Goal: Task Accomplishment & Management: Manage account settings

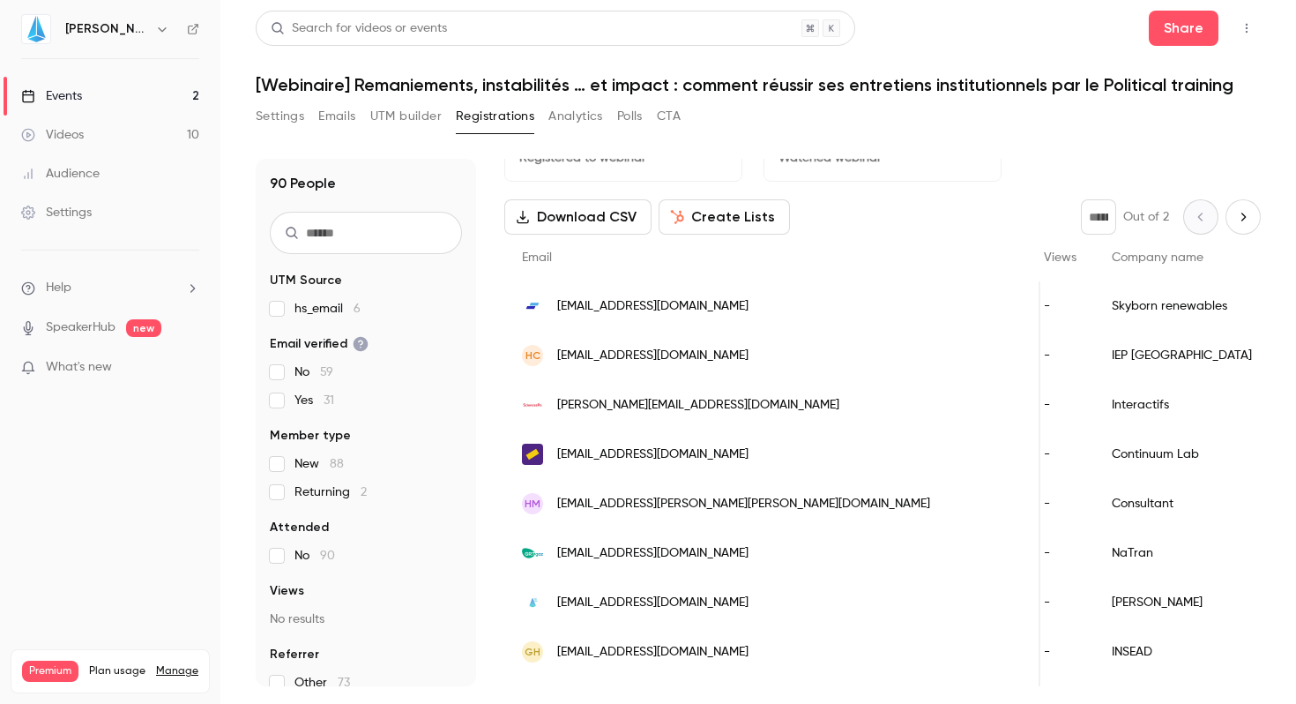
scroll to position [0, 595]
click at [1234, 213] on icon "Next page" at bounding box center [1243, 217] width 19 height 14
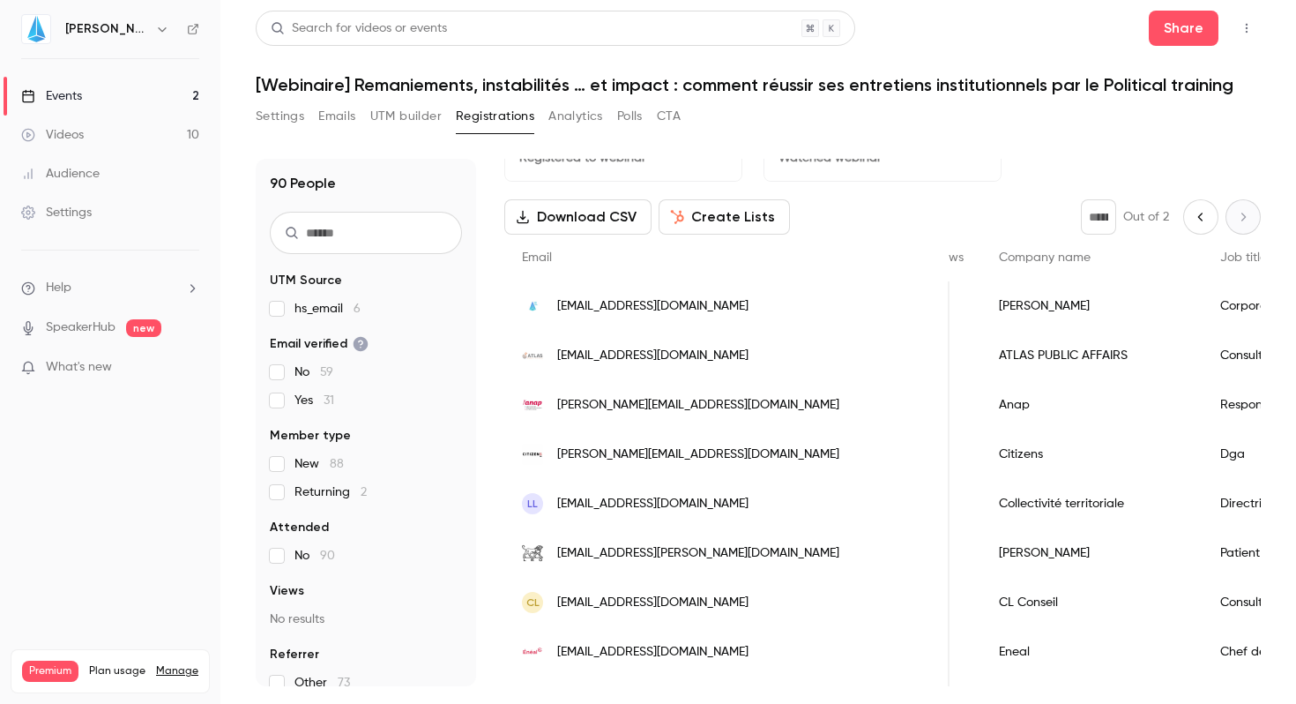
click at [1191, 218] on icon "Previous page" at bounding box center [1200, 217] width 19 height 14
type input "*"
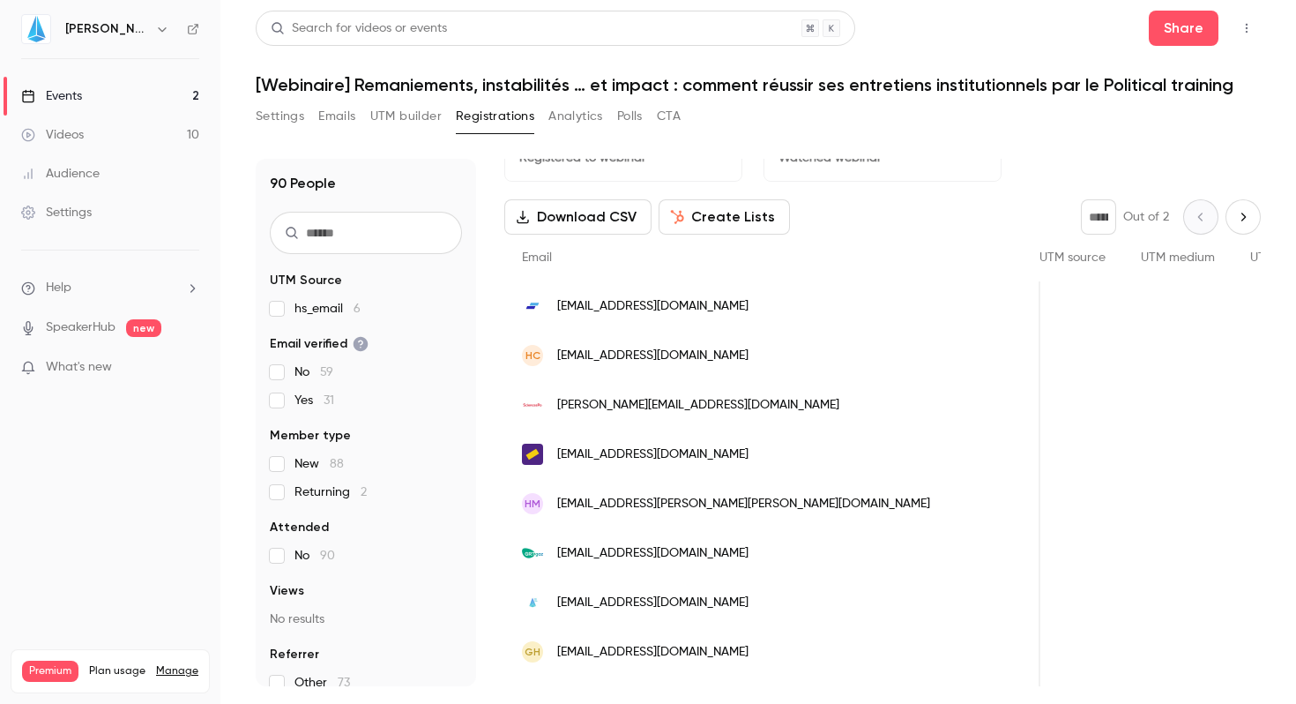
scroll to position [0, 0]
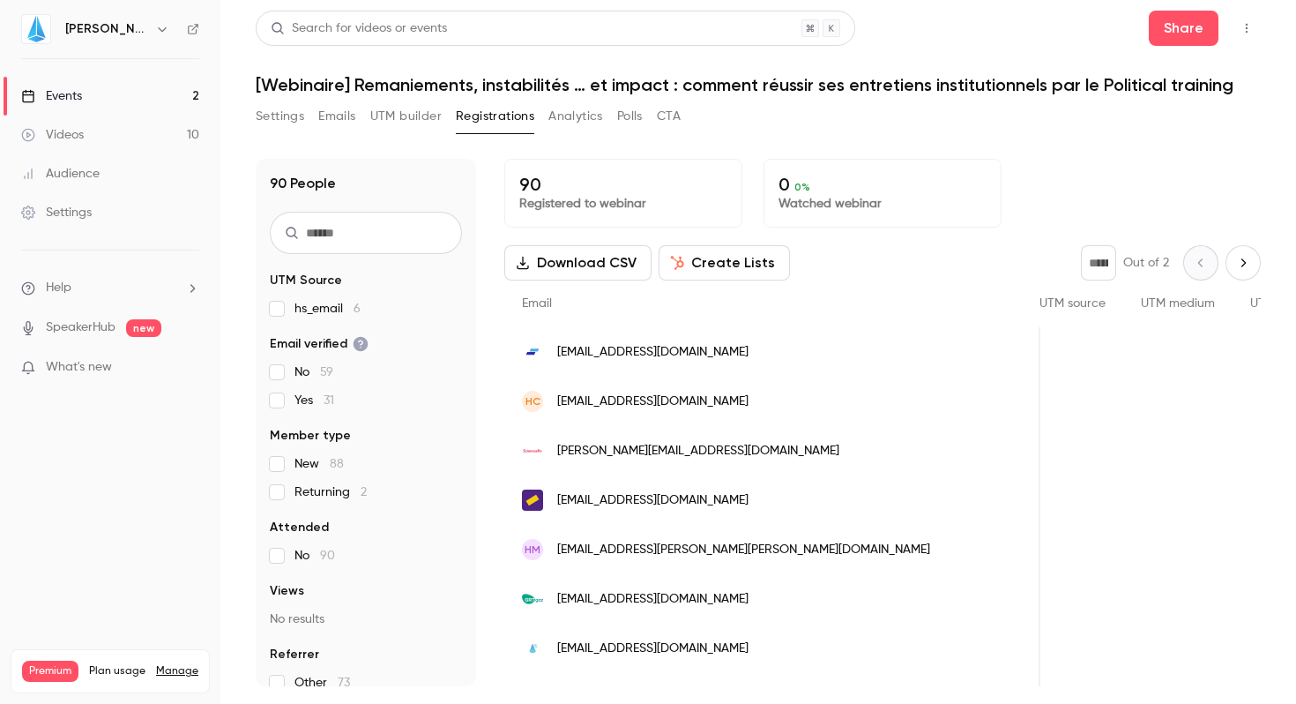
click at [708, 358] on span "[EMAIL_ADDRESS][DOMAIN_NAME]" at bounding box center [652, 352] width 191 height 19
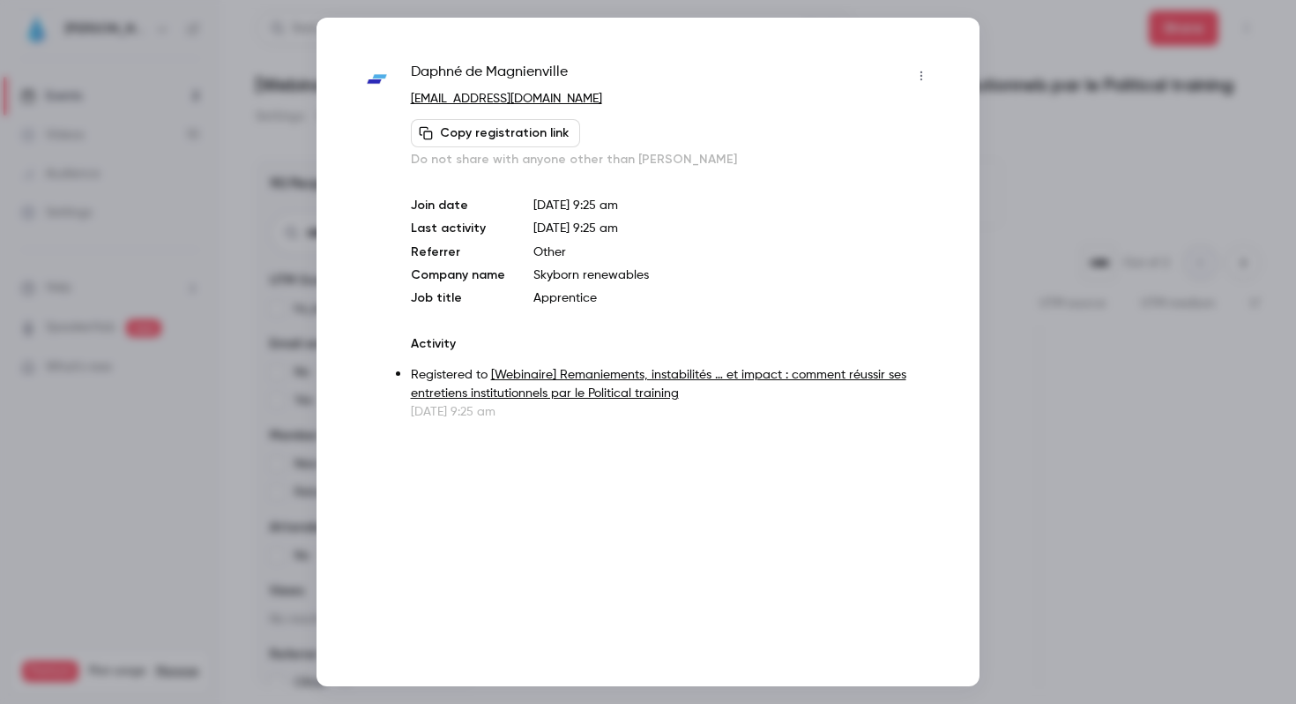
click at [922, 82] on button "button" at bounding box center [921, 76] width 28 height 28
click at [1172, 251] on div at bounding box center [648, 352] width 1296 height 704
click at [1063, 220] on div at bounding box center [648, 352] width 1296 height 704
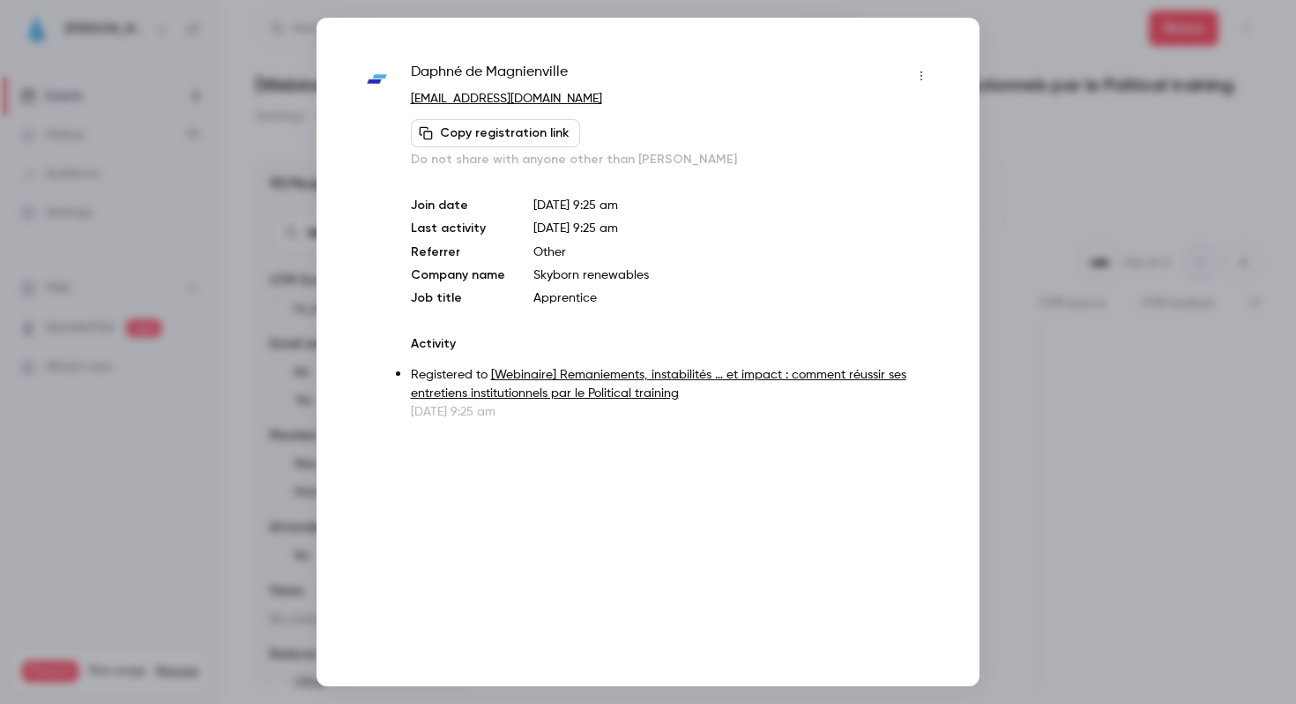
click at [917, 82] on button "button" at bounding box center [921, 76] width 28 height 28
click at [1103, 143] on div at bounding box center [648, 352] width 1296 height 704
click at [1095, 186] on div at bounding box center [648, 352] width 1296 height 704
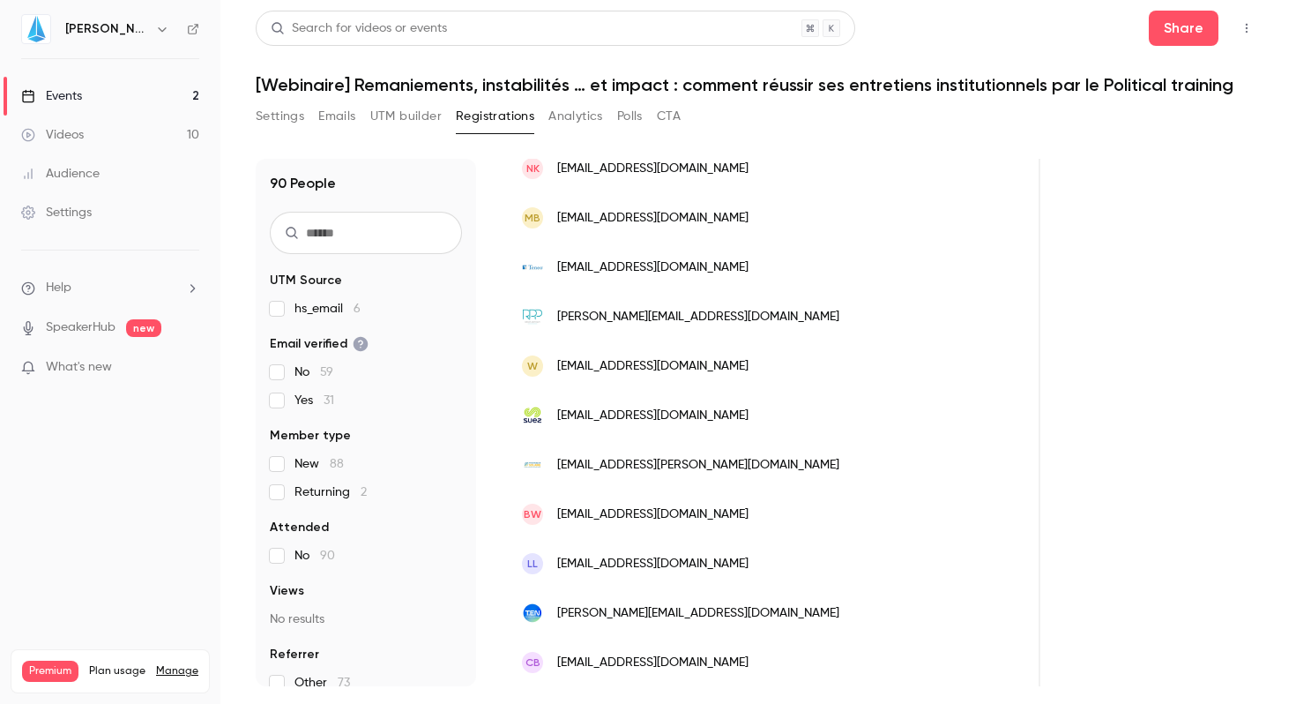
scroll to position [2124, 0]
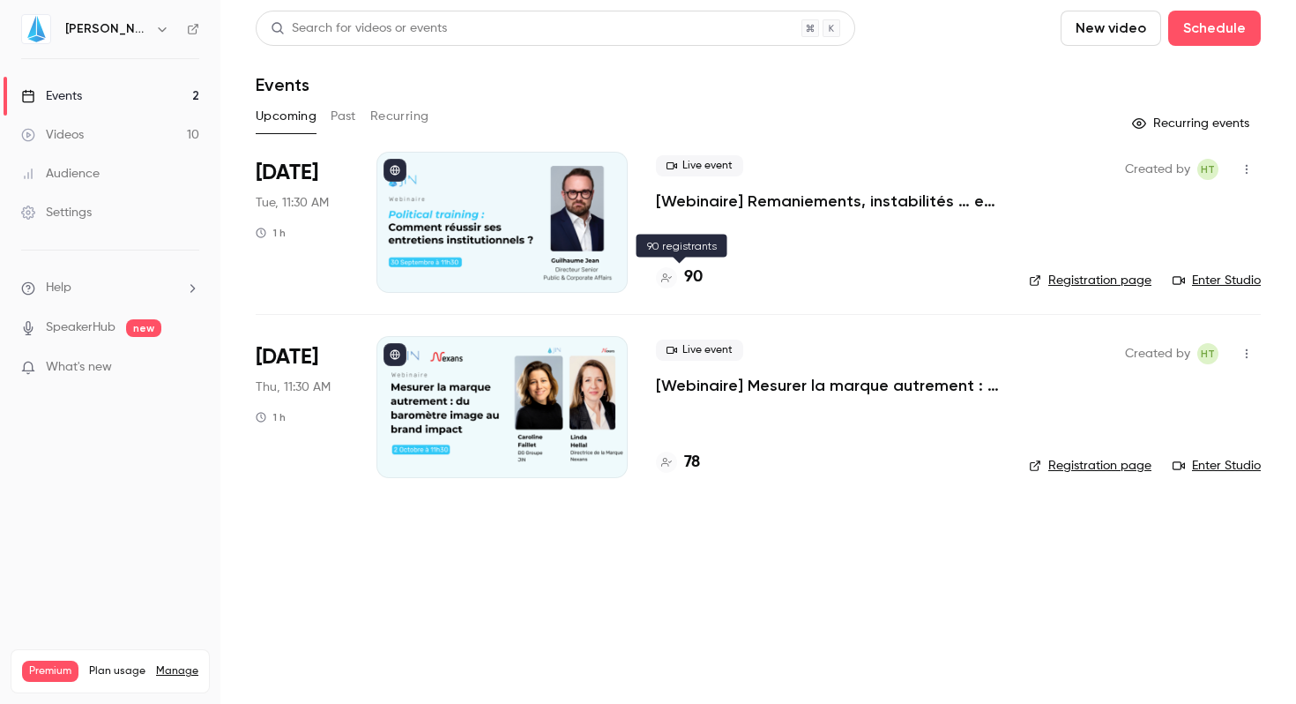
click at [680, 275] on div "90" at bounding box center [679, 277] width 47 height 24
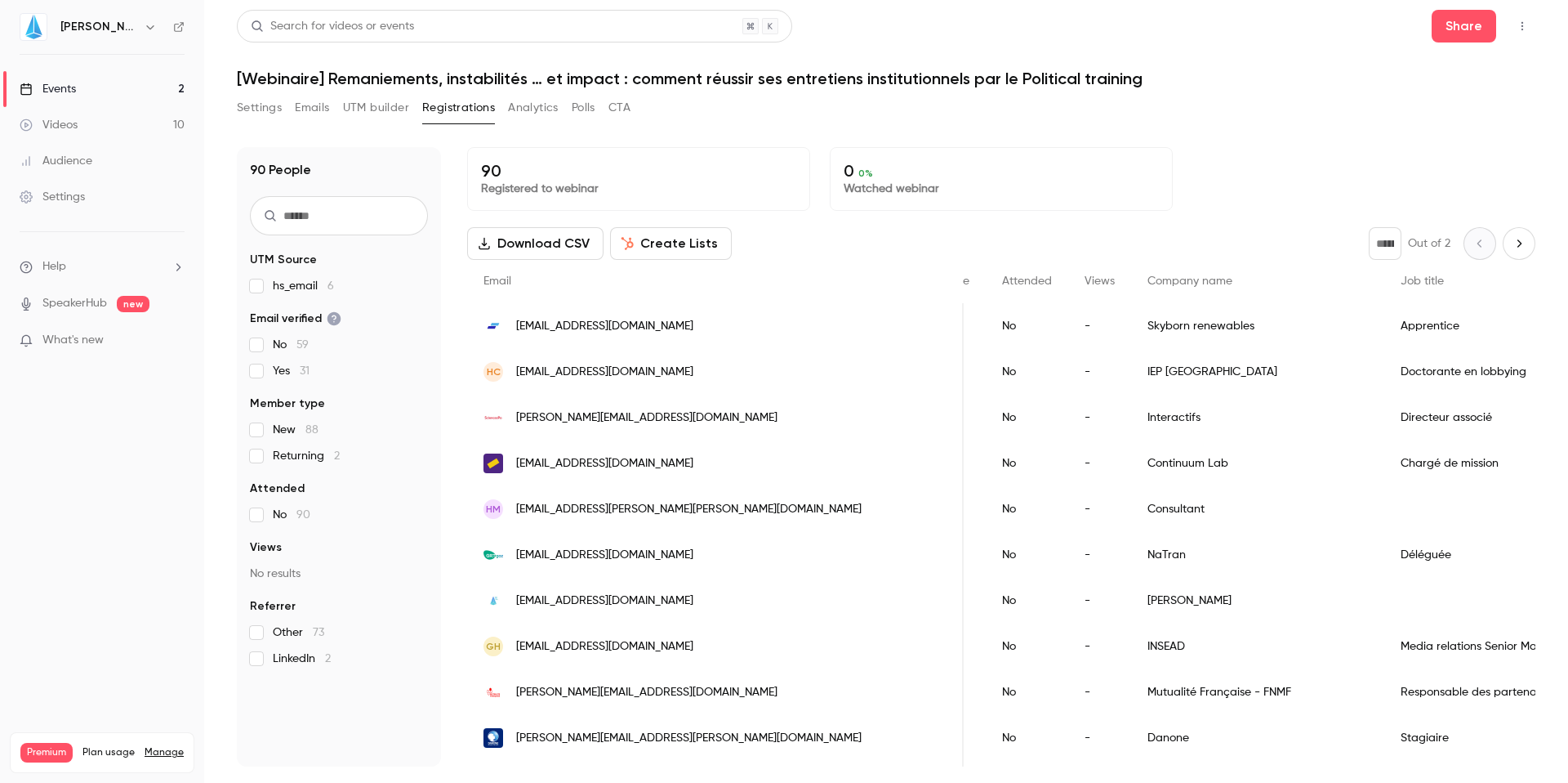
click at [1131, 474] on div "Continuum Lab" at bounding box center [1257, 462] width 253 height 45
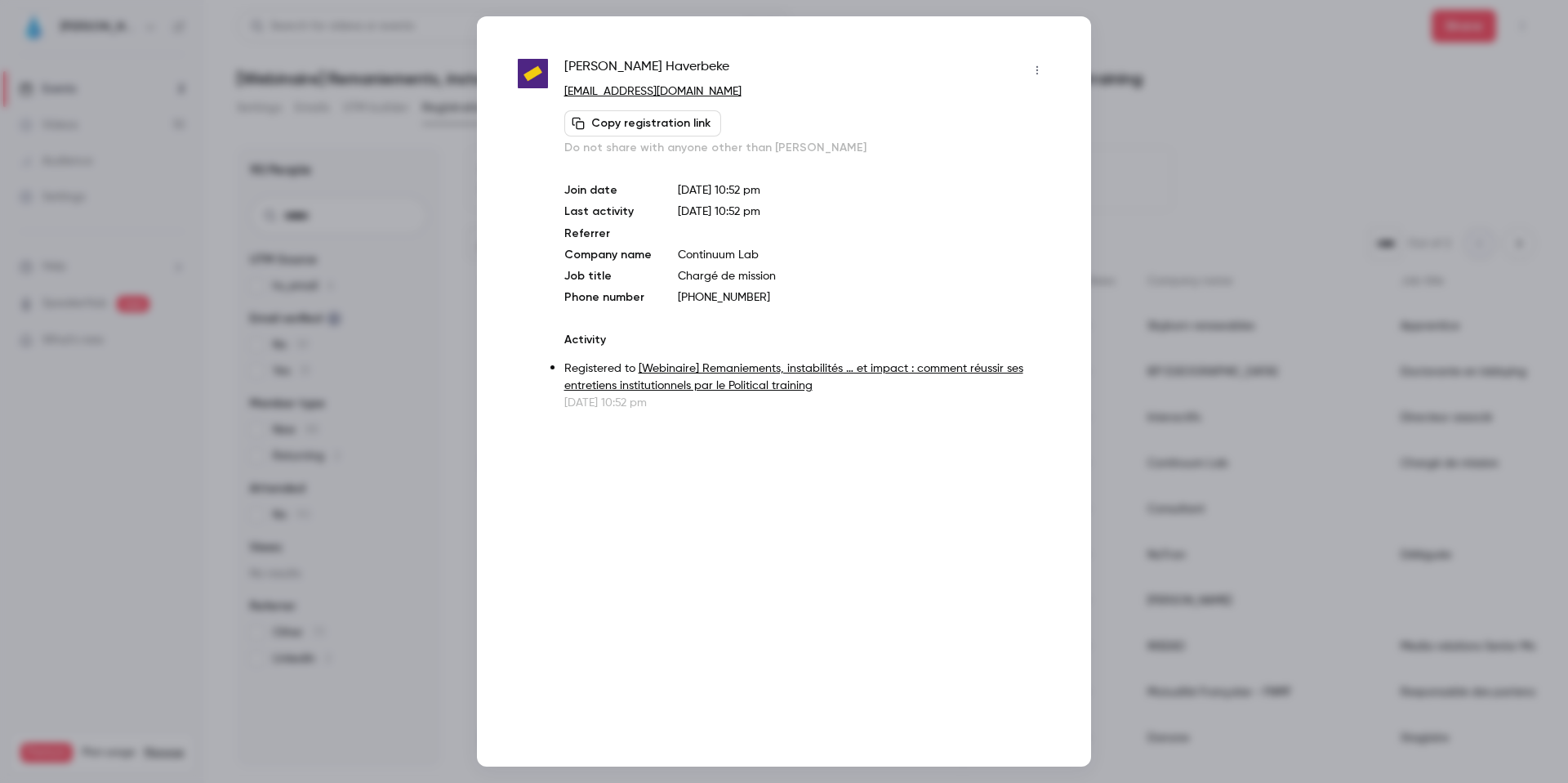
click at [1139, 114] on div at bounding box center [784, 391] width 1568 height 783
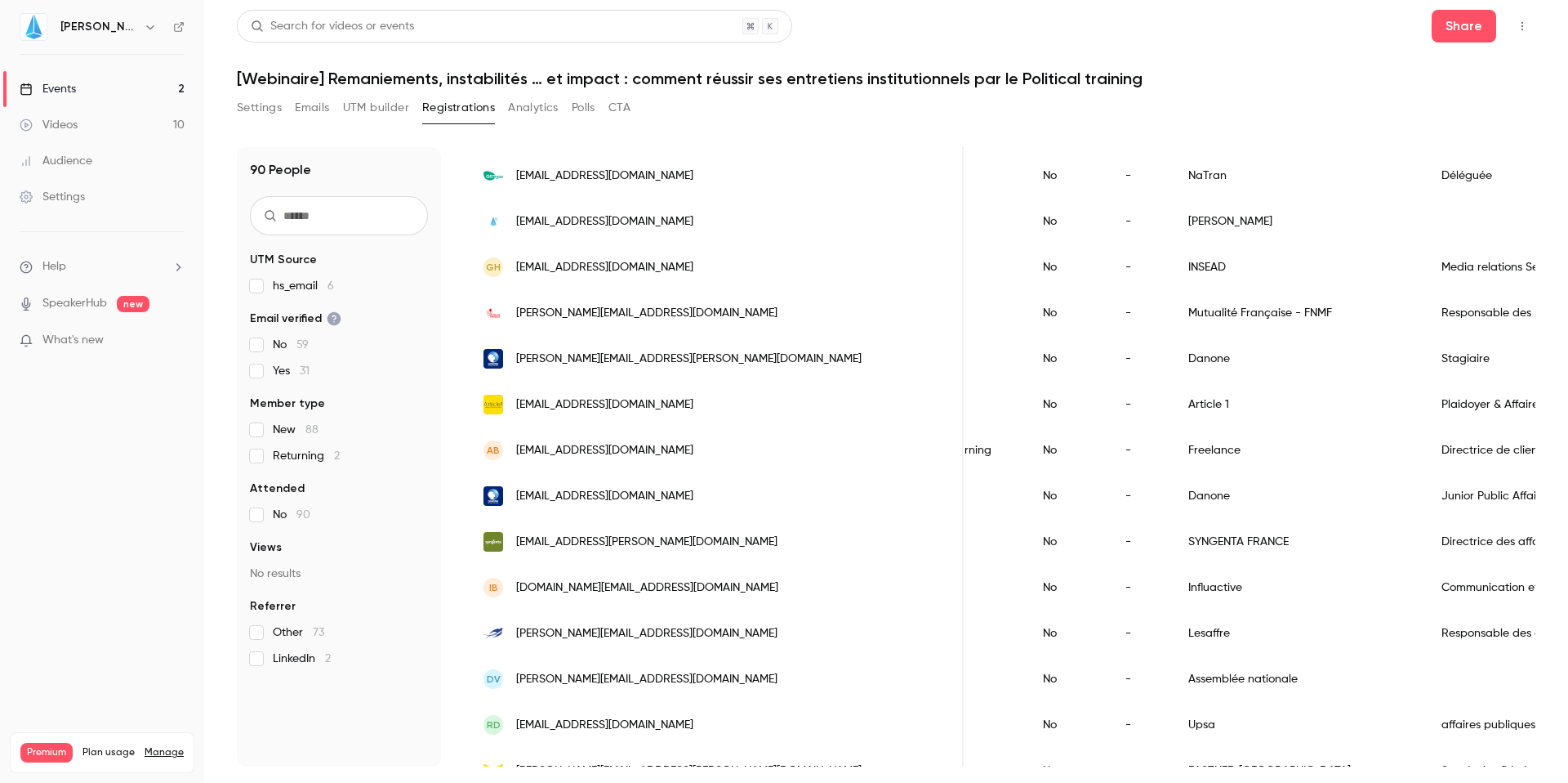
scroll to position [382, 0]
click at [1173, 452] on div "Freelance" at bounding box center [1298, 448] width 253 height 45
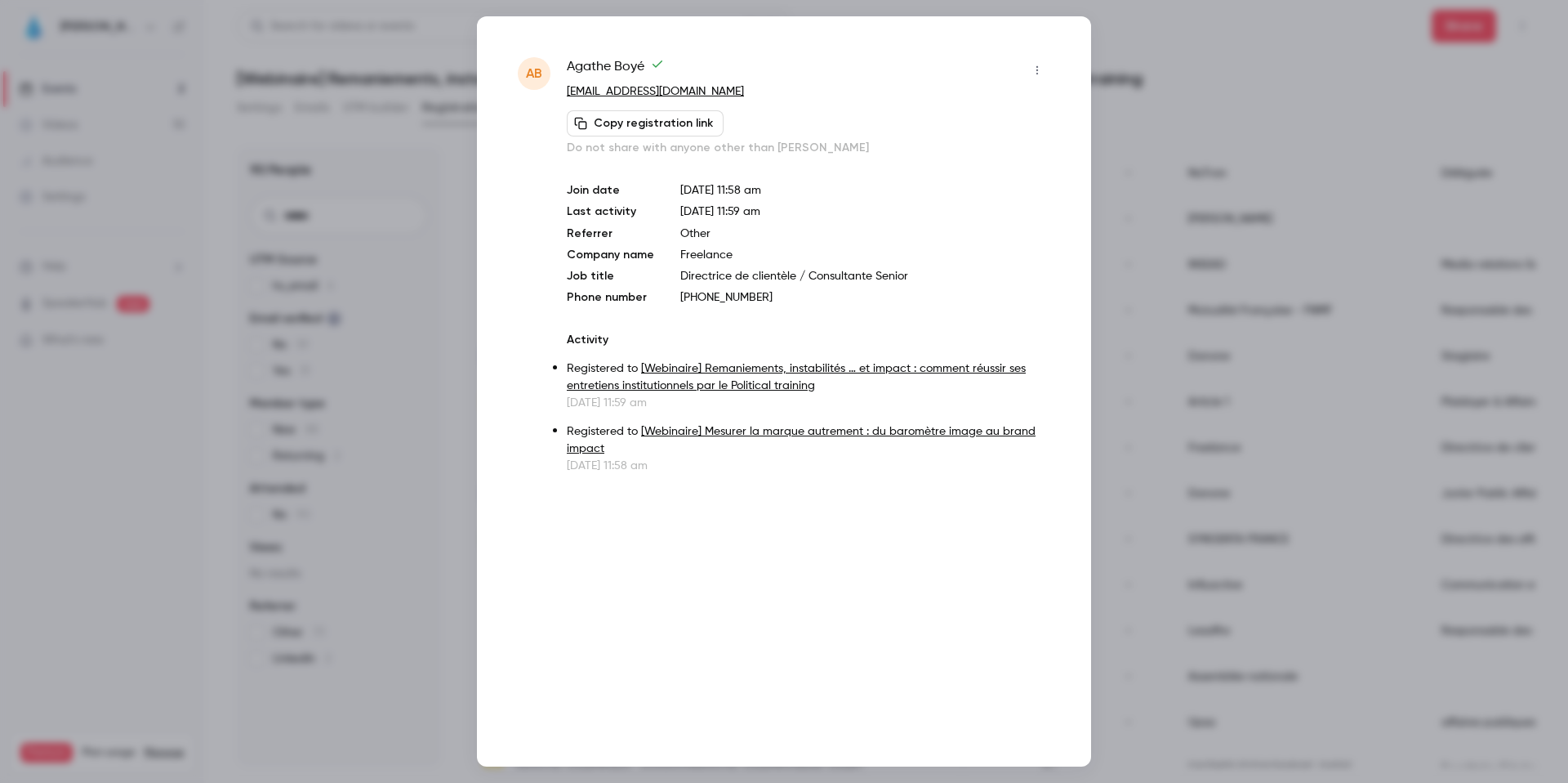
click at [1031, 65] on icon "button" at bounding box center [1037, 70] width 13 height 11
click at [947, 161] on div "Remove registration" at bounding box center [974, 155] width 124 height 17
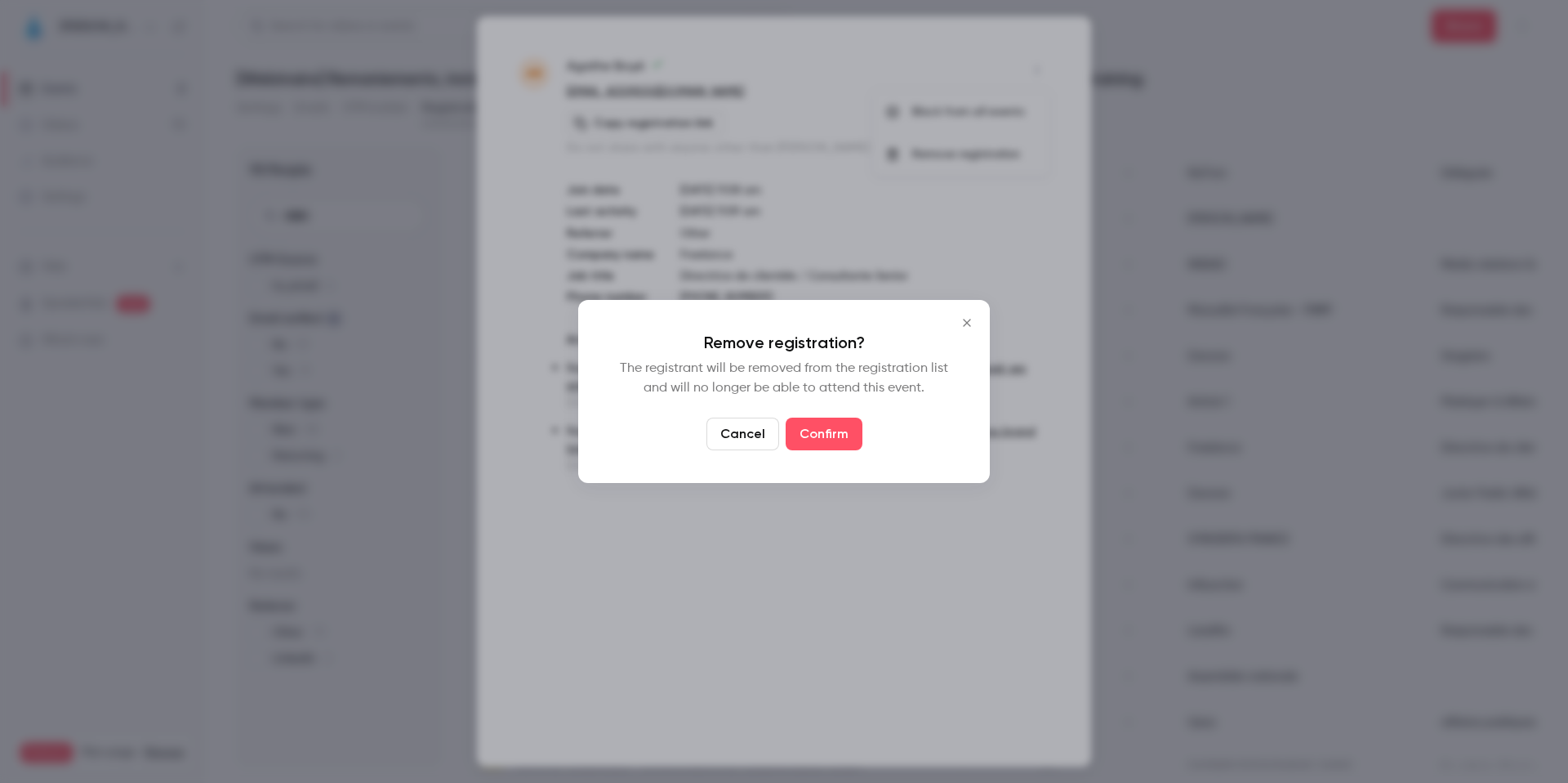
click at [827, 441] on button "Confirm" at bounding box center [823, 434] width 77 height 32
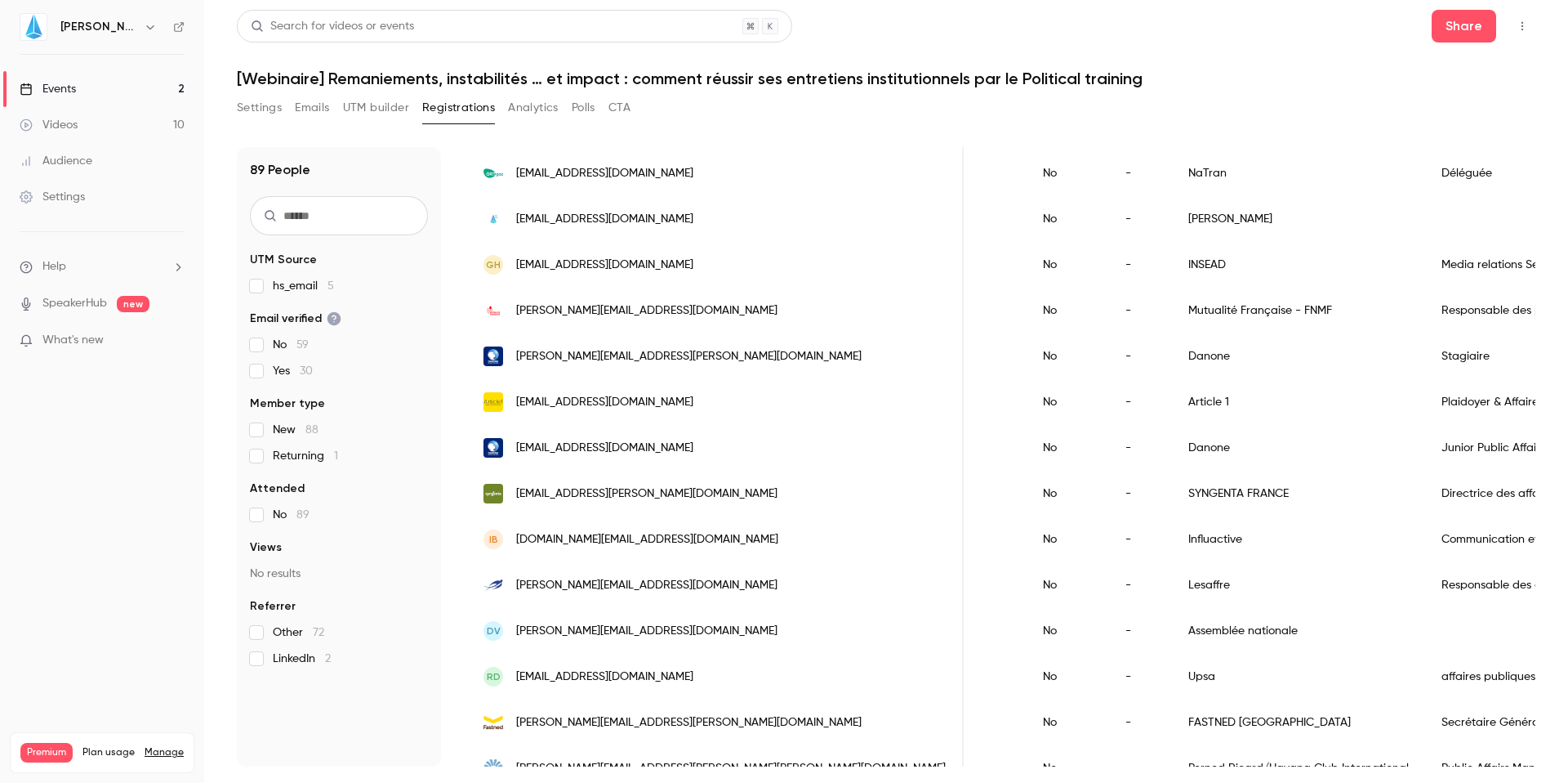
click at [1110, 548] on div "-" at bounding box center [1141, 538] width 63 height 45
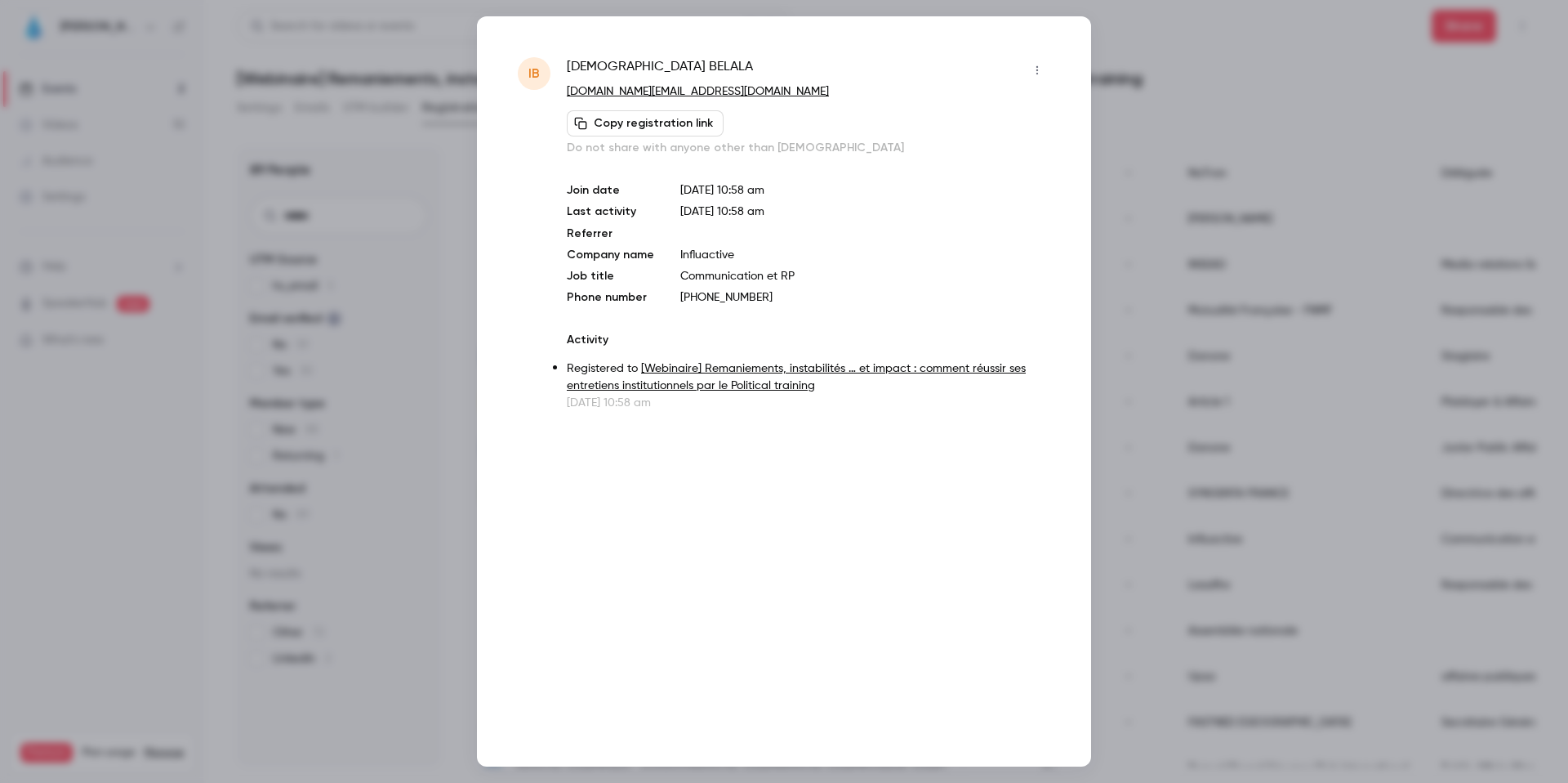
click at [1040, 57] on button "button" at bounding box center [1037, 70] width 26 height 26
click at [953, 156] on div "Remove registration" at bounding box center [974, 155] width 124 height 17
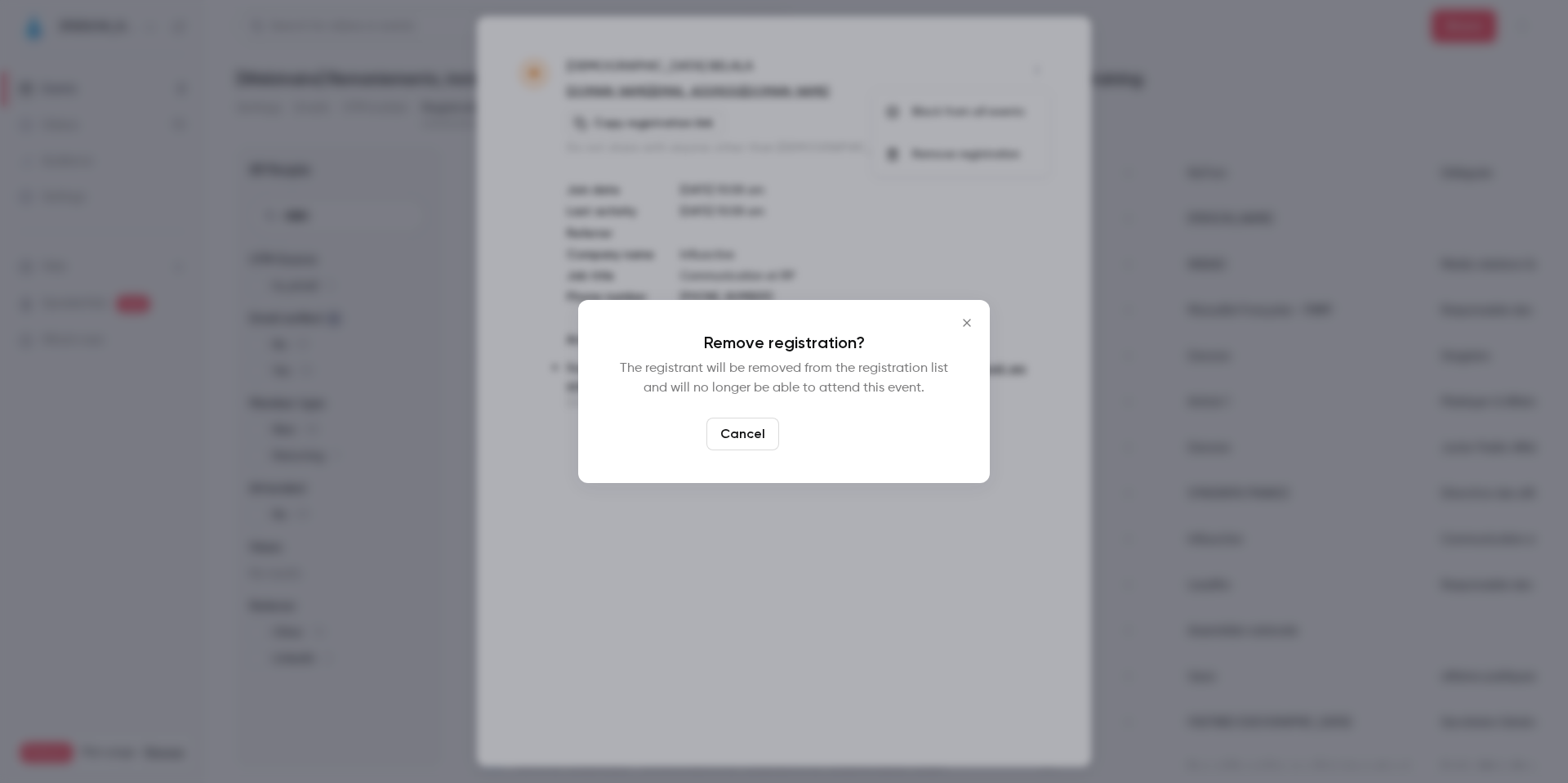
click at [822, 425] on button "Confirm" at bounding box center [823, 434] width 77 height 32
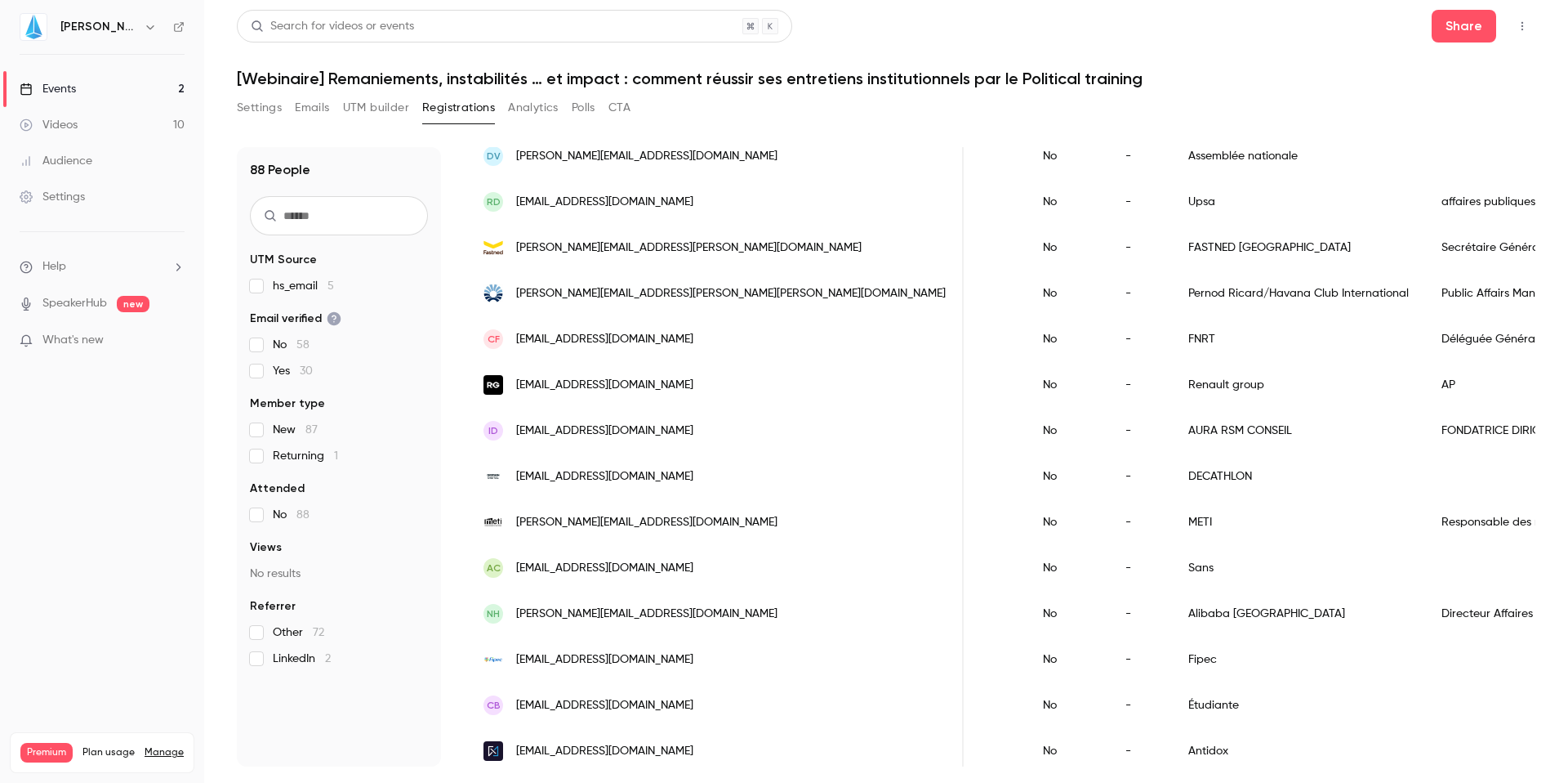
scroll to position [818, 0]
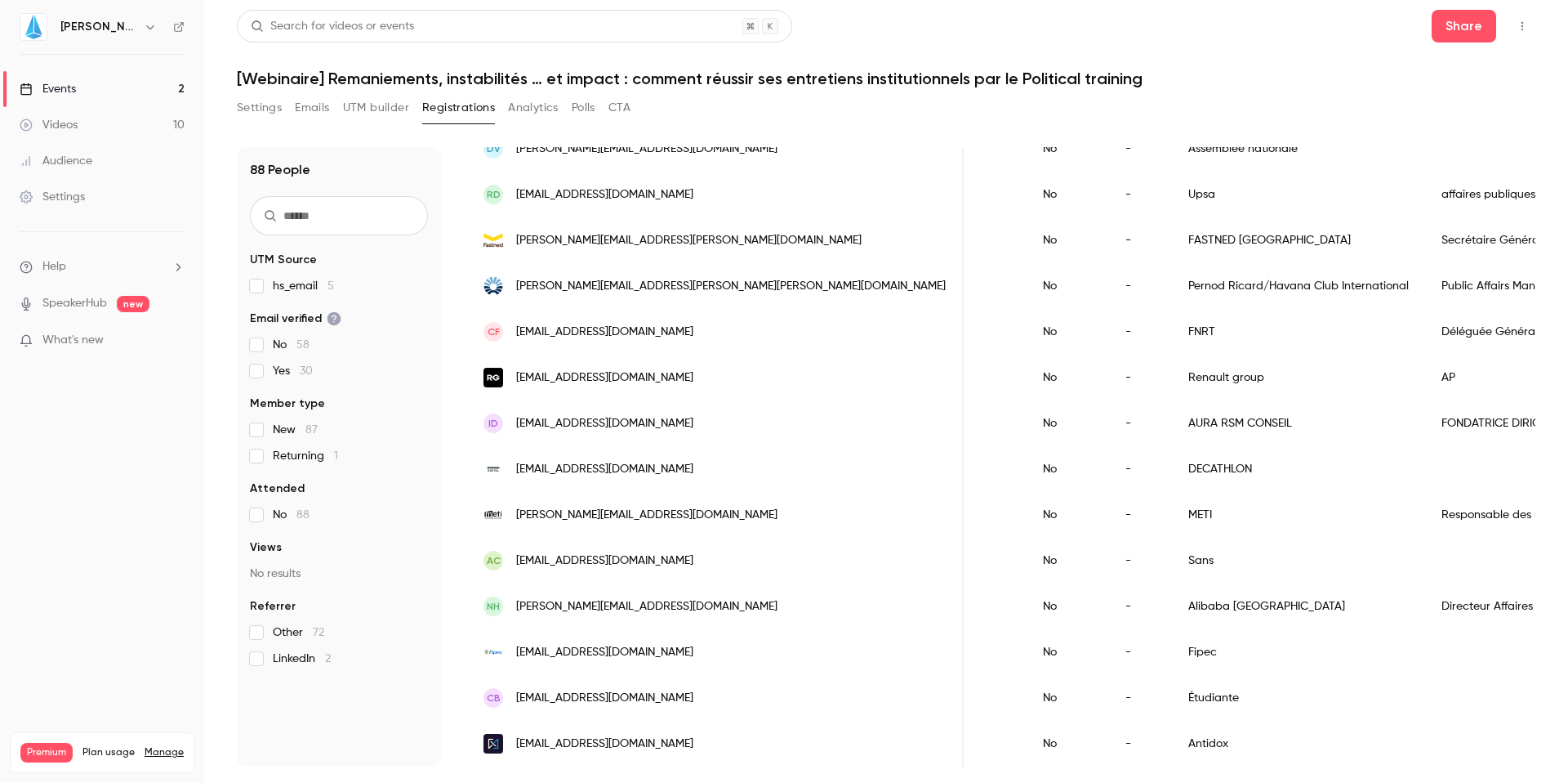
click at [1173, 573] on div "Sans" at bounding box center [1298, 560] width 253 height 45
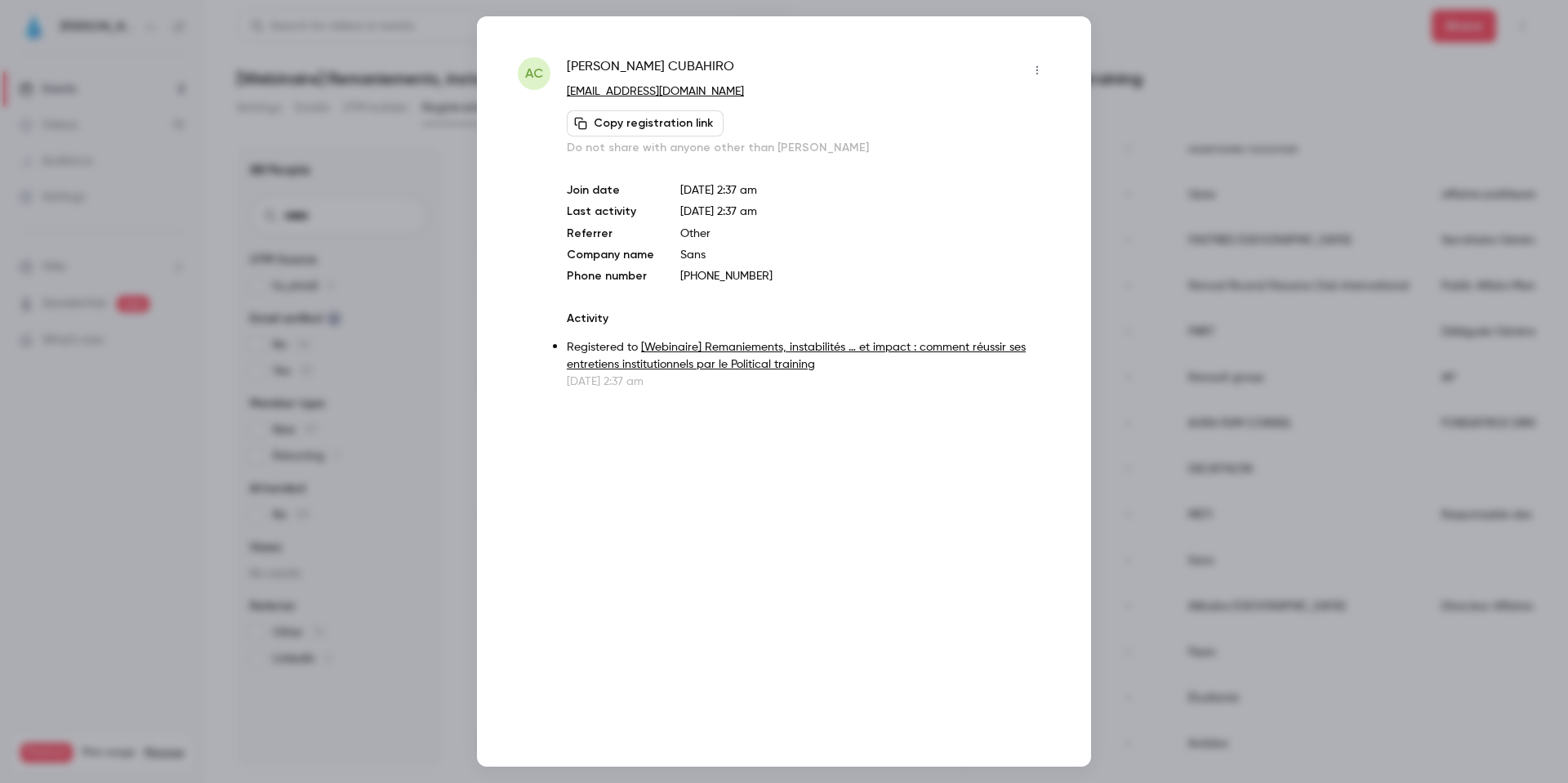
click at [1040, 66] on icon "button" at bounding box center [1037, 70] width 13 height 11
click at [951, 145] on li "Remove registration" at bounding box center [961, 155] width 176 height 43
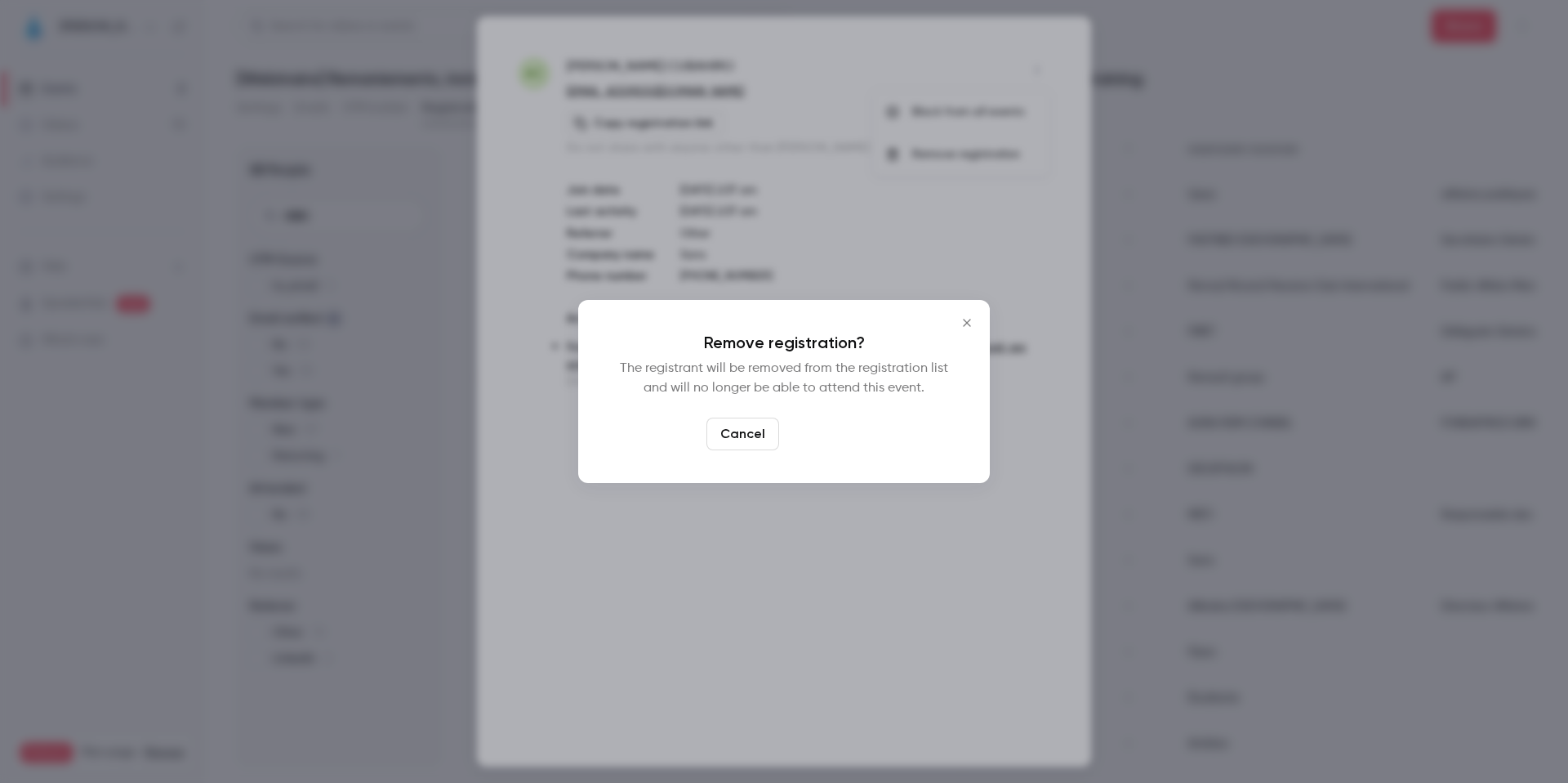
click at [844, 433] on button "Confirm" at bounding box center [823, 434] width 77 height 32
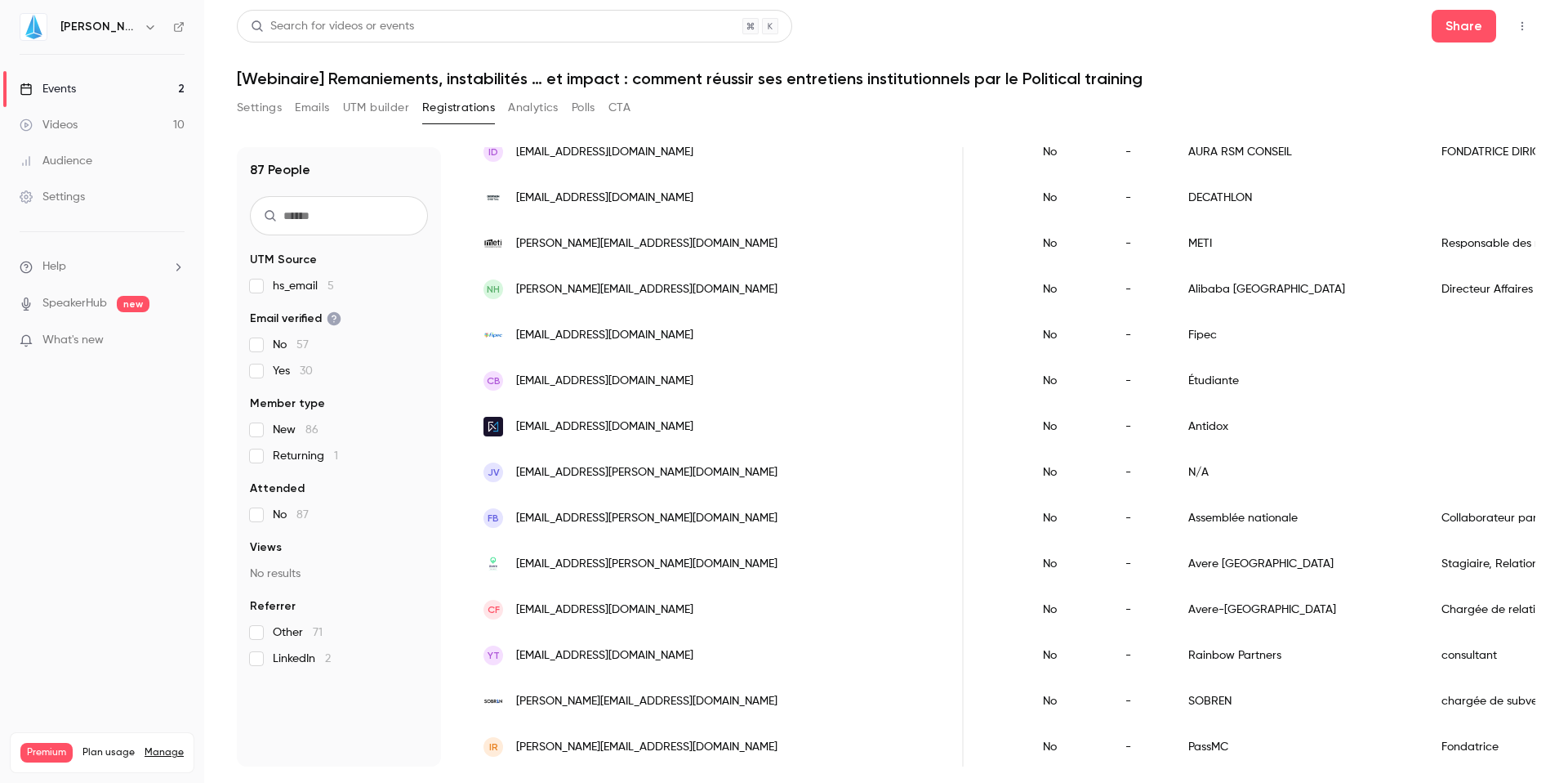
scroll to position [1143, 0]
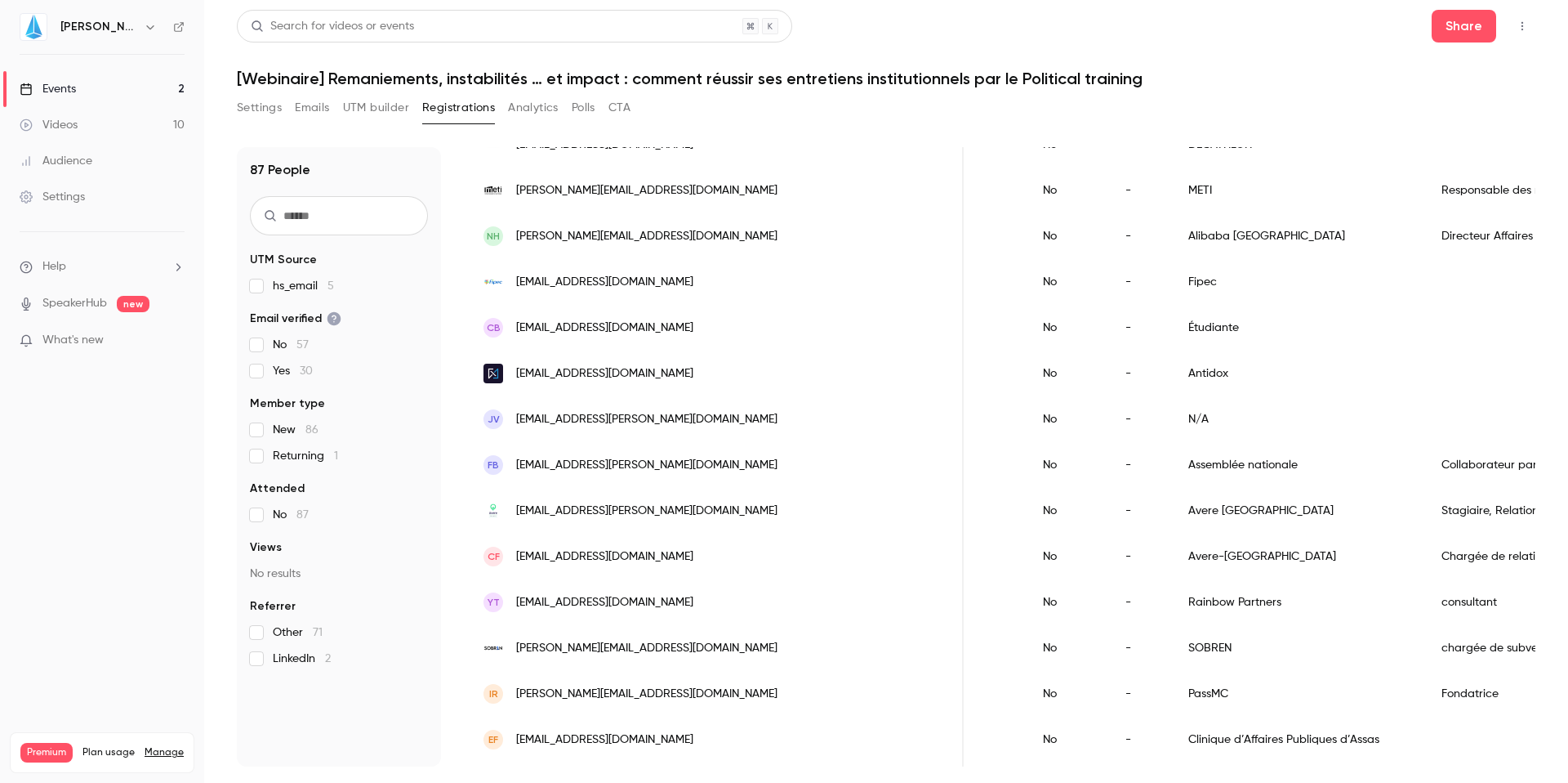
click at [1027, 340] on div "No" at bounding box center [1068, 327] width 82 height 45
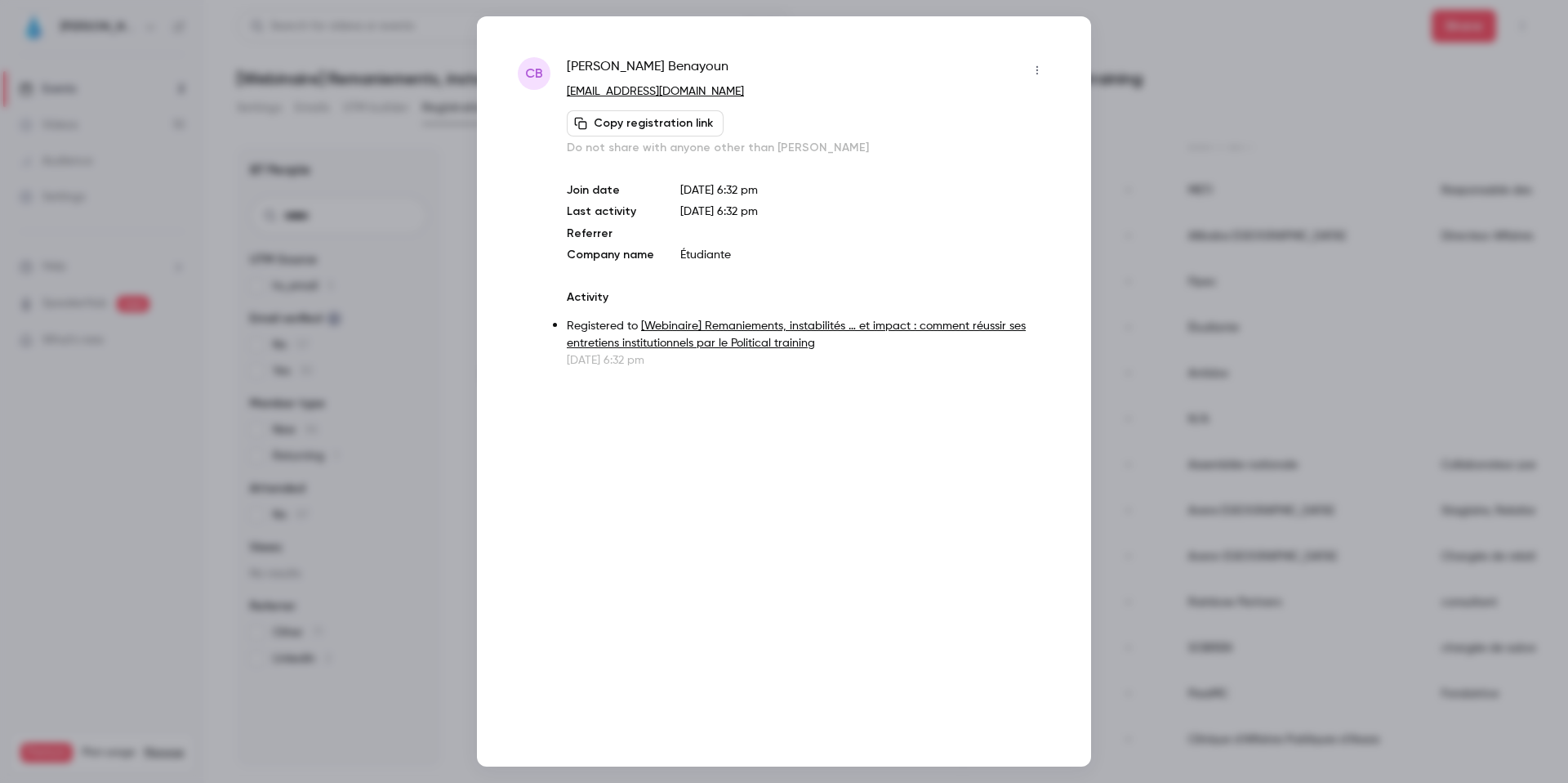
click at [1037, 57] on button "button" at bounding box center [1037, 70] width 26 height 26
click at [972, 152] on div "Remove registration" at bounding box center [974, 155] width 124 height 17
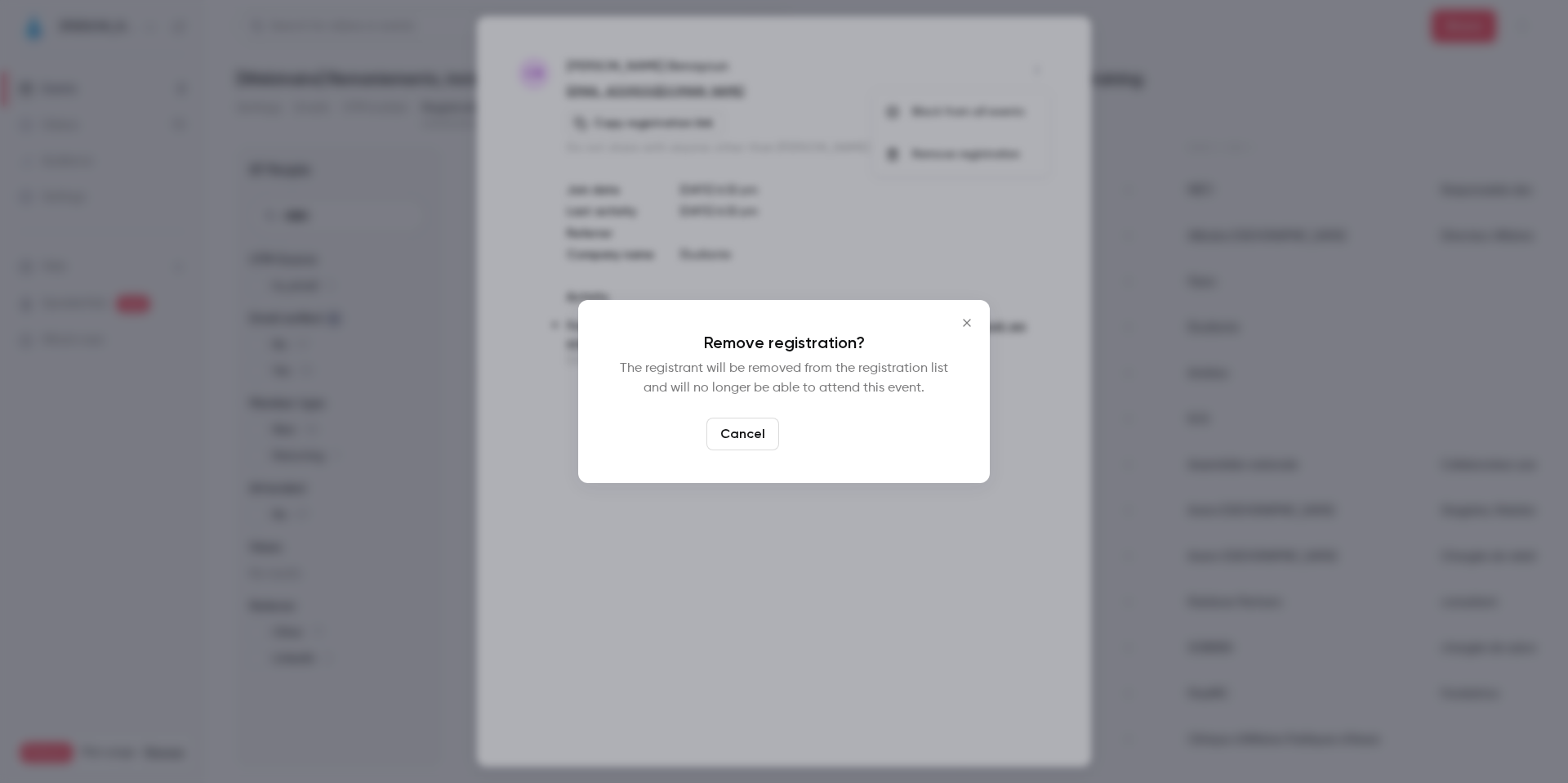
click at [820, 445] on button "Confirm" at bounding box center [823, 434] width 77 height 32
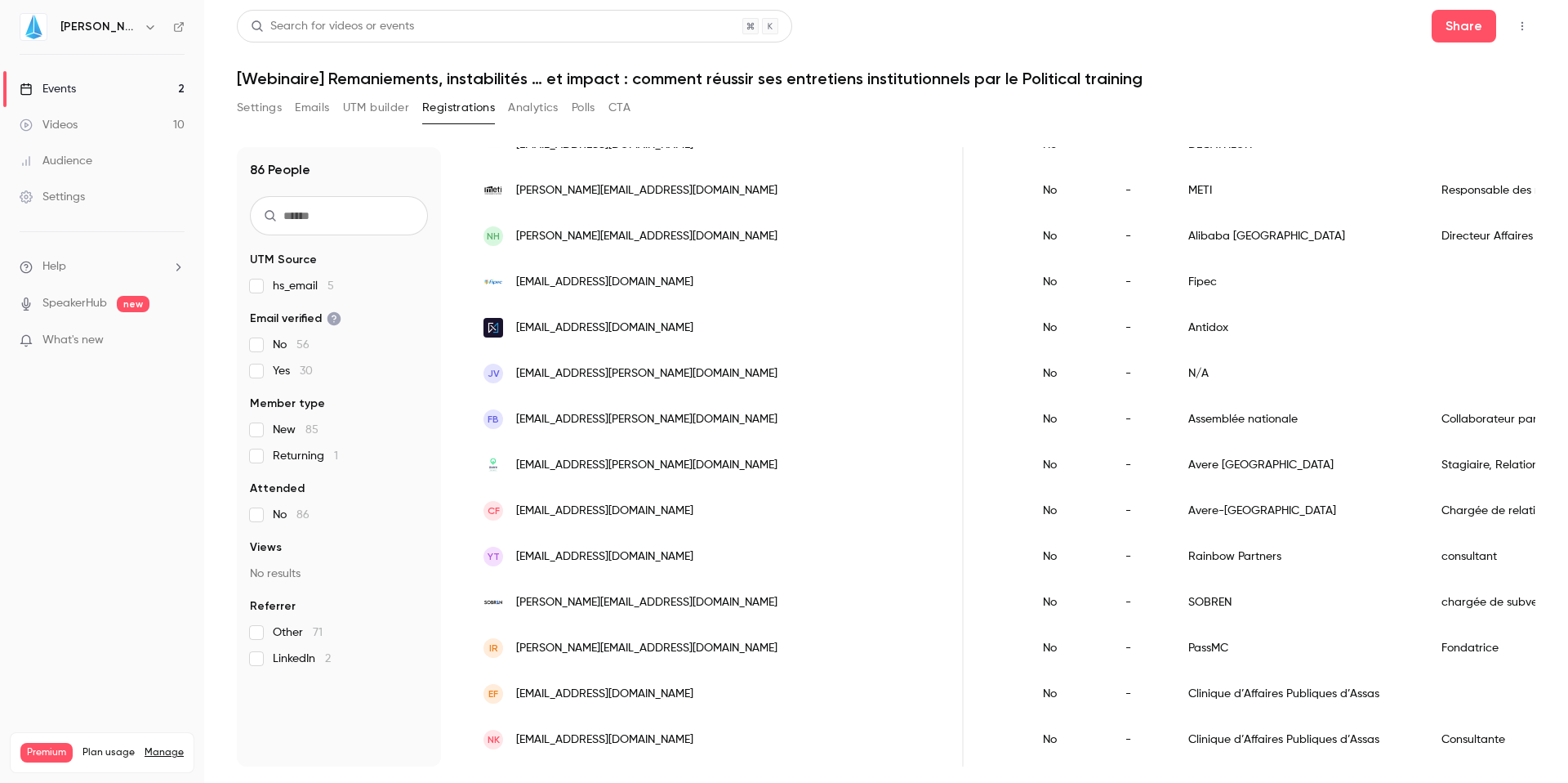
click at [1173, 332] on div "Antidox" at bounding box center [1298, 327] width 253 height 45
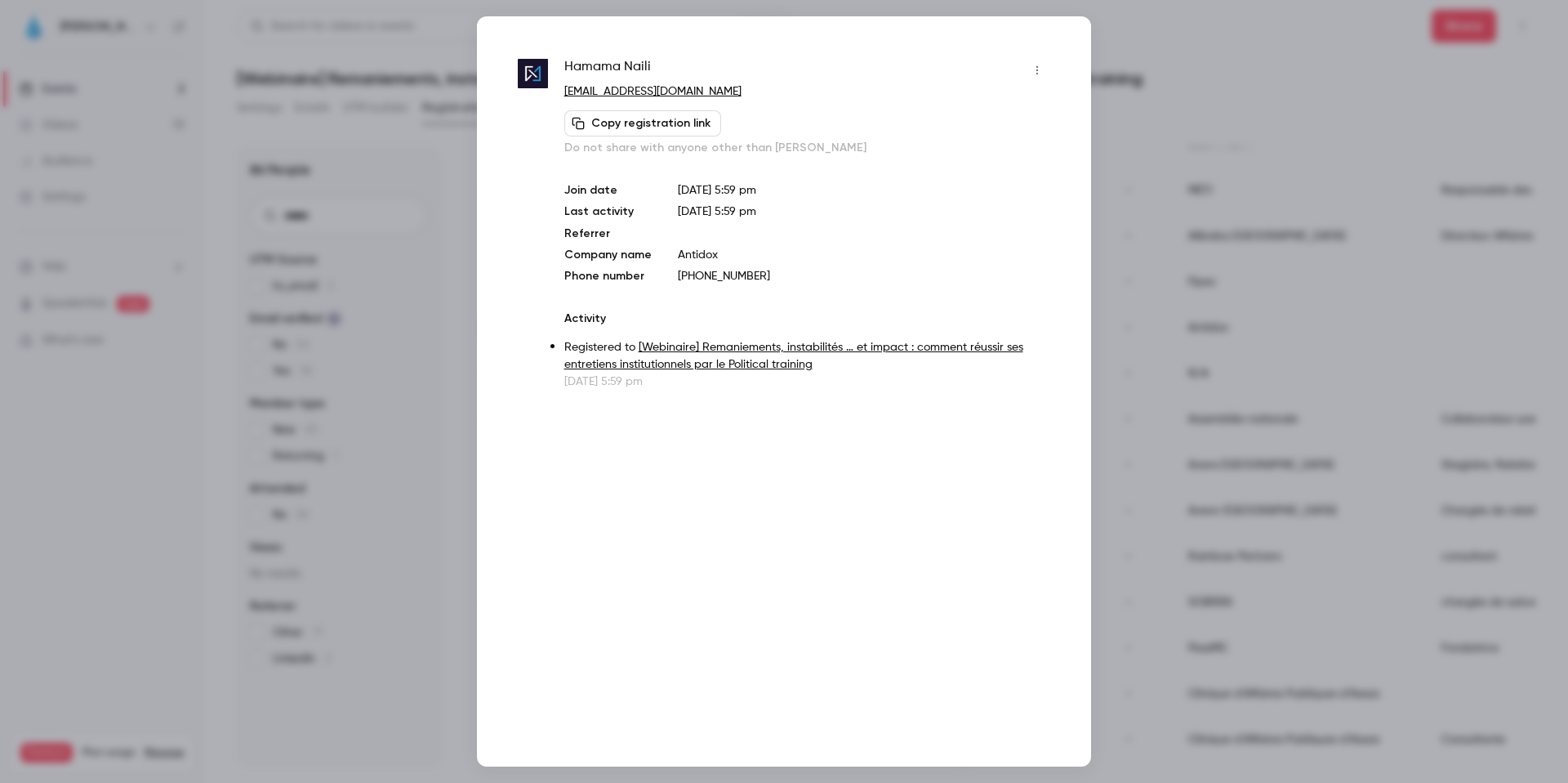
click at [1041, 66] on icon "button" at bounding box center [1037, 70] width 13 height 11
click at [977, 149] on div "Remove registration" at bounding box center [974, 155] width 124 height 17
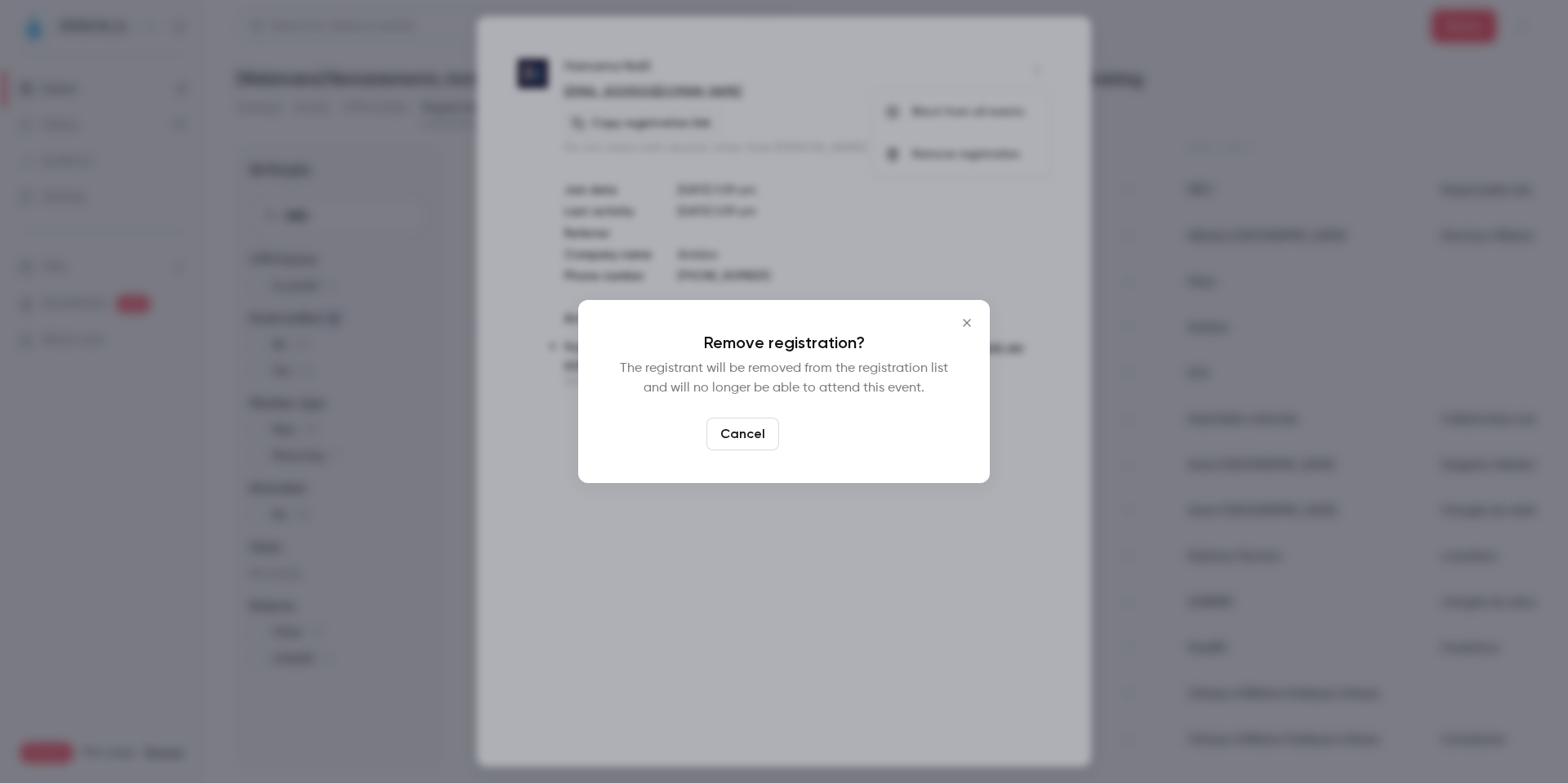
click at [813, 433] on button "Confirm" at bounding box center [823, 434] width 77 height 32
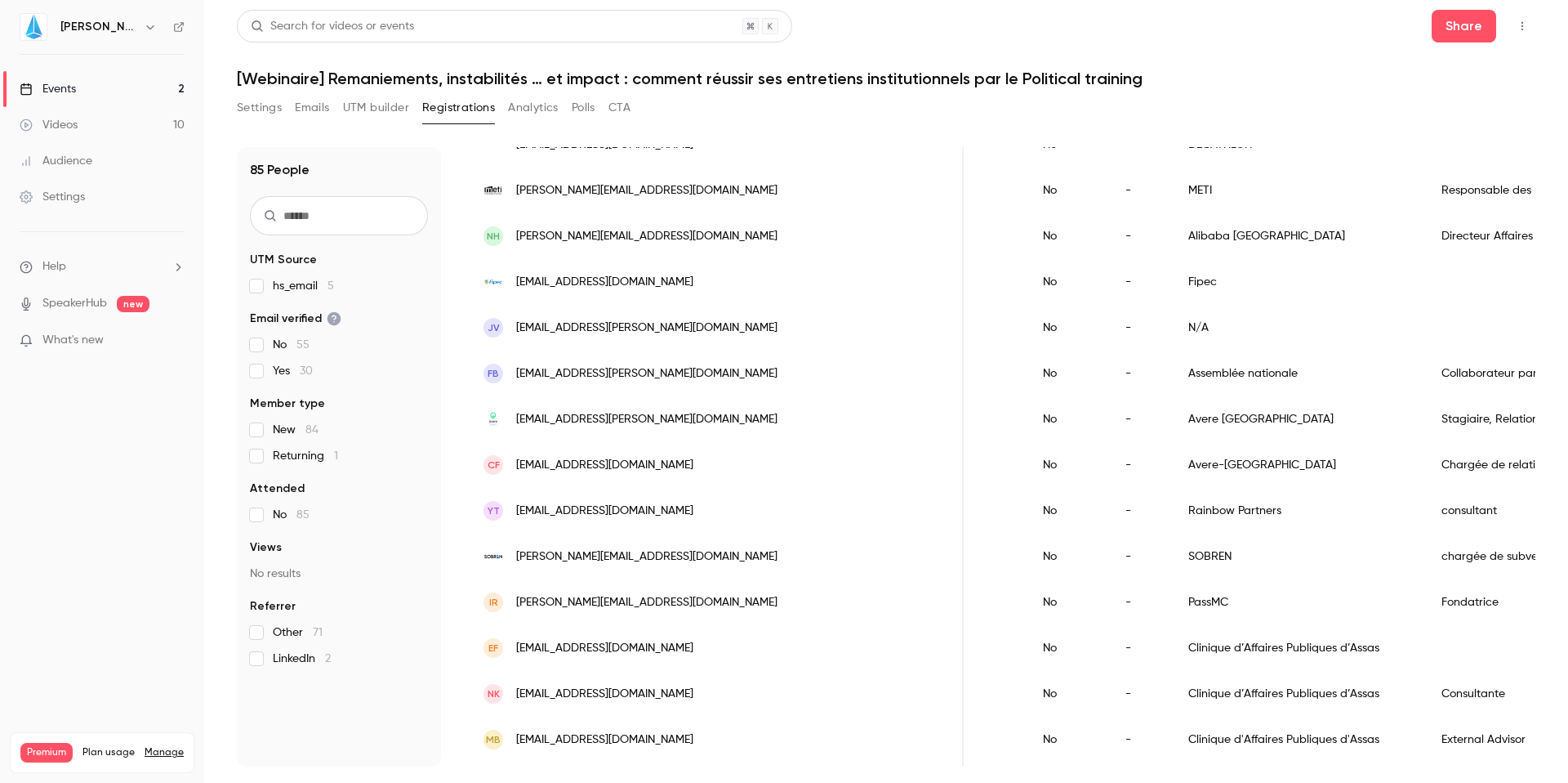
click at [1027, 326] on div "No" at bounding box center [1068, 327] width 82 height 45
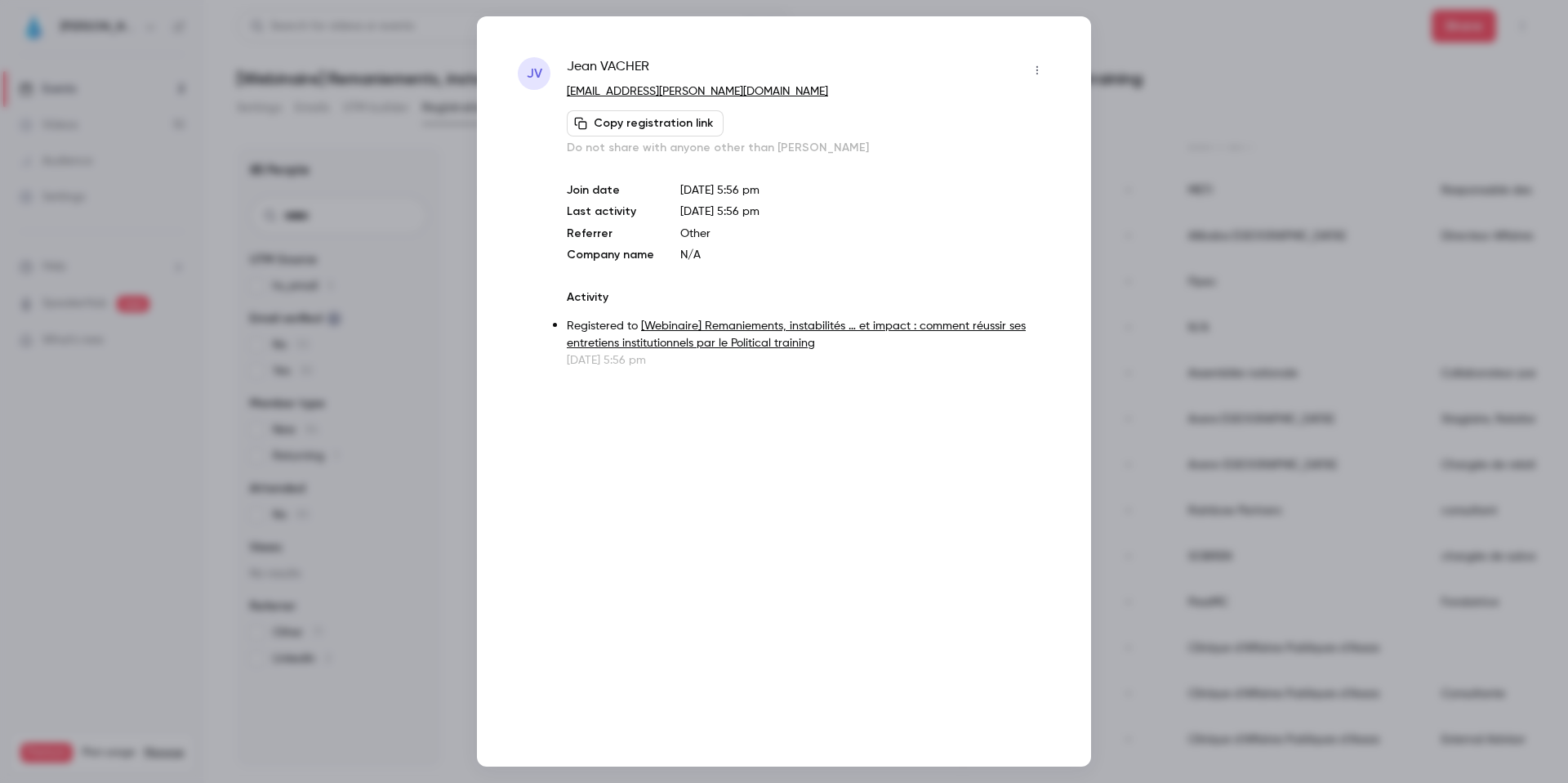
click at [1038, 69] on icon "button" at bounding box center [1037, 70] width 13 height 11
click at [937, 149] on div "Remove registration" at bounding box center [974, 155] width 124 height 17
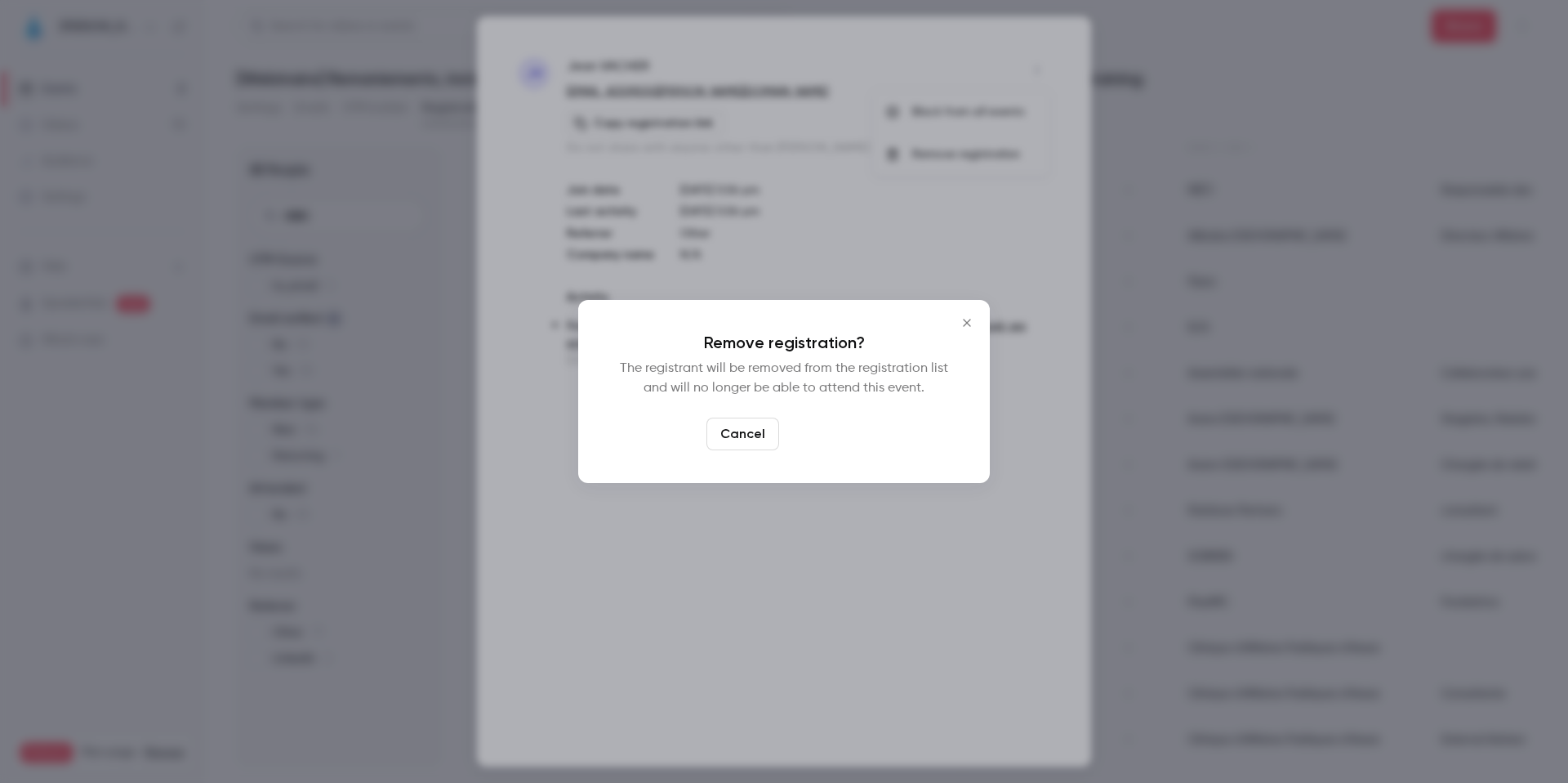
click at [820, 442] on button "Confirm" at bounding box center [823, 434] width 77 height 32
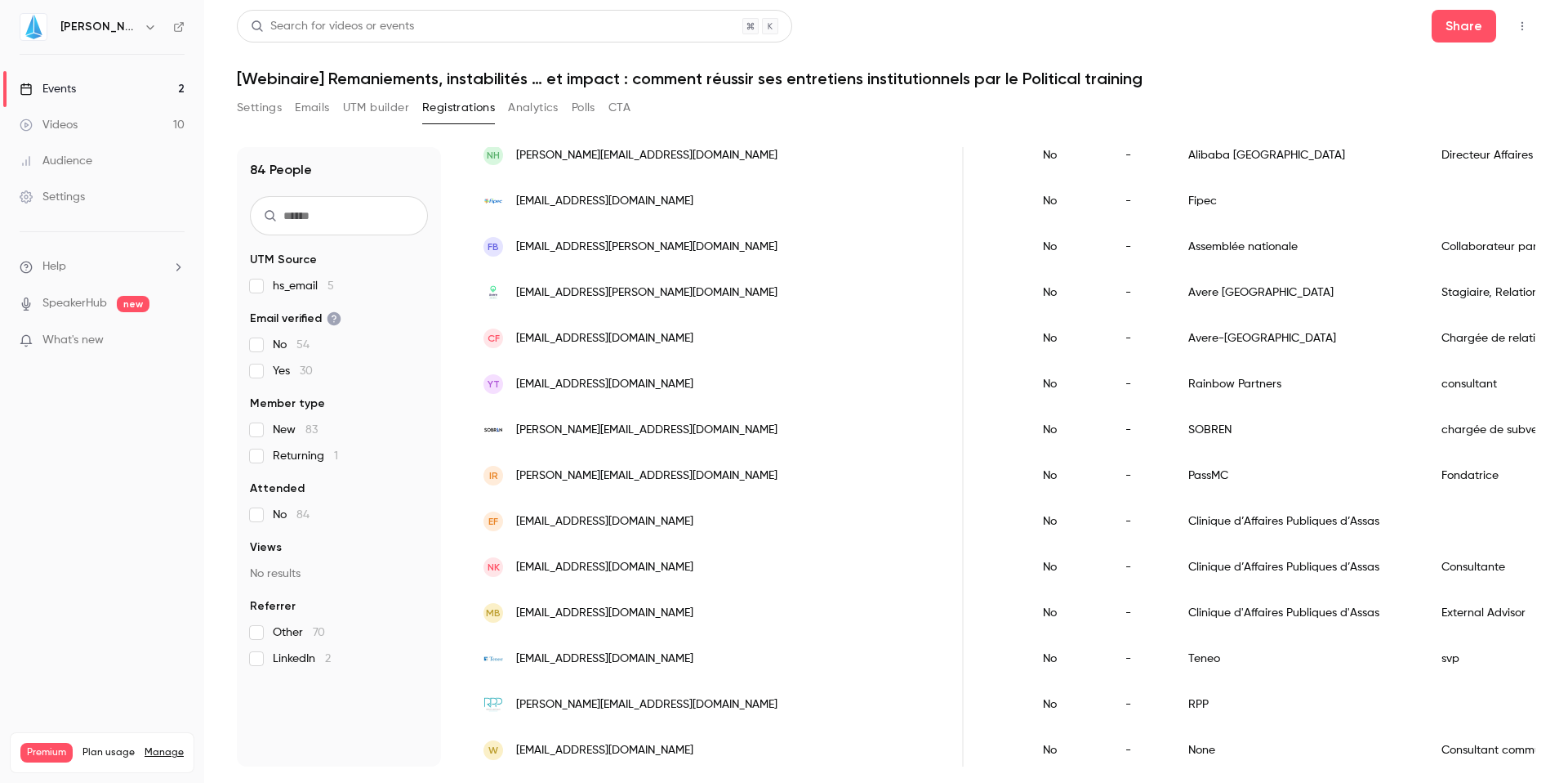
scroll to position [1225, 0]
click at [1173, 372] on div "Rainbow Partners" at bounding box center [1298, 382] width 253 height 45
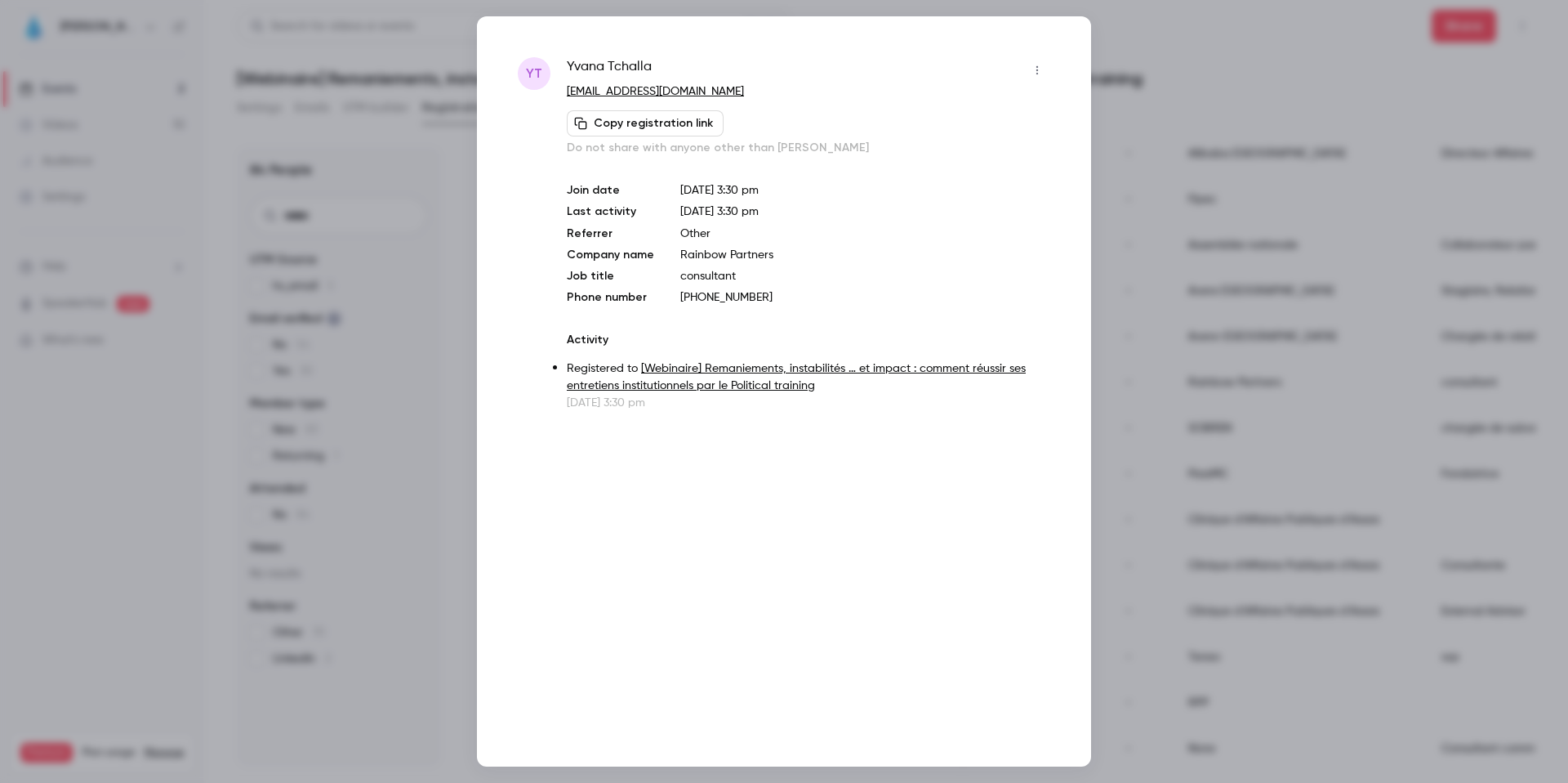
click at [1035, 78] on button "button" at bounding box center [1037, 70] width 26 height 26
click at [952, 161] on div "Remove registration" at bounding box center [974, 155] width 124 height 17
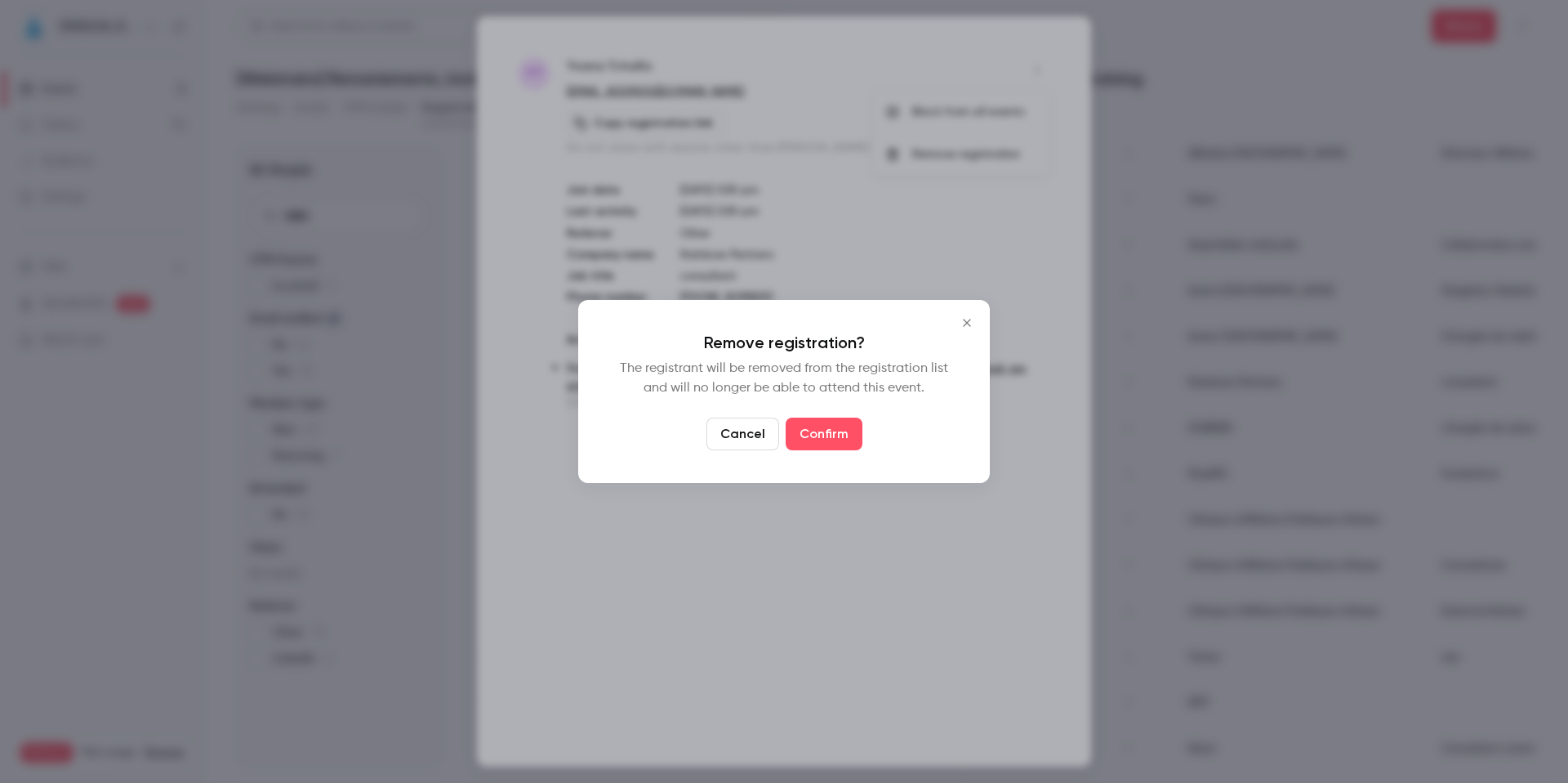
click at [964, 327] on icon "Close" at bounding box center [967, 322] width 19 height 13
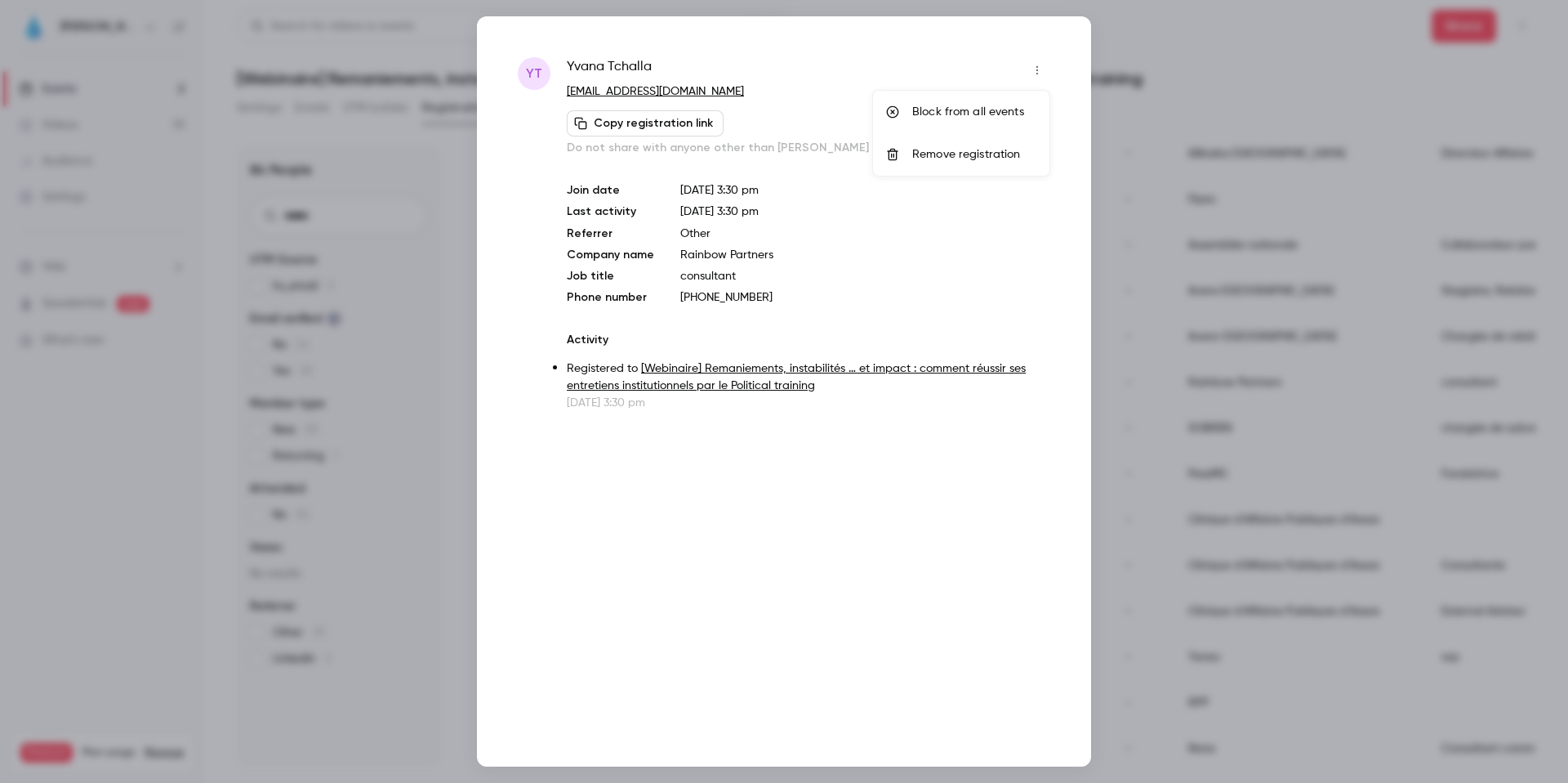
drag, startPoint x: 1164, startPoint y: 82, endPoint x: 1164, endPoint y: 94, distance: 12.0
click at [1164, 82] on div at bounding box center [784, 391] width 1568 height 783
click at [1191, 410] on div at bounding box center [784, 391] width 1568 height 783
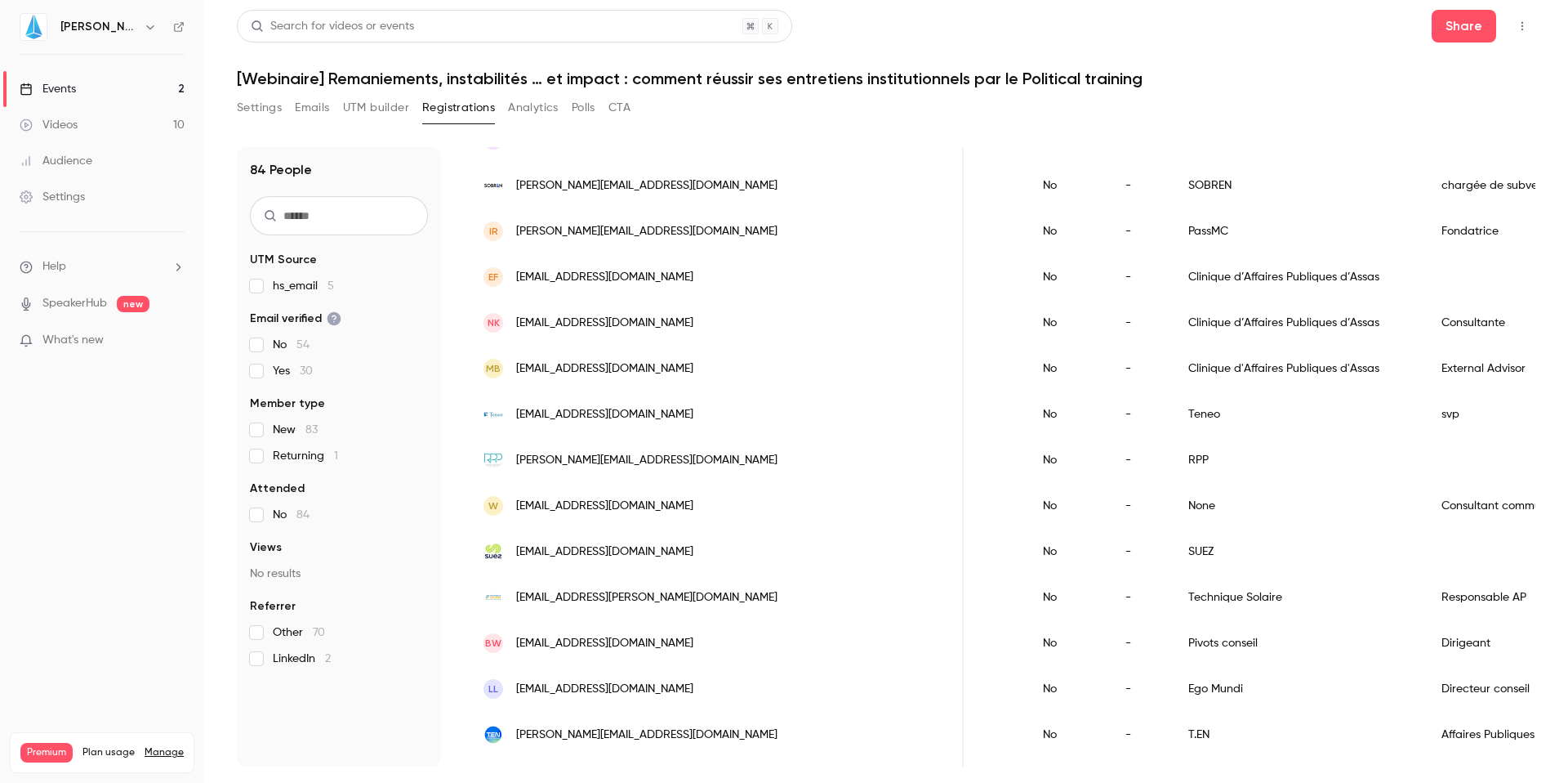
scroll to position [1477, 0]
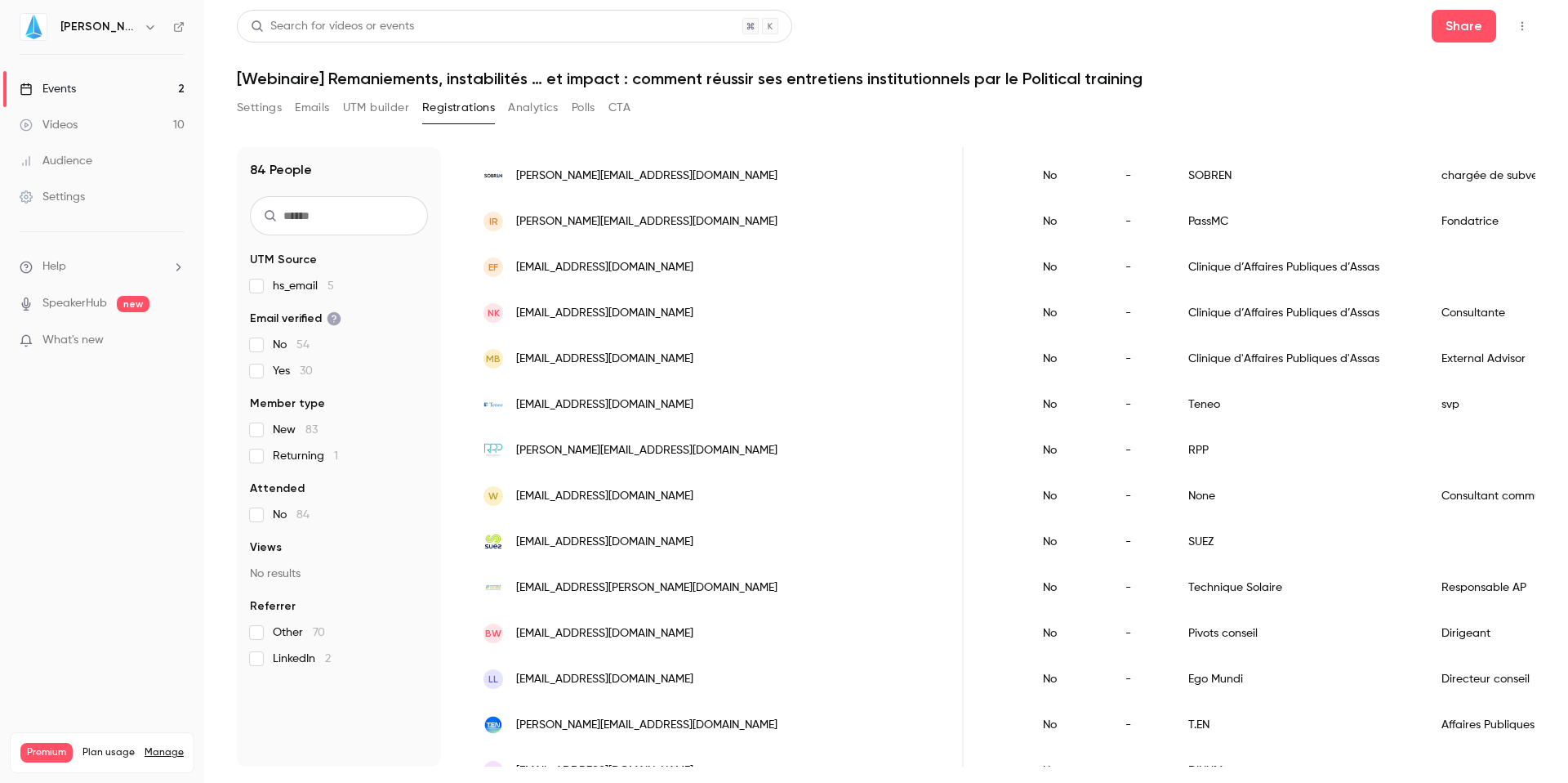
click at [1173, 454] on div "RPP" at bounding box center [1298, 449] width 253 height 45
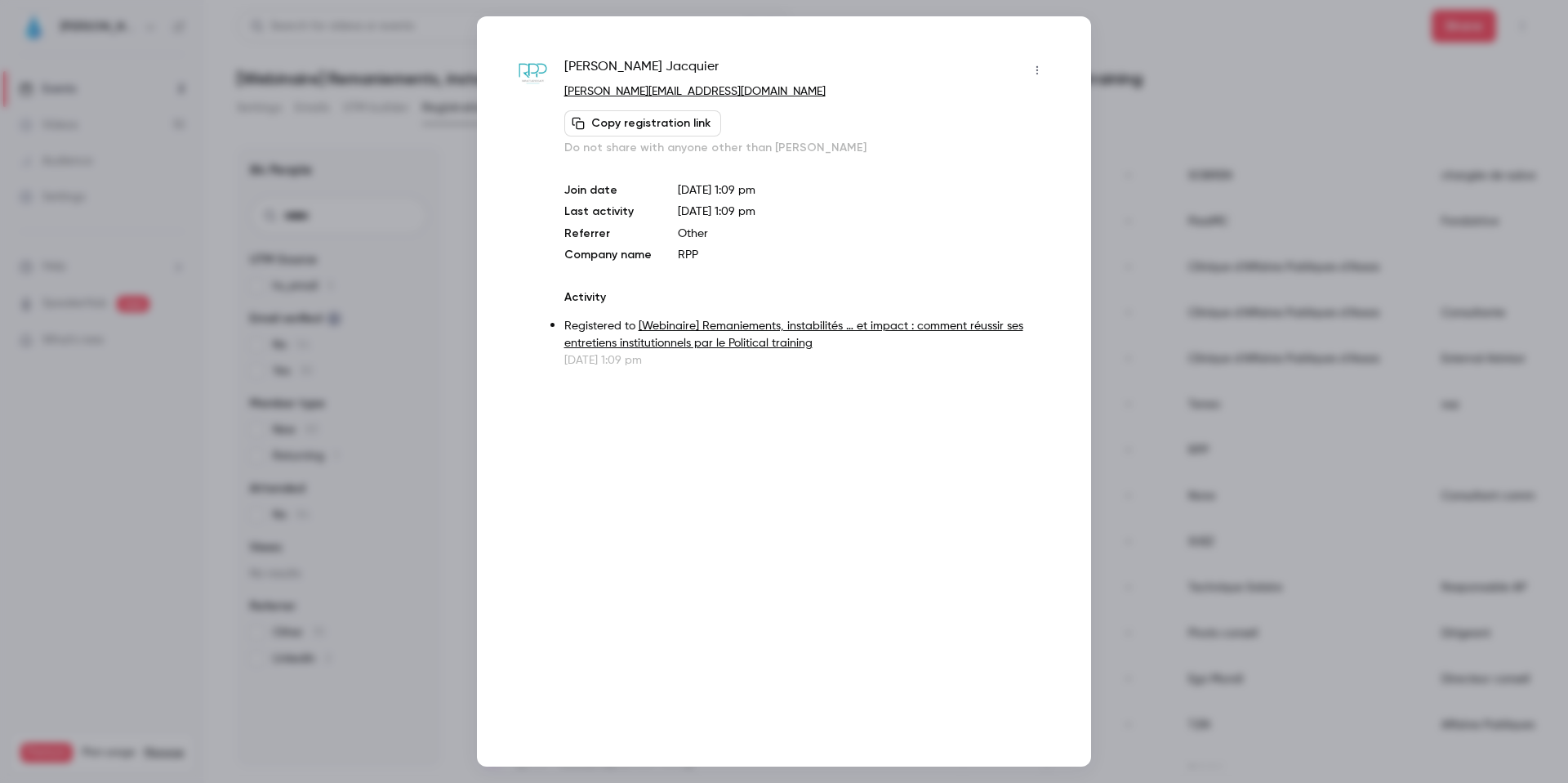
click at [1047, 62] on button "button" at bounding box center [1037, 70] width 26 height 26
drag, startPoint x: 842, startPoint y: 288, endPoint x: 893, endPoint y: 207, distance: 95.7
click at [895, 208] on div at bounding box center [784, 391] width 1568 height 783
click at [1040, 66] on icon "button" at bounding box center [1037, 70] width 13 height 11
click at [980, 157] on div "Remove registration" at bounding box center [974, 155] width 124 height 17
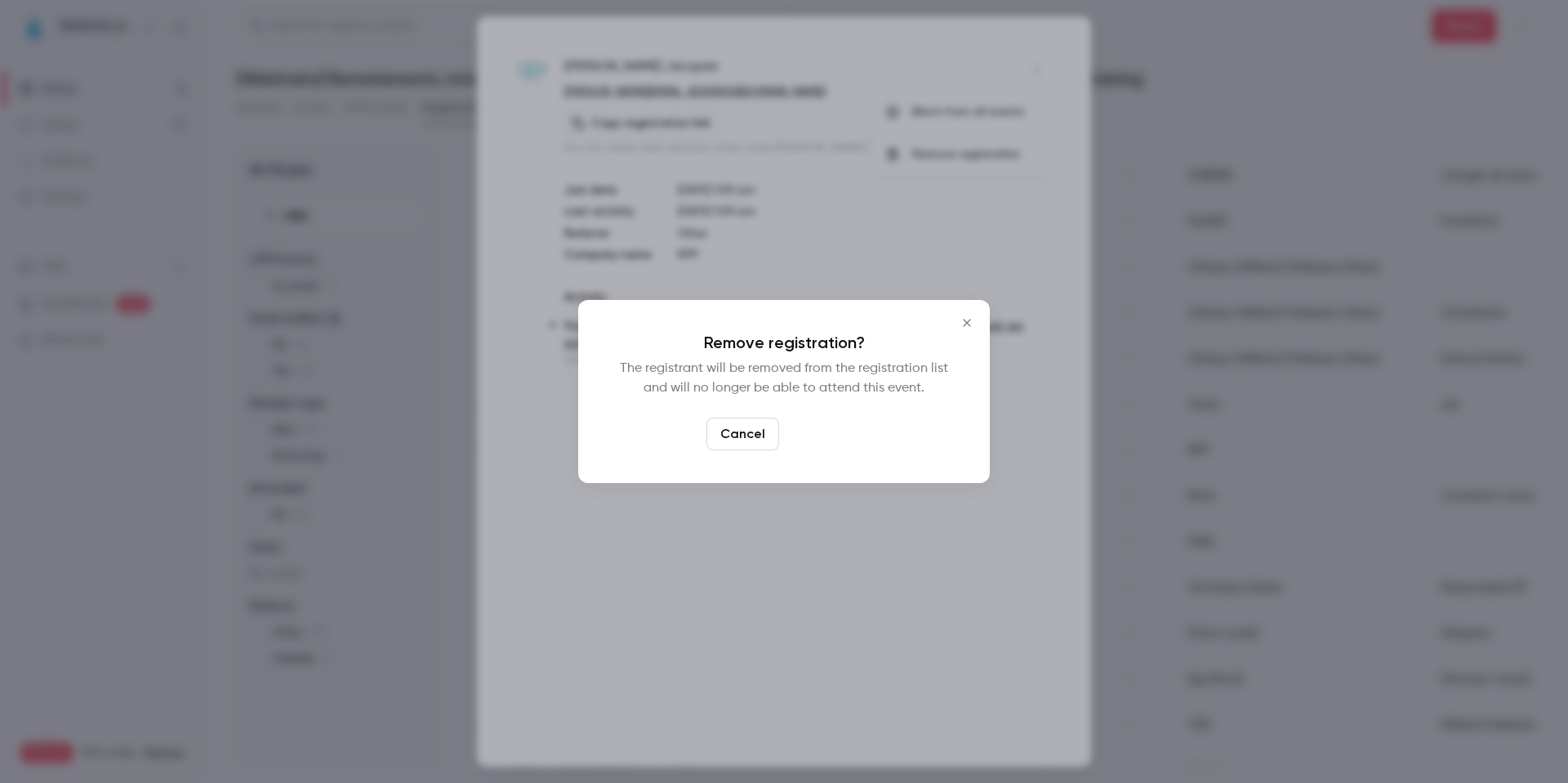
click at [832, 440] on button "Confirm" at bounding box center [823, 434] width 77 height 32
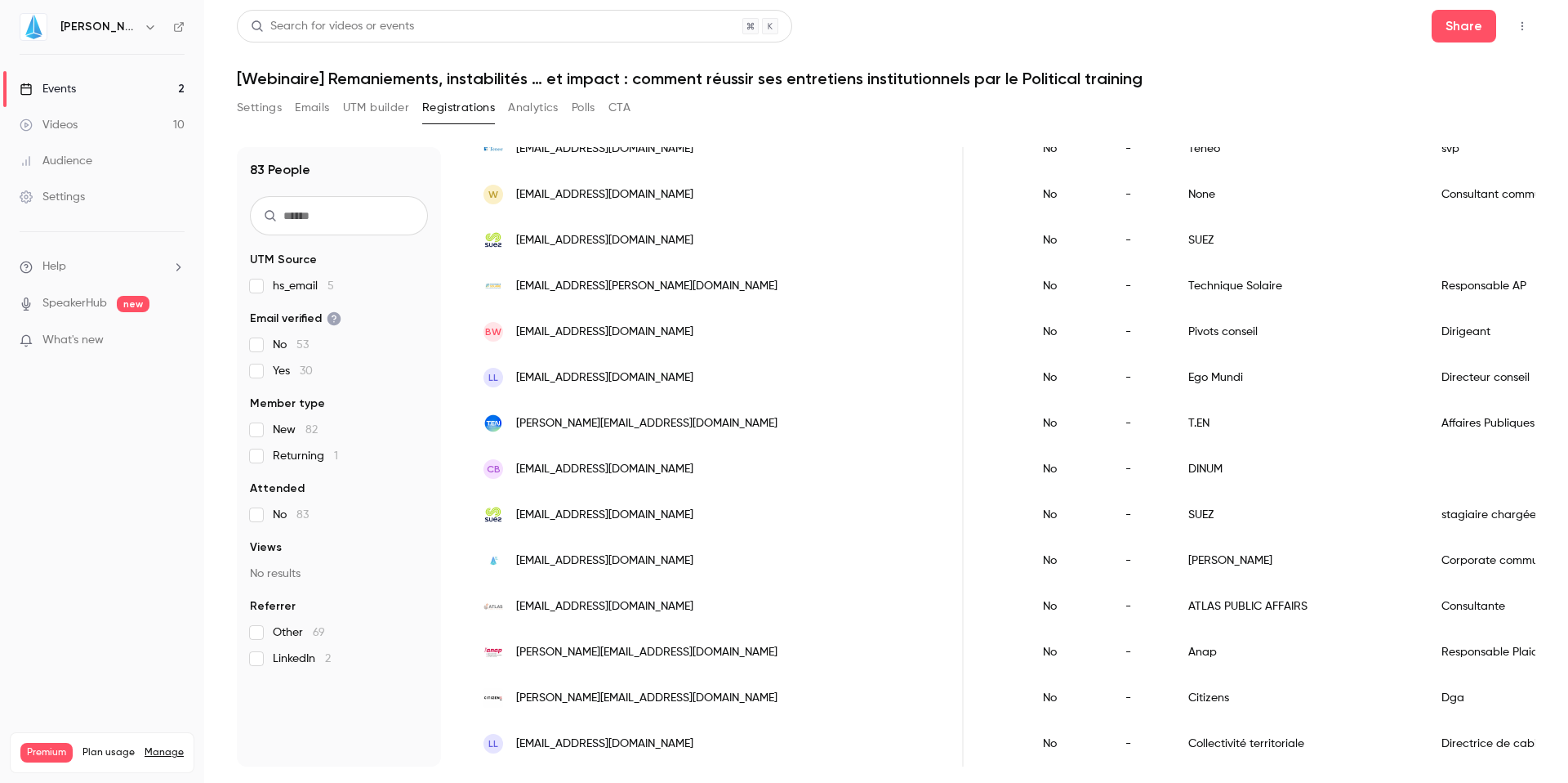
scroll to position [1734, 0]
click at [1110, 204] on div "-" at bounding box center [1141, 193] width 63 height 45
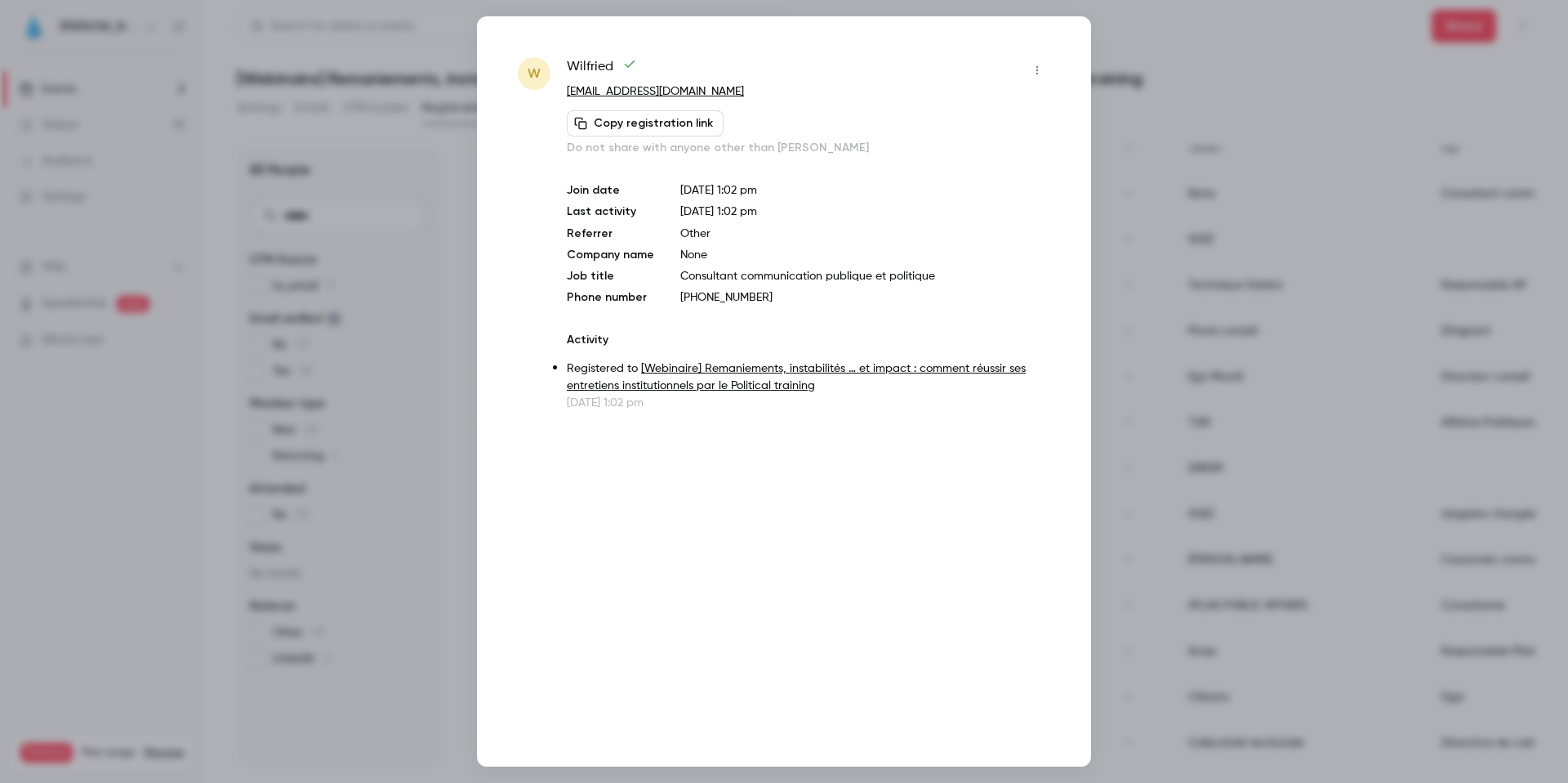
click at [1033, 67] on icon "button" at bounding box center [1037, 70] width 13 height 11
click at [957, 160] on div "Remove registration" at bounding box center [974, 155] width 124 height 17
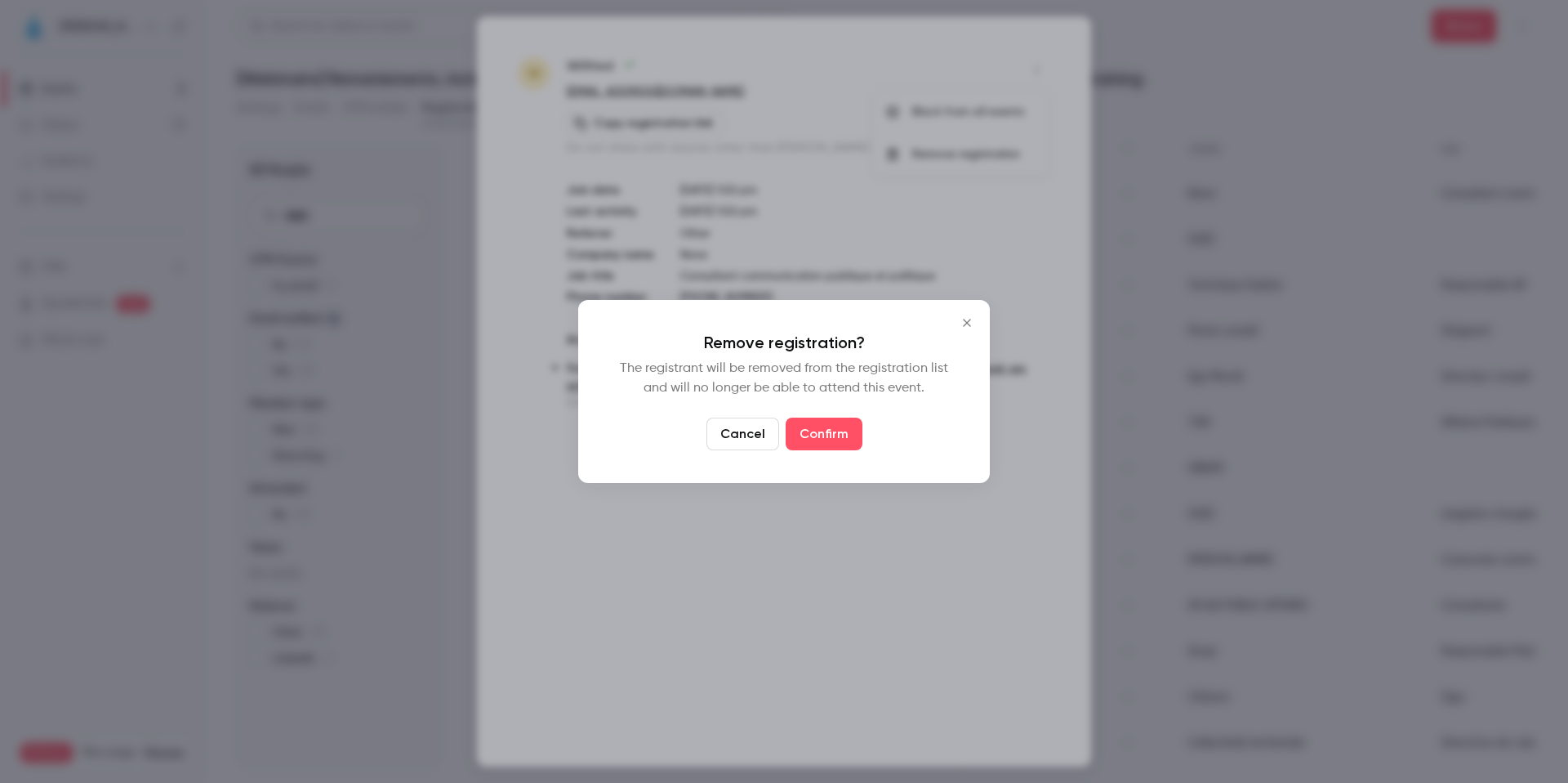
click at [821, 450] on div "Remove registration? The registrant will be removed from the registration list …" at bounding box center [784, 392] width 411 height 183
click at [825, 428] on button "Confirm" at bounding box center [823, 434] width 77 height 32
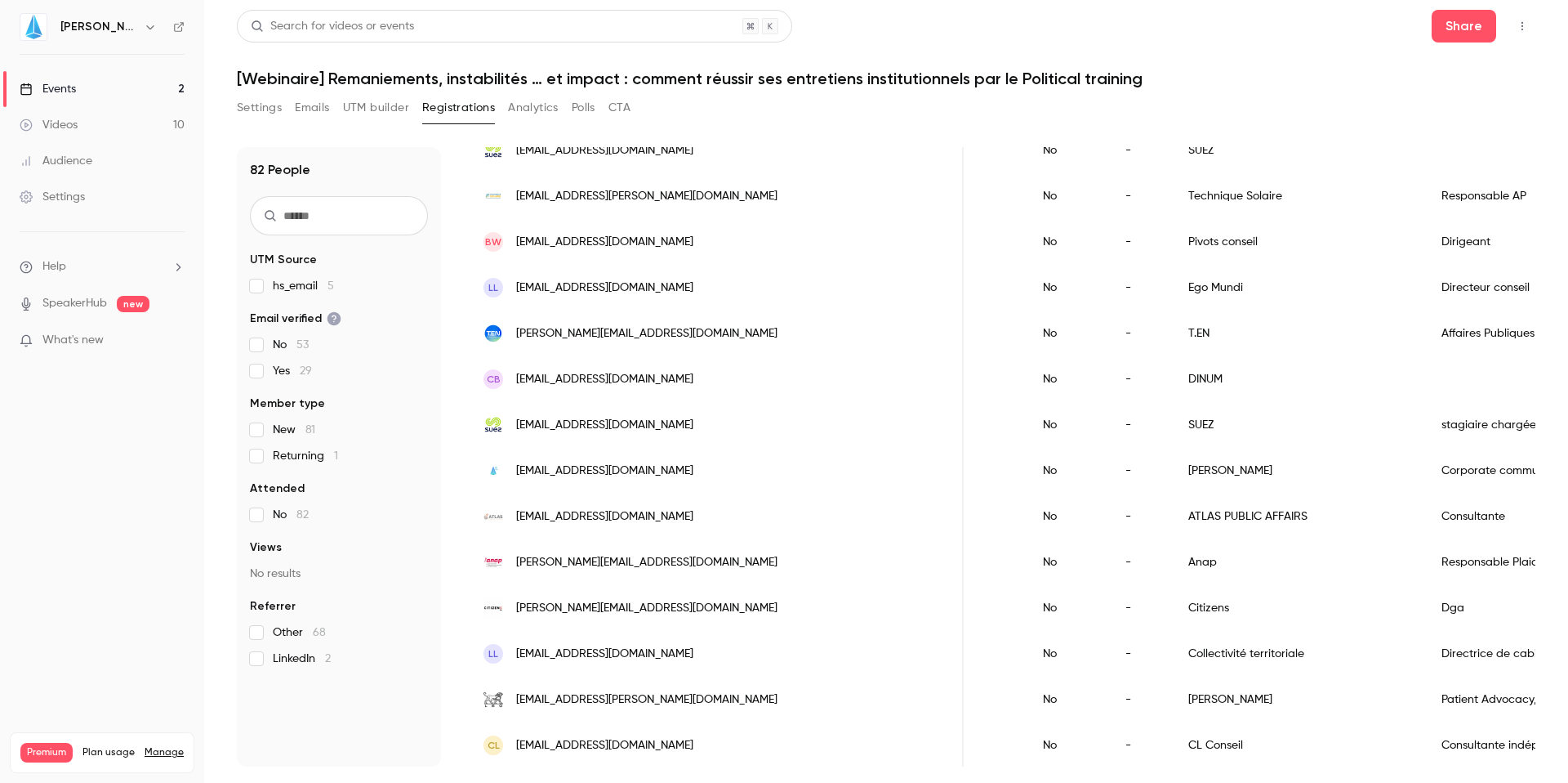
scroll to position [1776, 0]
click at [1173, 245] on div "Pivots conseil" at bounding box center [1298, 242] width 253 height 45
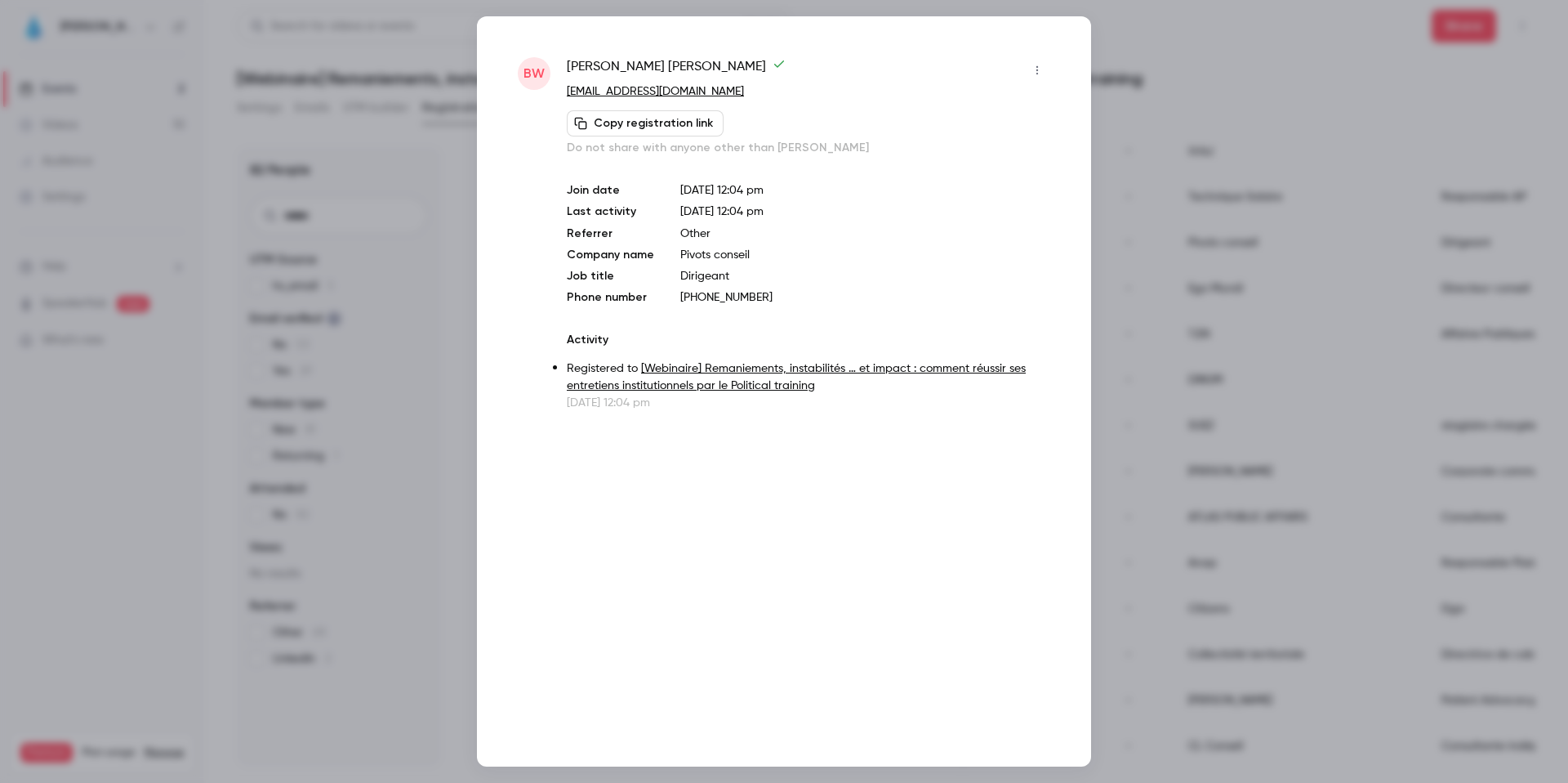
click at [1038, 68] on icon "button" at bounding box center [1037, 70] width 13 height 11
click at [993, 142] on li "Remove registration" at bounding box center [961, 155] width 176 height 43
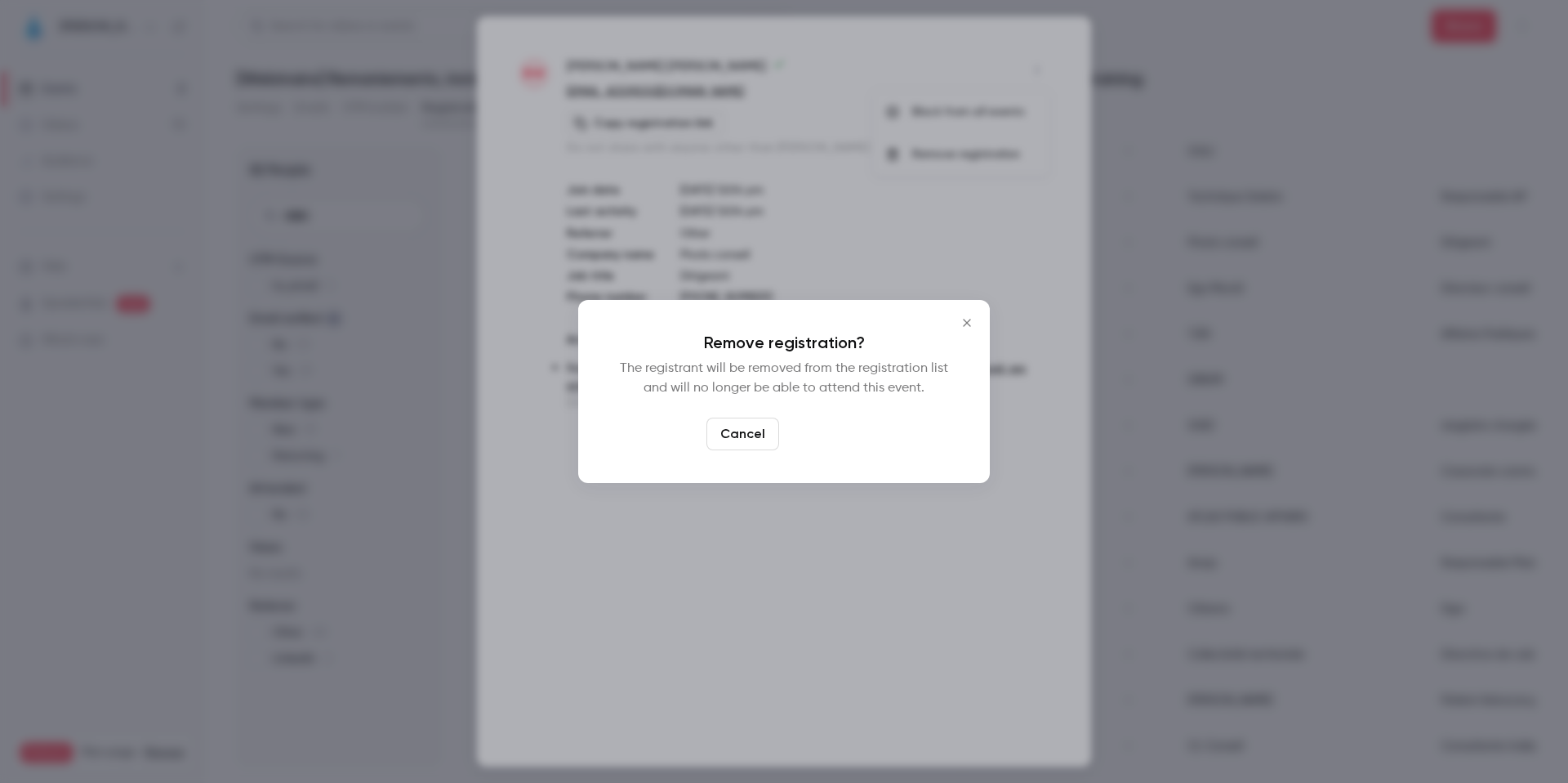
click at [811, 433] on button "Confirm" at bounding box center [823, 434] width 77 height 32
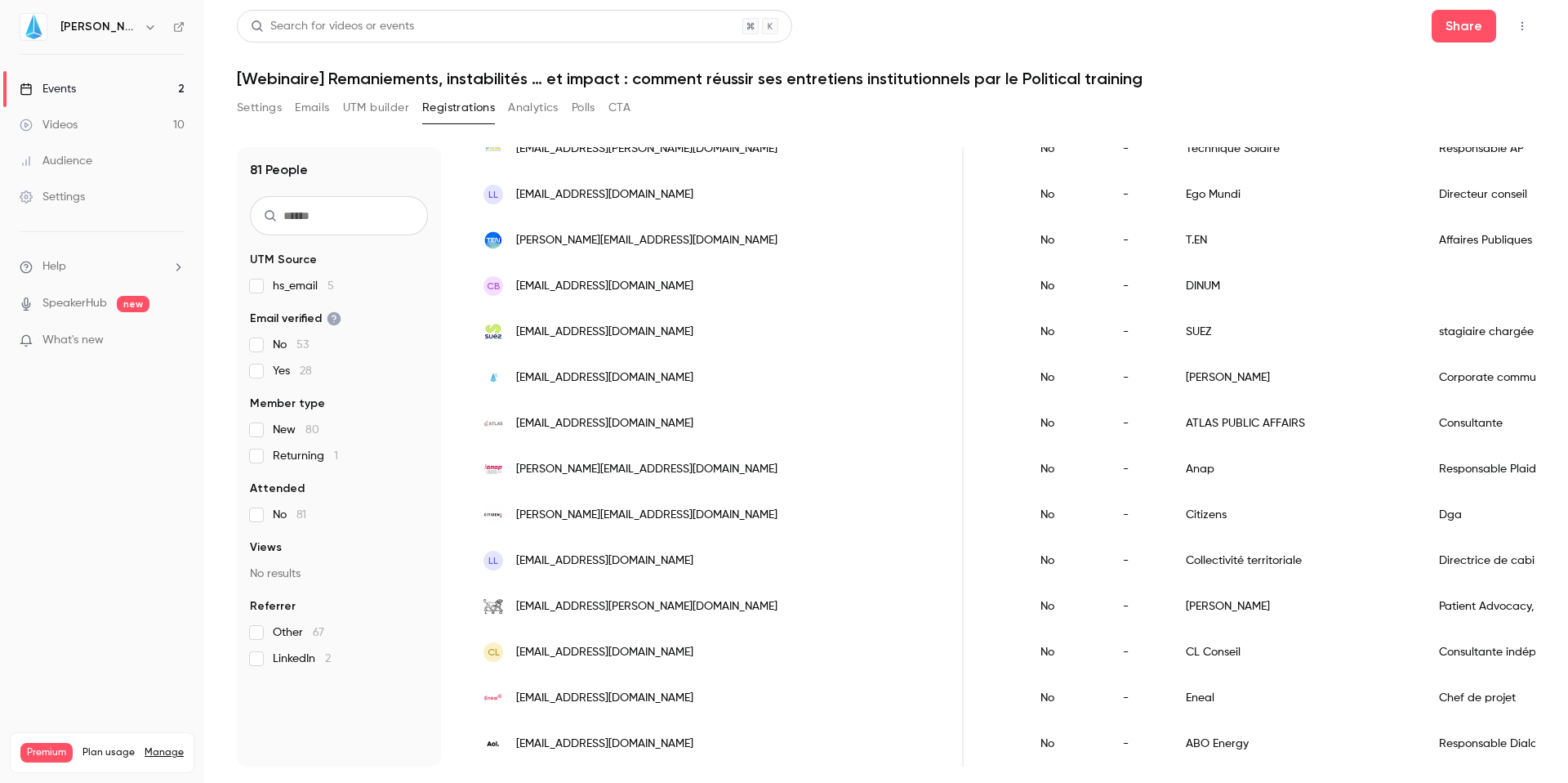
scroll to position [1825, 0]
click at [1170, 204] on div "Ego Mundi" at bounding box center [1296, 194] width 253 height 45
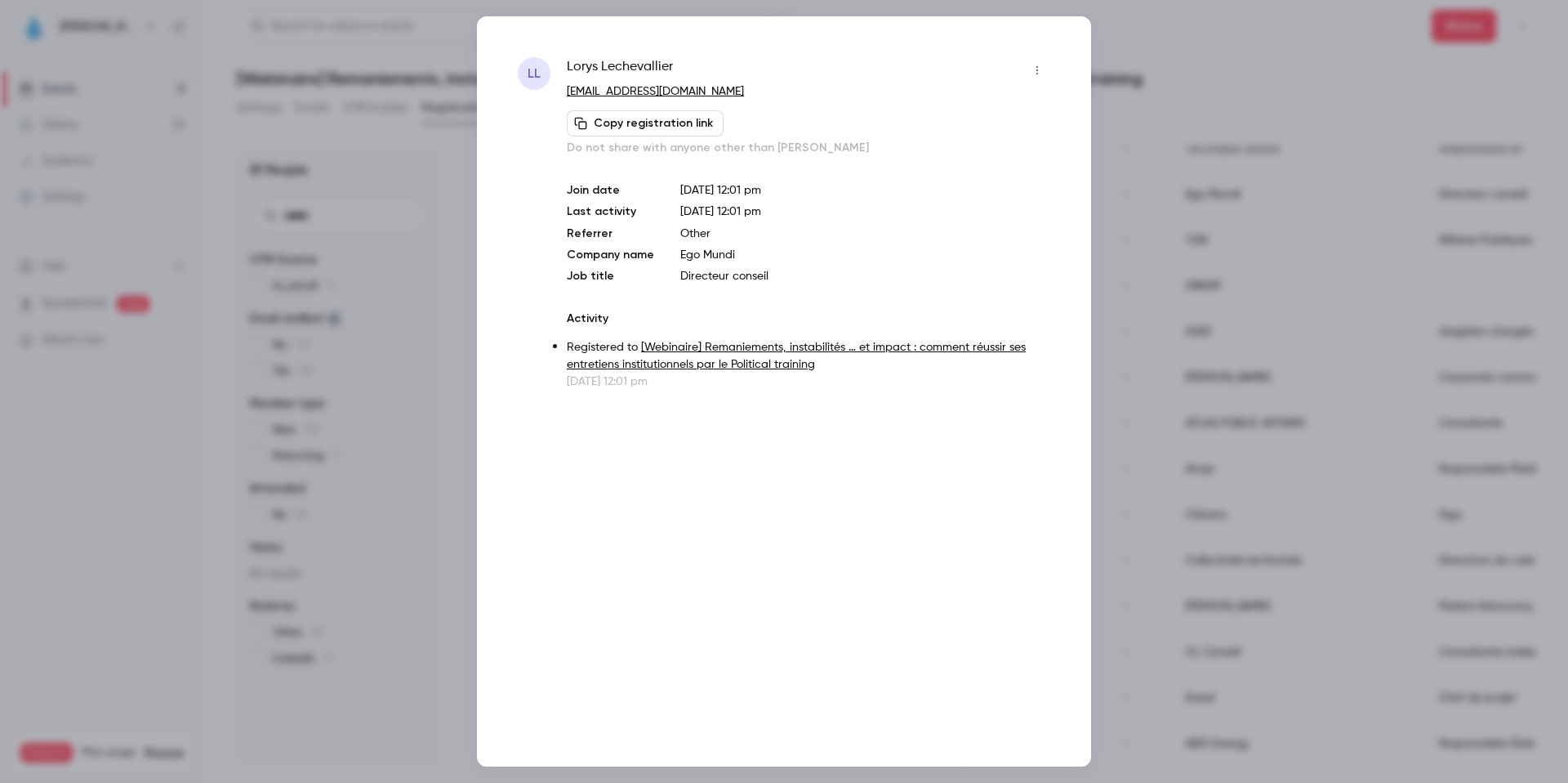
click at [1039, 86] on p "[EMAIL_ADDRESS][DOMAIN_NAME]" at bounding box center [809, 92] width 483 height 18
click at [1039, 65] on icon "button" at bounding box center [1037, 70] width 13 height 11
click at [995, 143] on li "Remove registration" at bounding box center [961, 155] width 176 height 43
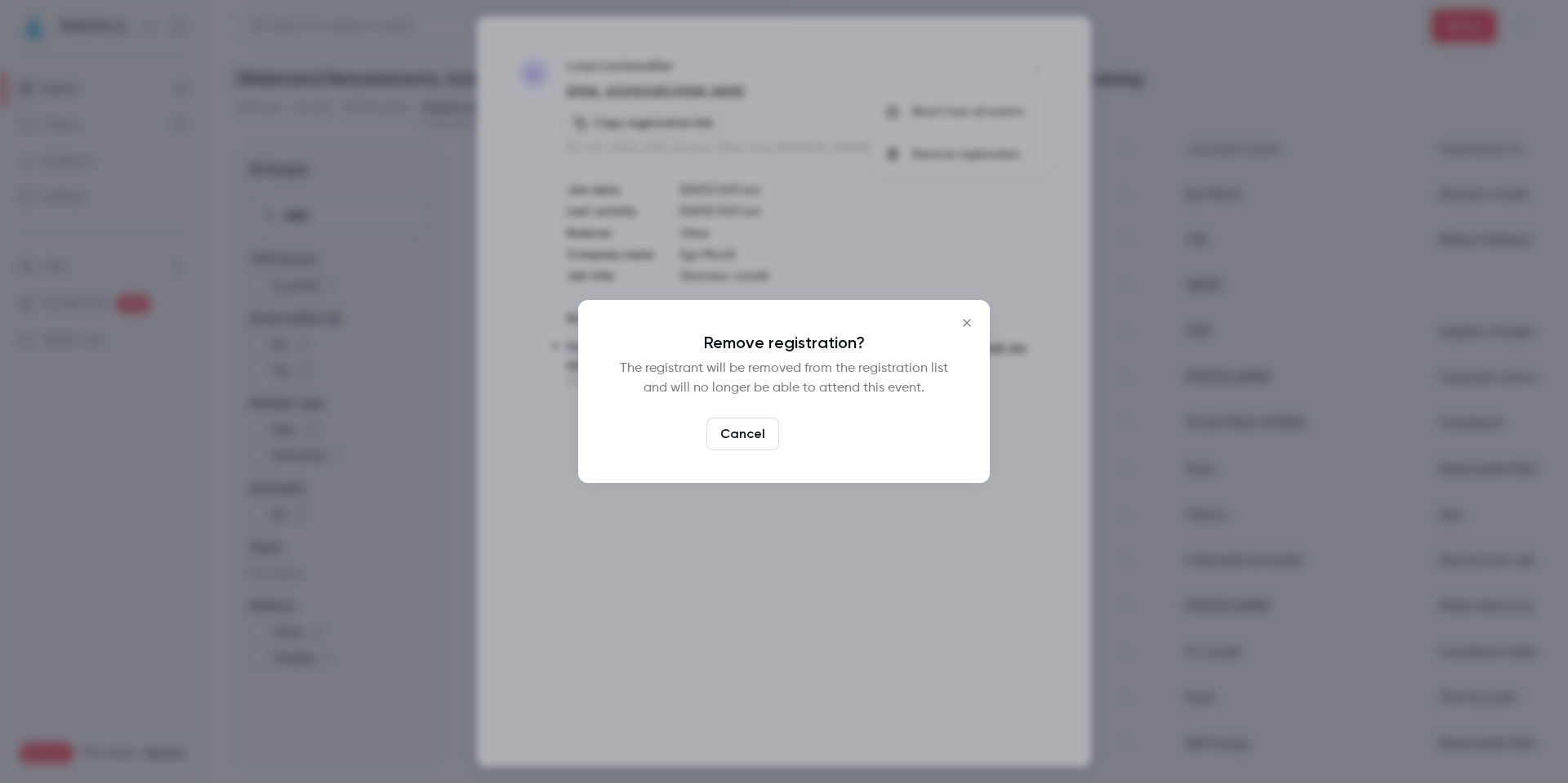
click at [822, 445] on button "Confirm" at bounding box center [823, 434] width 77 height 32
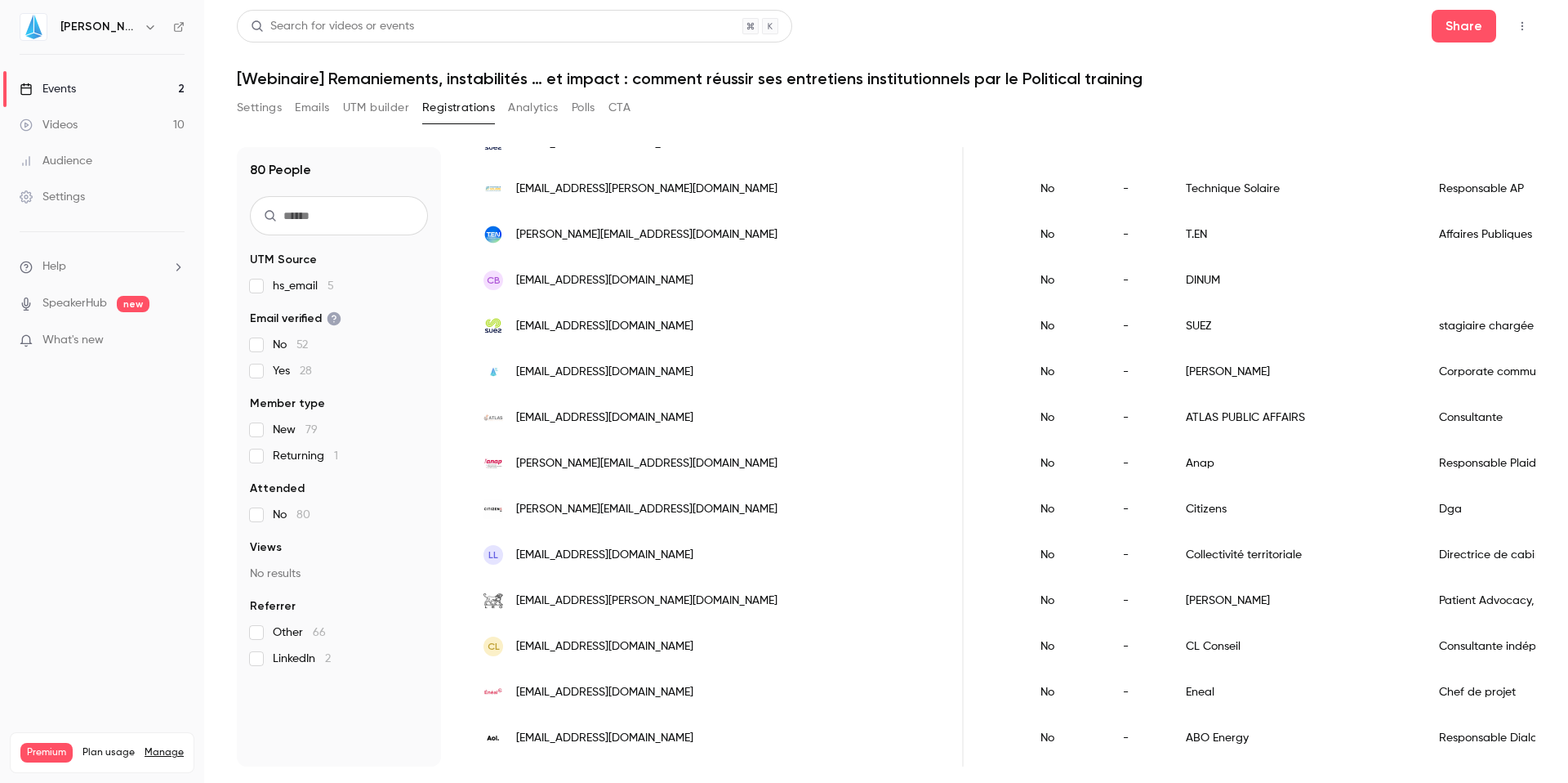
scroll to position [1782, 0]
click at [1107, 412] on div "-" at bounding box center [1138, 420] width 63 height 45
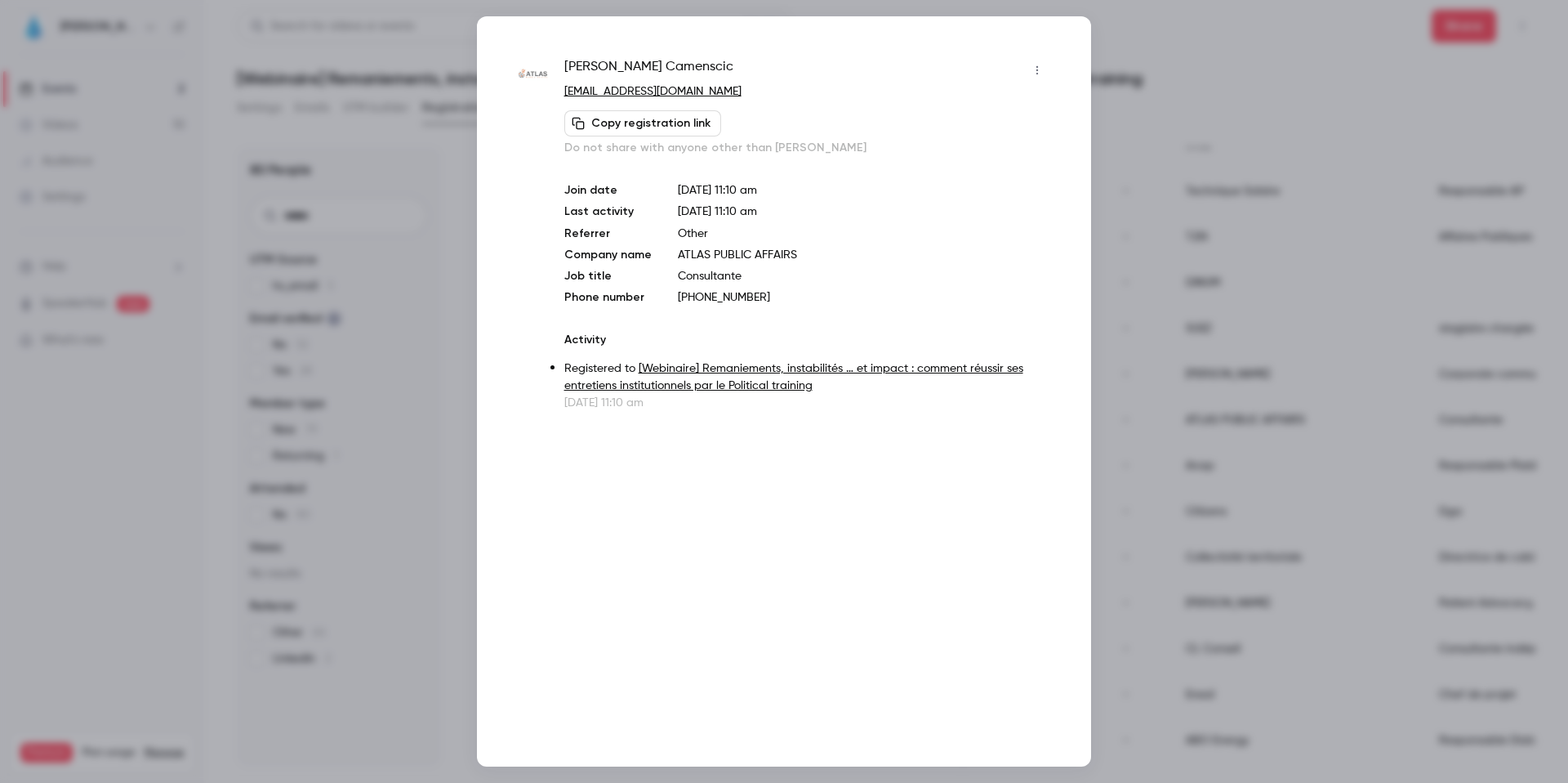
click at [1034, 66] on icon "button" at bounding box center [1037, 70] width 13 height 11
click at [929, 158] on div "Remove registration" at bounding box center [974, 155] width 124 height 17
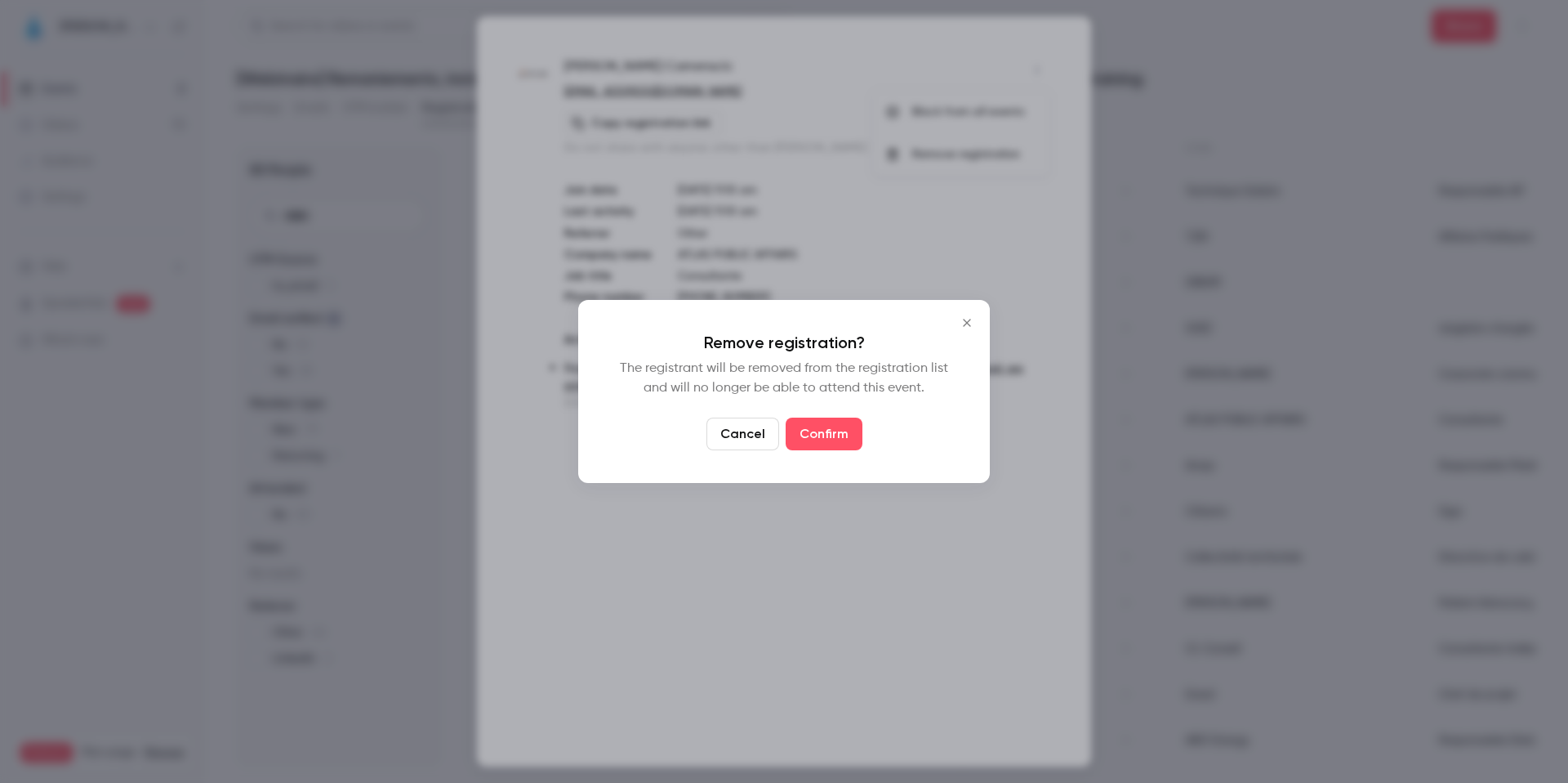
click at [819, 407] on div "Remove registration? The registrant will be removed from the registration list …" at bounding box center [784, 392] width 411 height 183
click at [819, 423] on button "Confirm" at bounding box center [823, 434] width 77 height 32
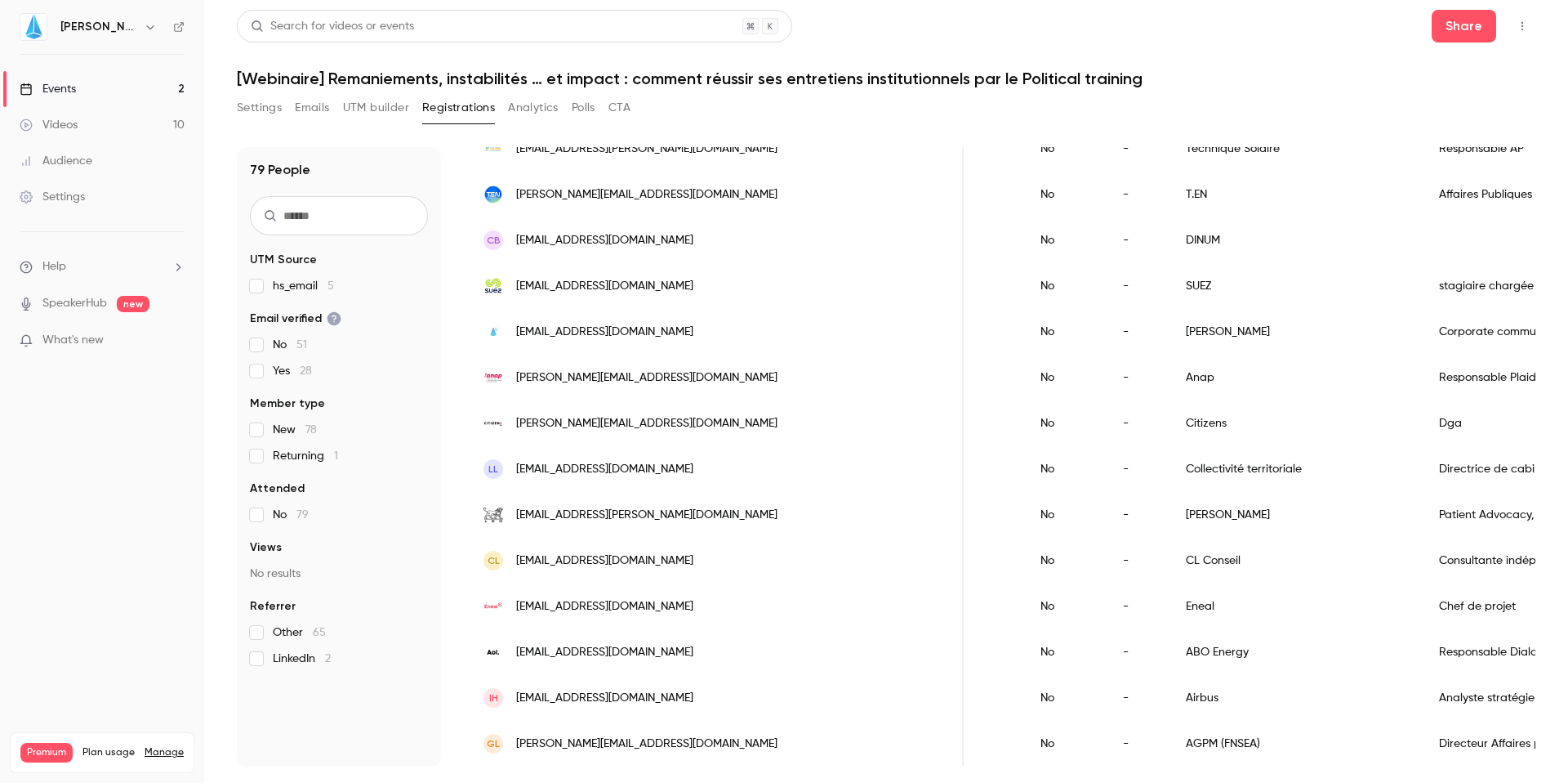
scroll to position [1838, 0]
click at [1170, 402] on div "Citizens" at bounding box center [1296, 423] width 253 height 45
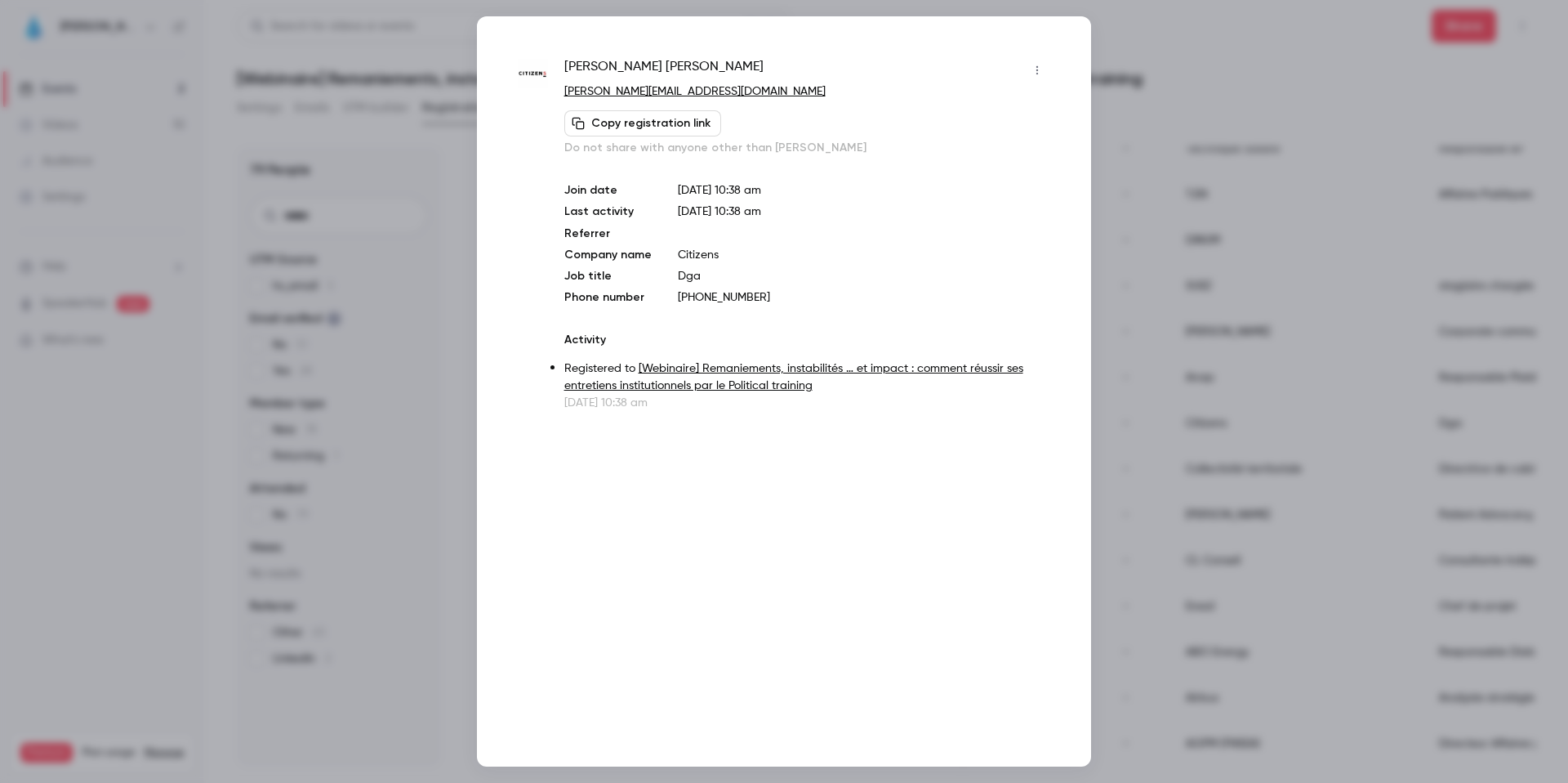
click at [1037, 69] on icon "button" at bounding box center [1037, 70] width 13 height 11
click at [950, 153] on div "Remove registration" at bounding box center [974, 155] width 124 height 17
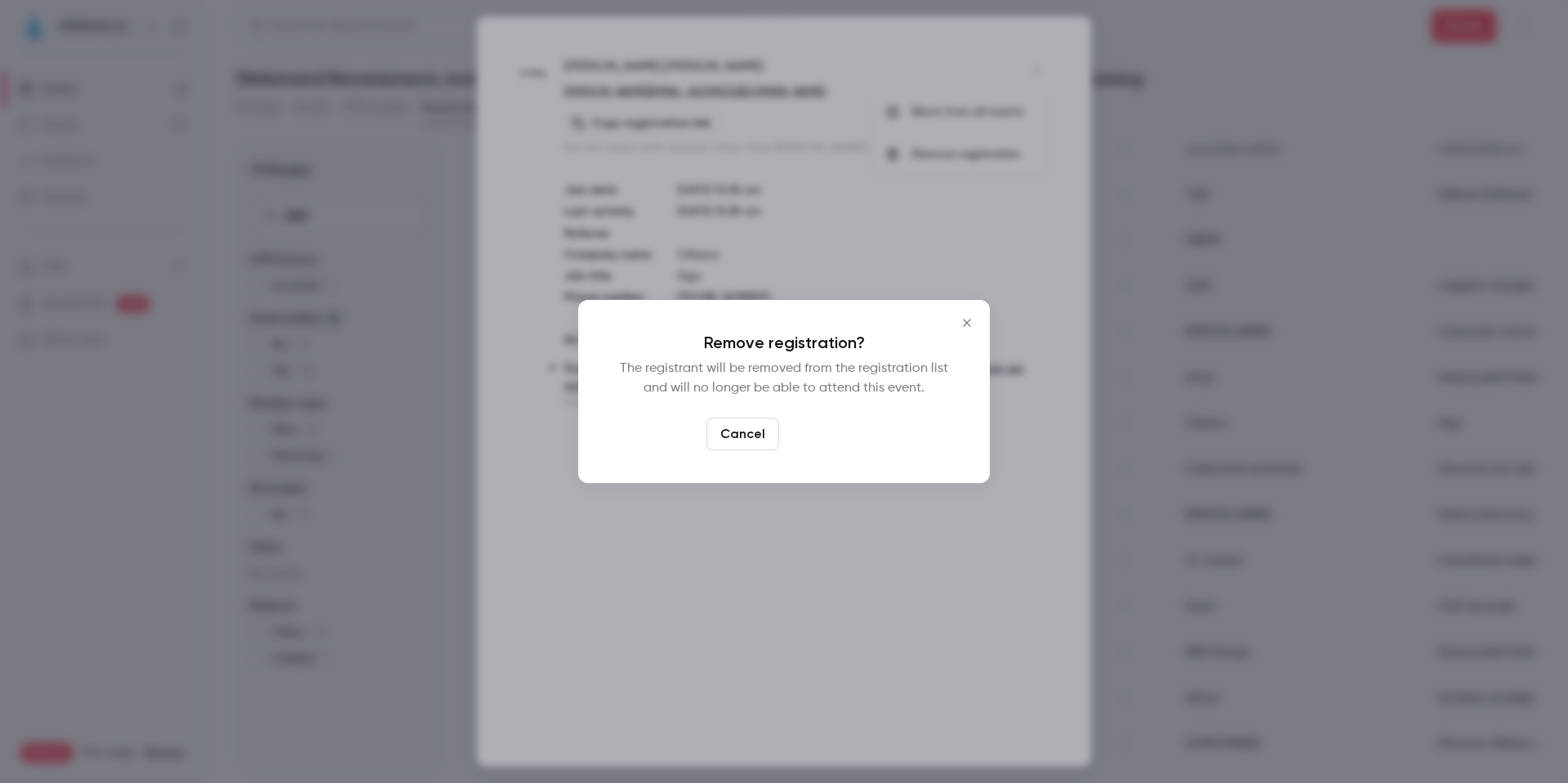
click at [832, 436] on button "Confirm" at bounding box center [823, 434] width 77 height 32
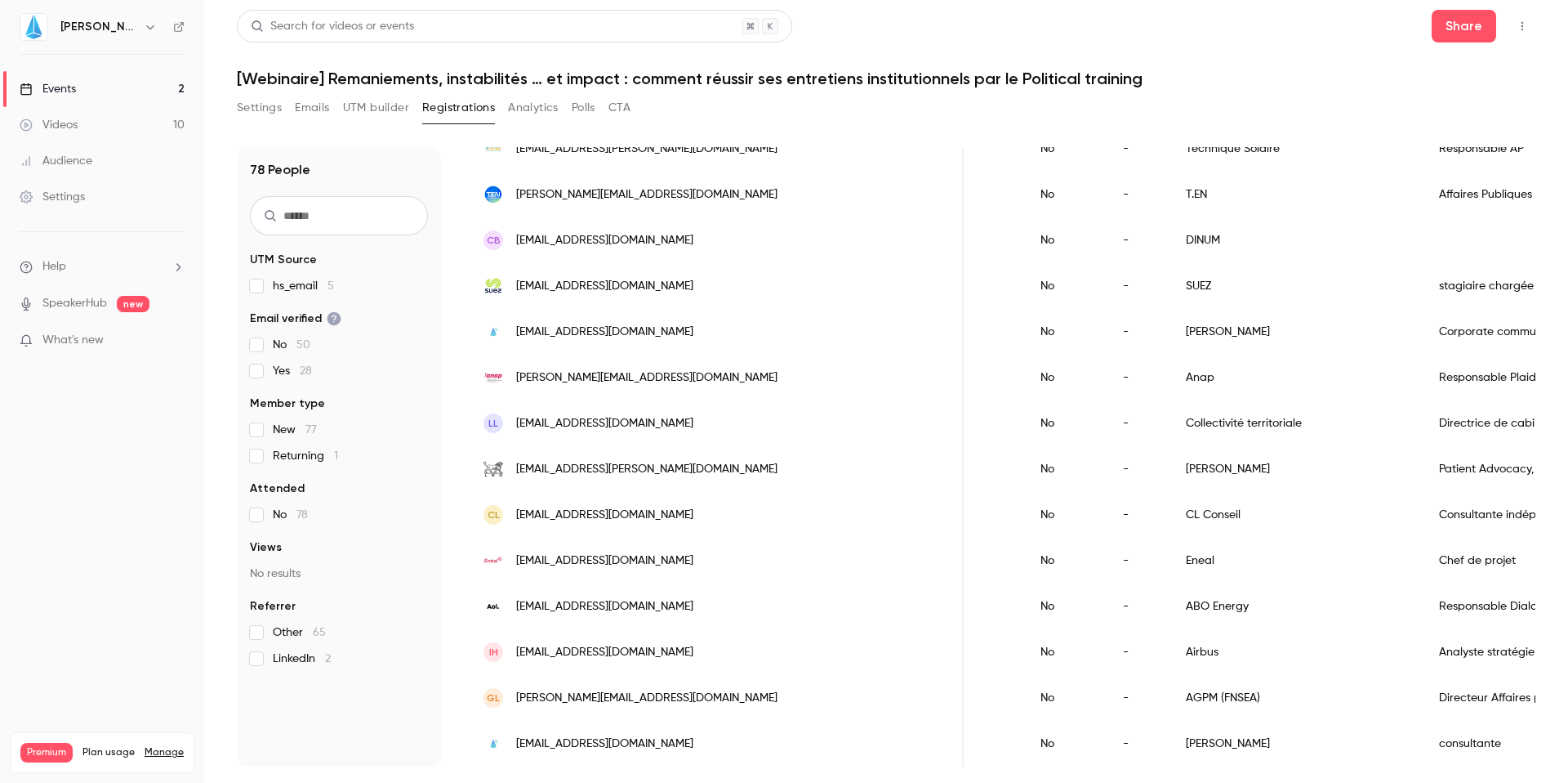
click at [1107, 509] on div "-" at bounding box center [1138, 514] width 63 height 45
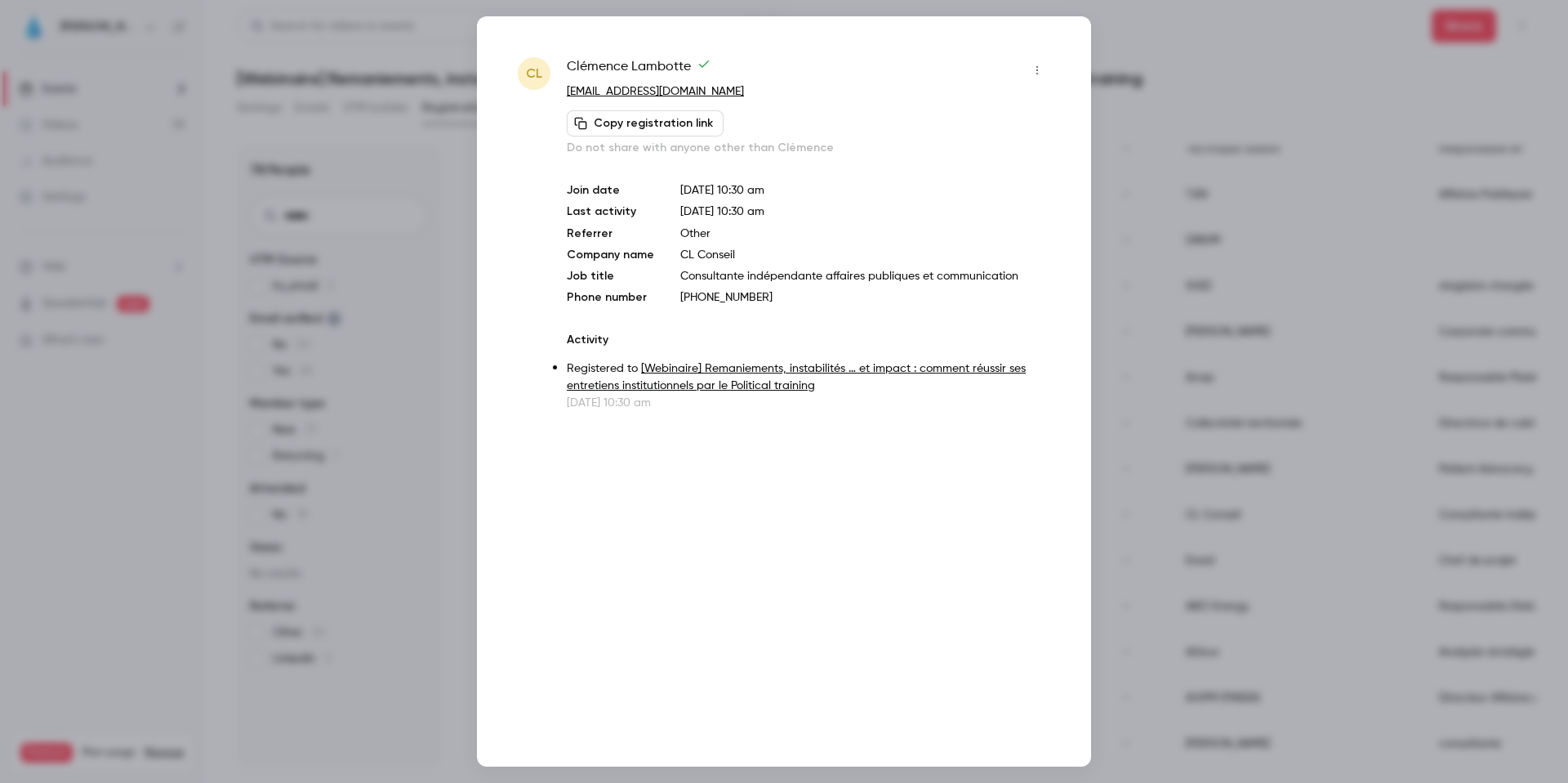
click at [1046, 86] on p "[EMAIL_ADDRESS][DOMAIN_NAME]" at bounding box center [809, 92] width 483 height 18
click at [1045, 80] on button "button" at bounding box center [1037, 70] width 26 height 26
click at [1004, 149] on div "Remove registration" at bounding box center [974, 155] width 124 height 17
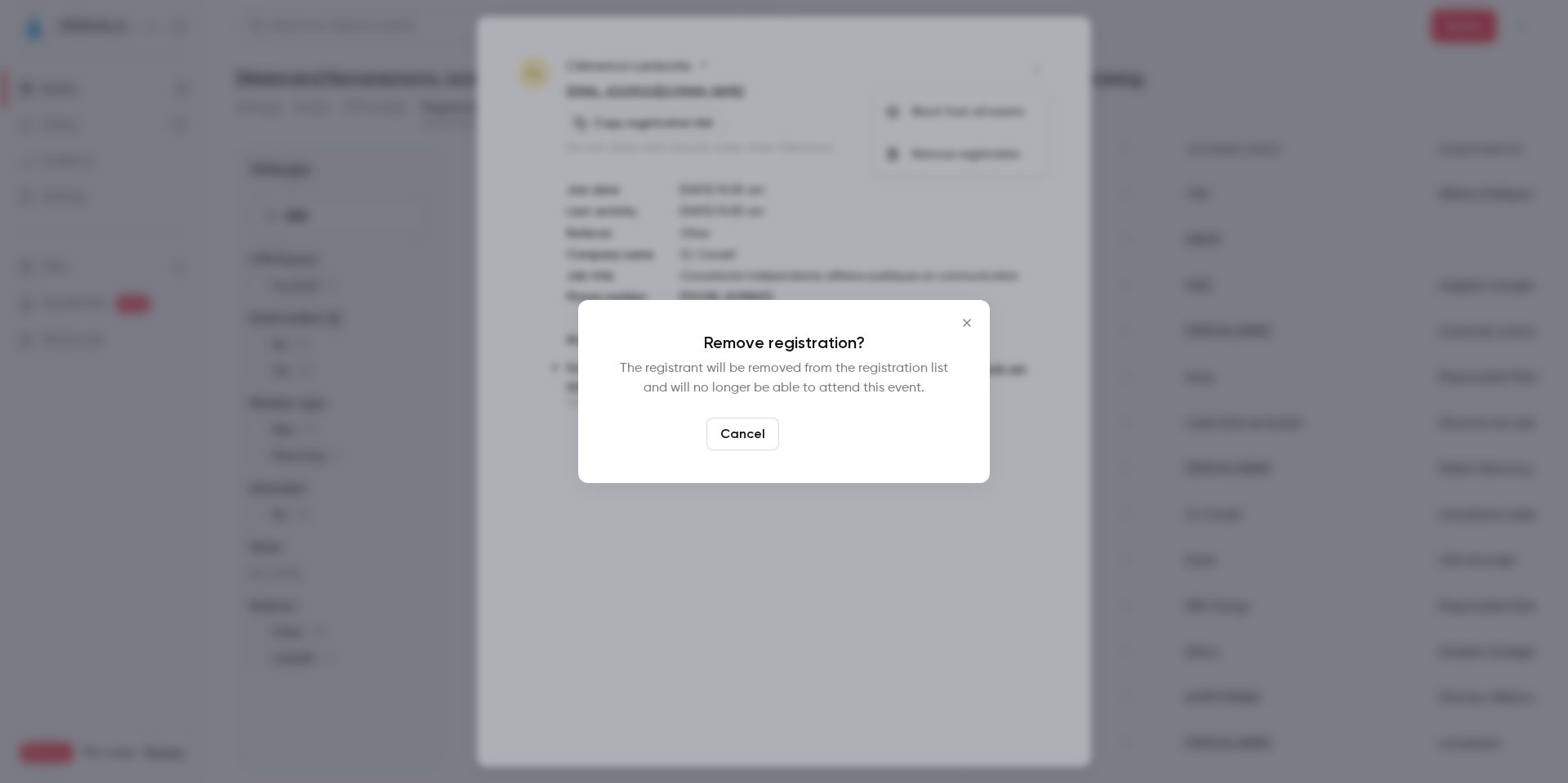
click at [833, 427] on button "Confirm" at bounding box center [823, 434] width 77 height 32
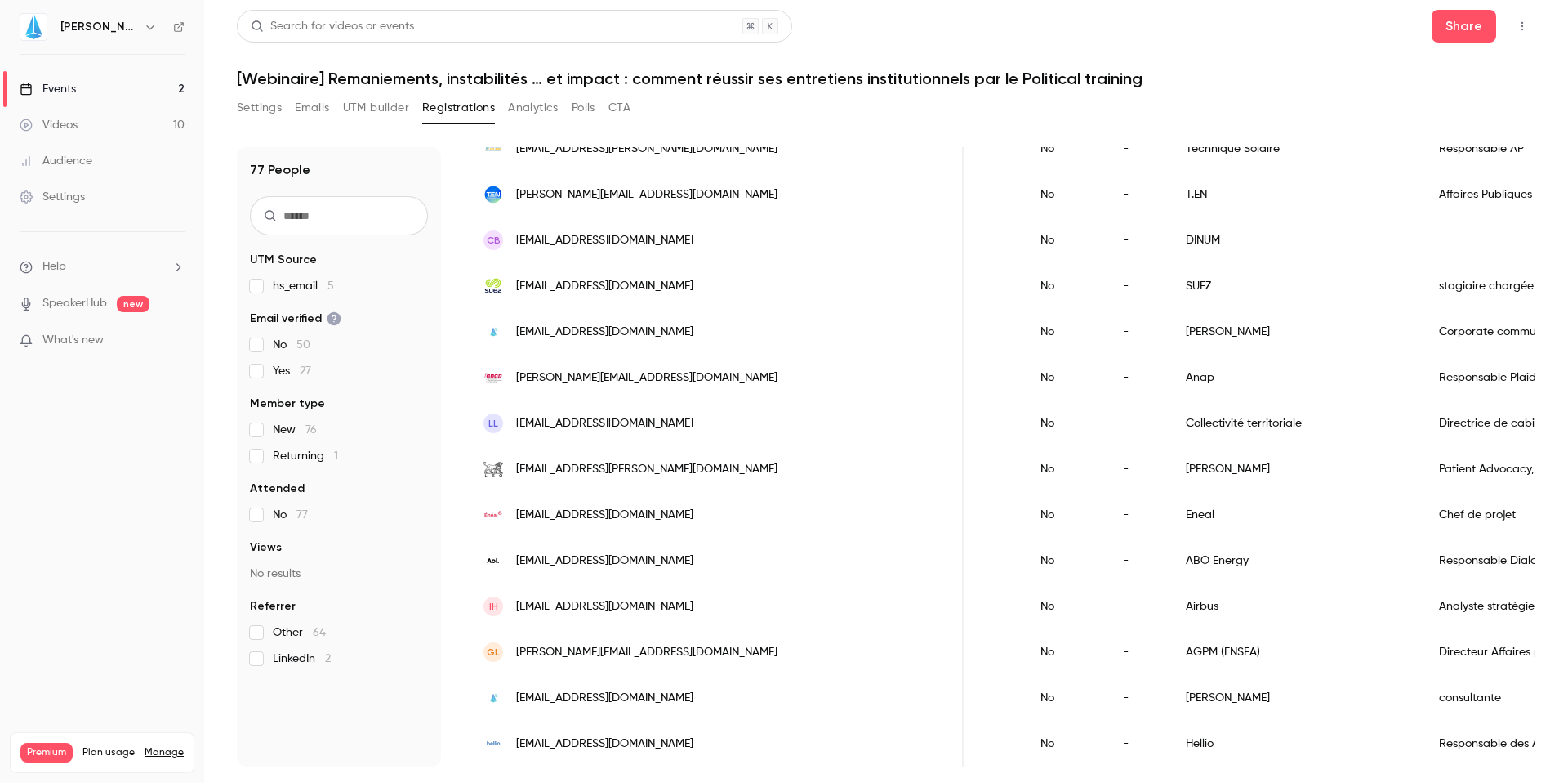
scroll to position [0, 0]
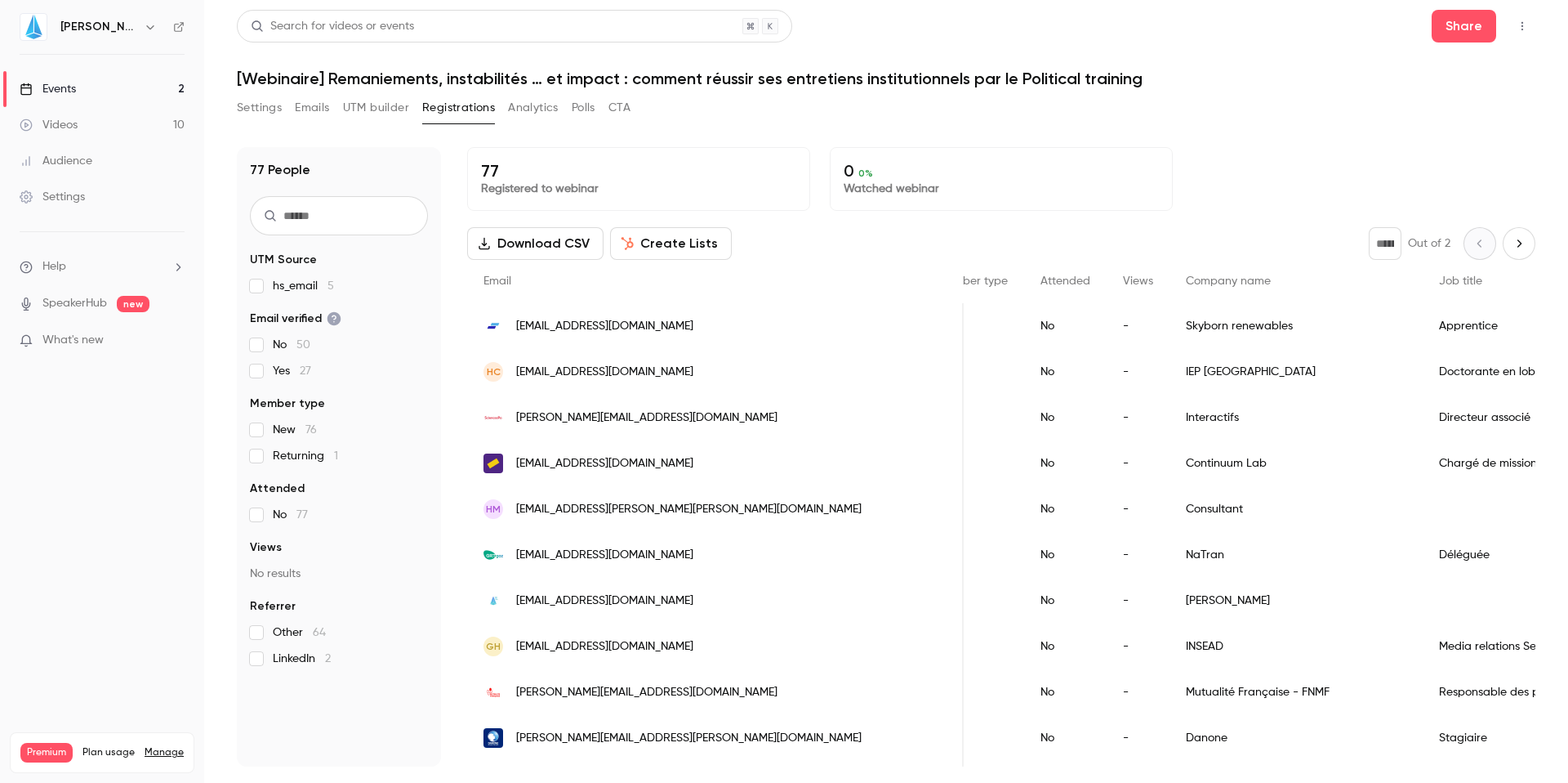
click at [1200, 238] on div "* Out of 2" at bounding box center [1452, 243] width 167 height 32
click at [1200, 241] on button "Next page" at bounding box center [1519, 243] width 32 height 32
type input "*"
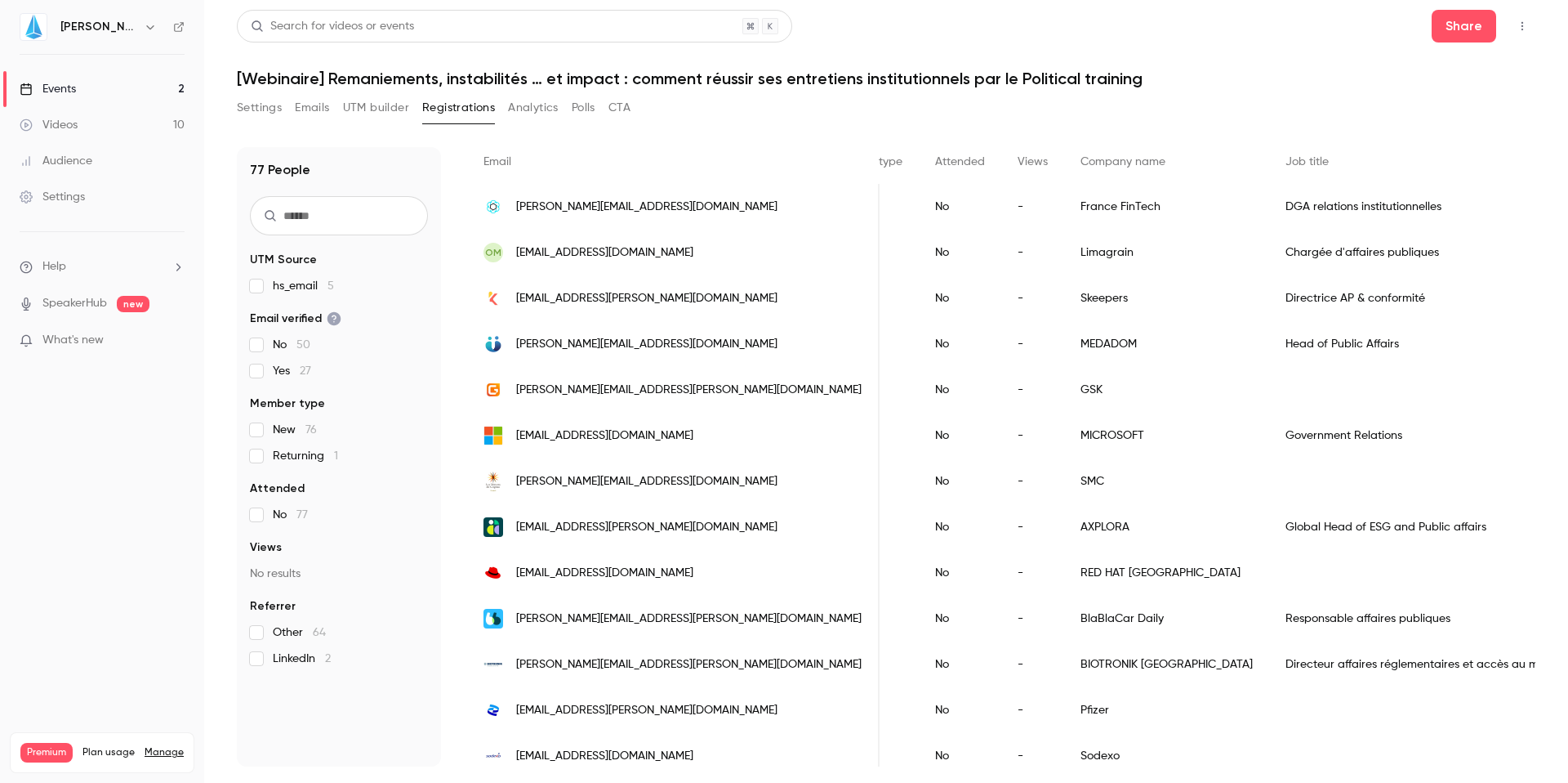
scroll to position [122, 0]
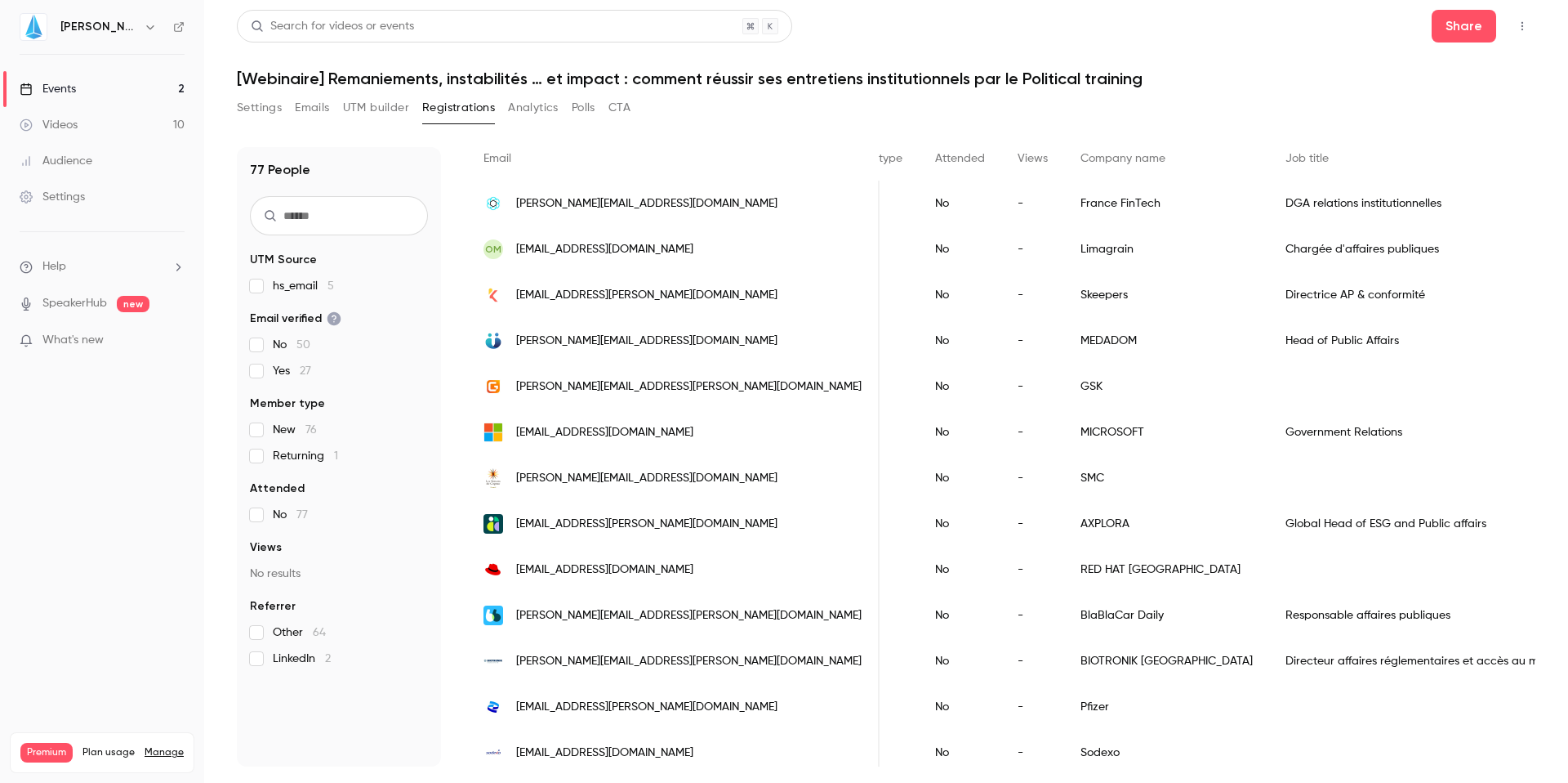
click at [1200, 264] on div "Chargée d'affaires publiques" at bounding box center [1550, 248] width 563 height 45
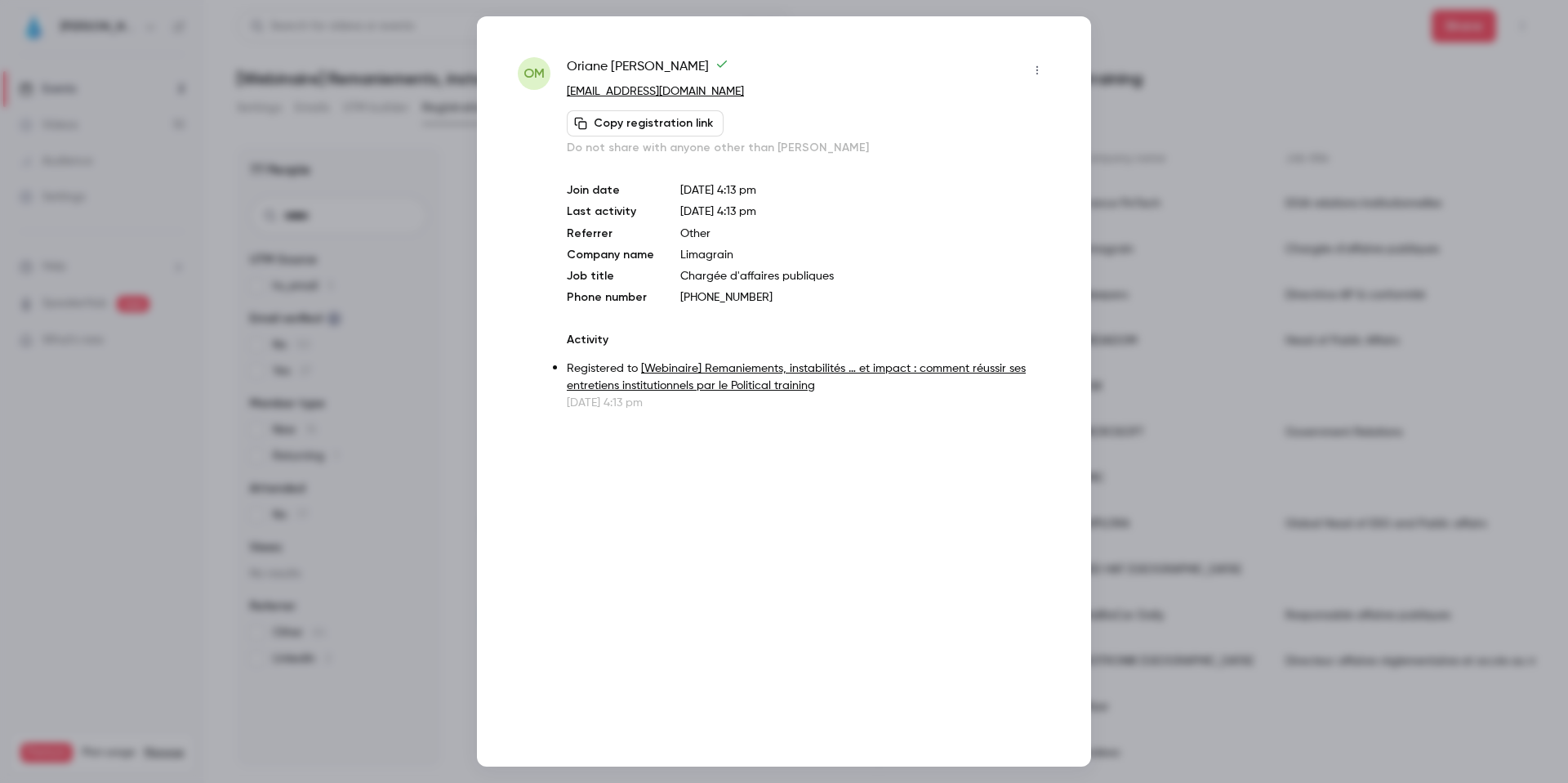
click at [1032, 66] on icon "button" at bounding box center [1037, 70] width 13 height 11
click at [972, 153] on div "Remove registration" at bounding box center [974, 155] width 124 height 17
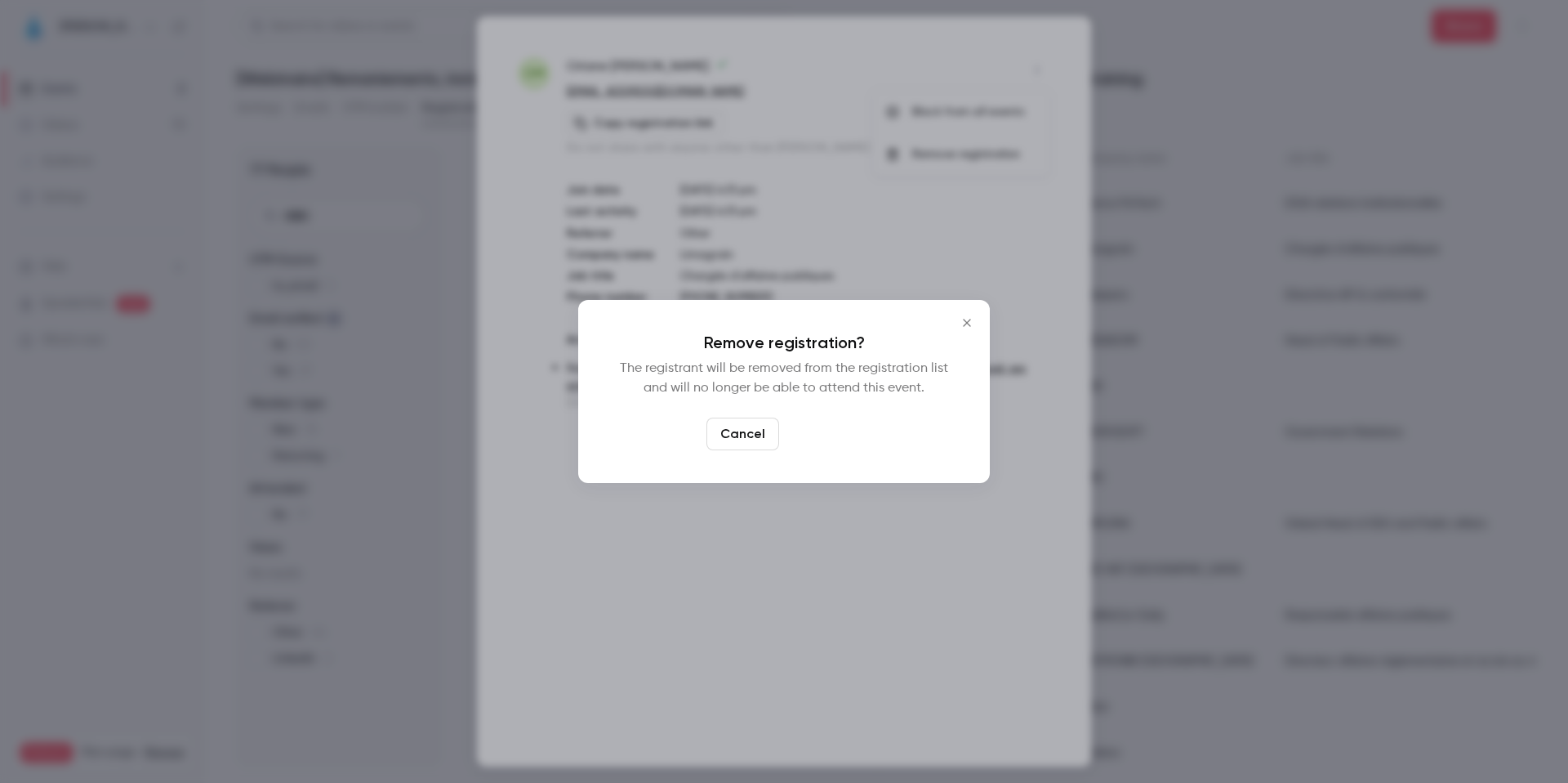
click at [829, 439] on button "Confirm" at bounding box center [823, 434] width 77 height 32
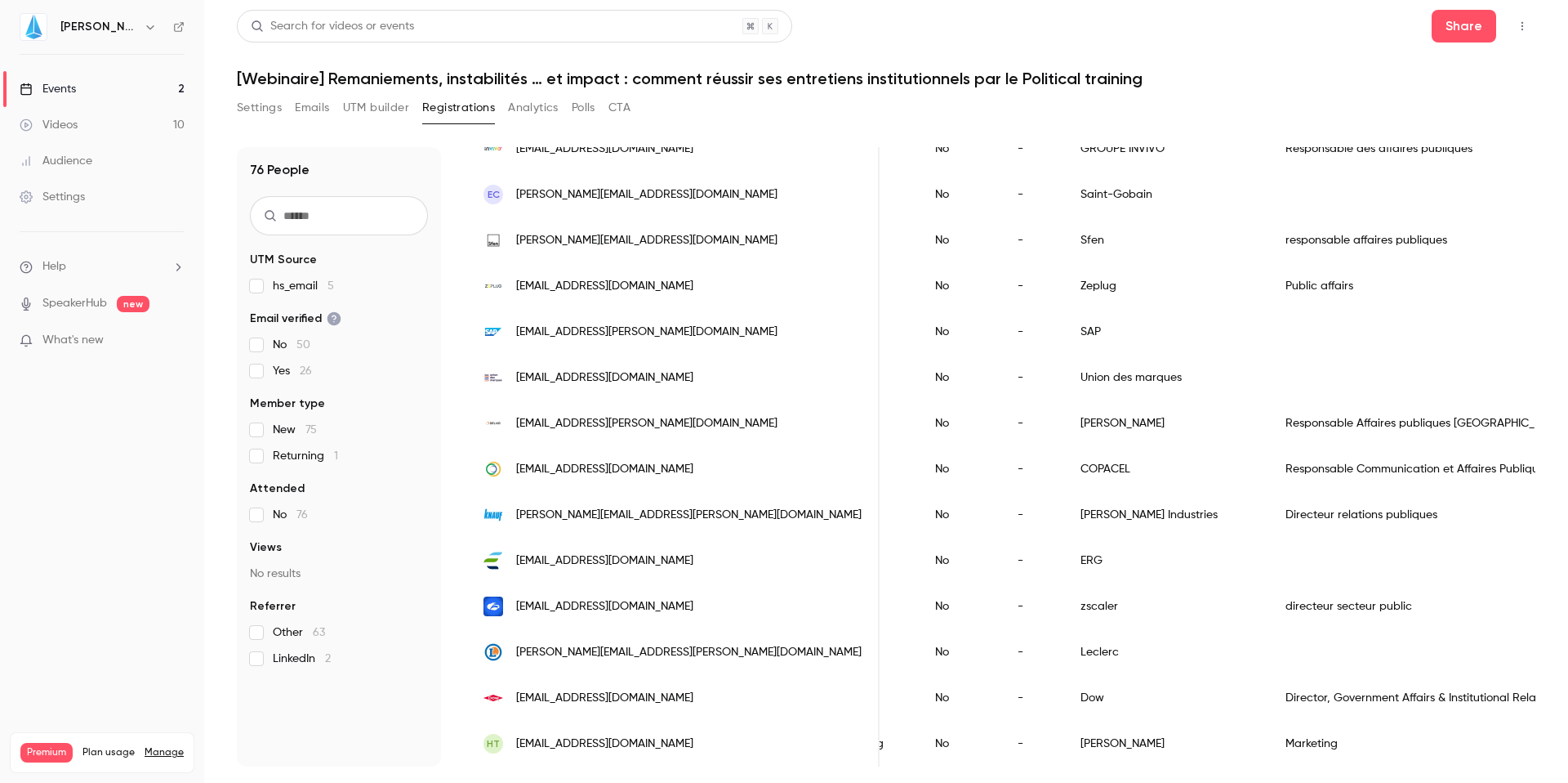
scroll to position [0, 0]
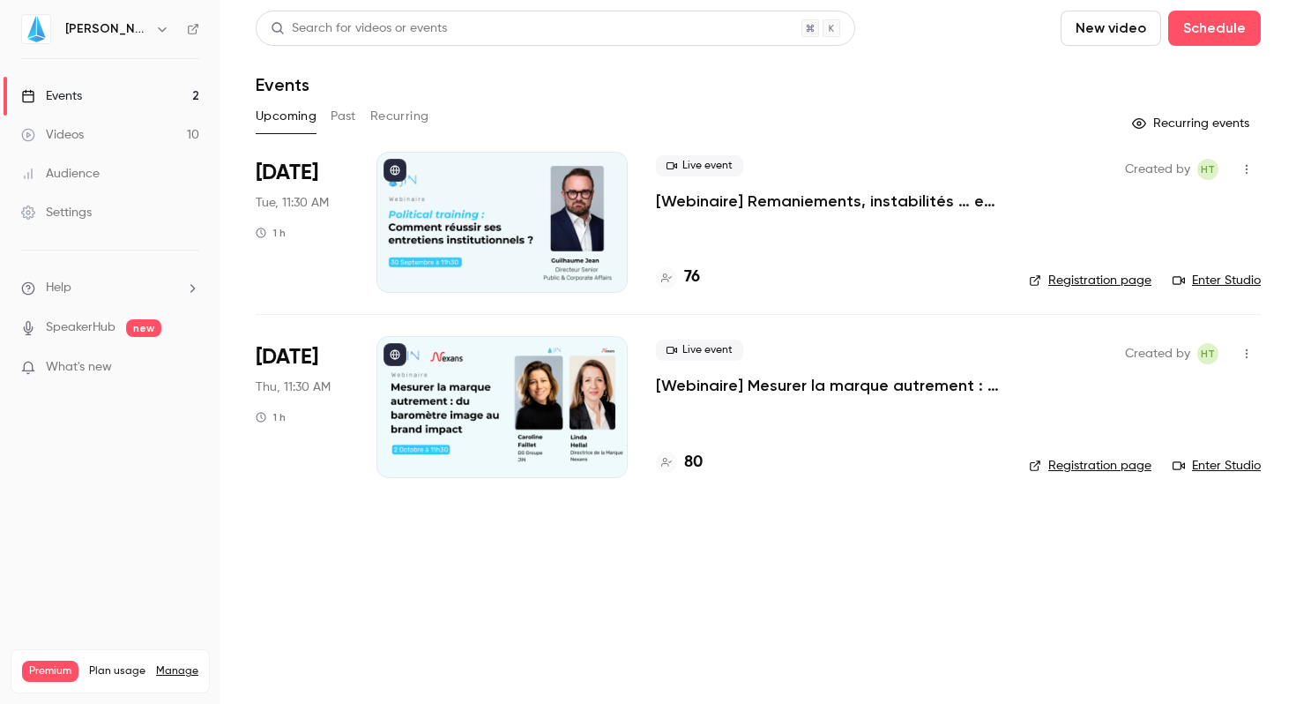
click at [1205, 278] on link "Enter Studio" at bounding box center [1217, 281] width 88 height 18
click at [1251, 167] on icon "button" at bounding box center [1247, 169] width 14 height 12
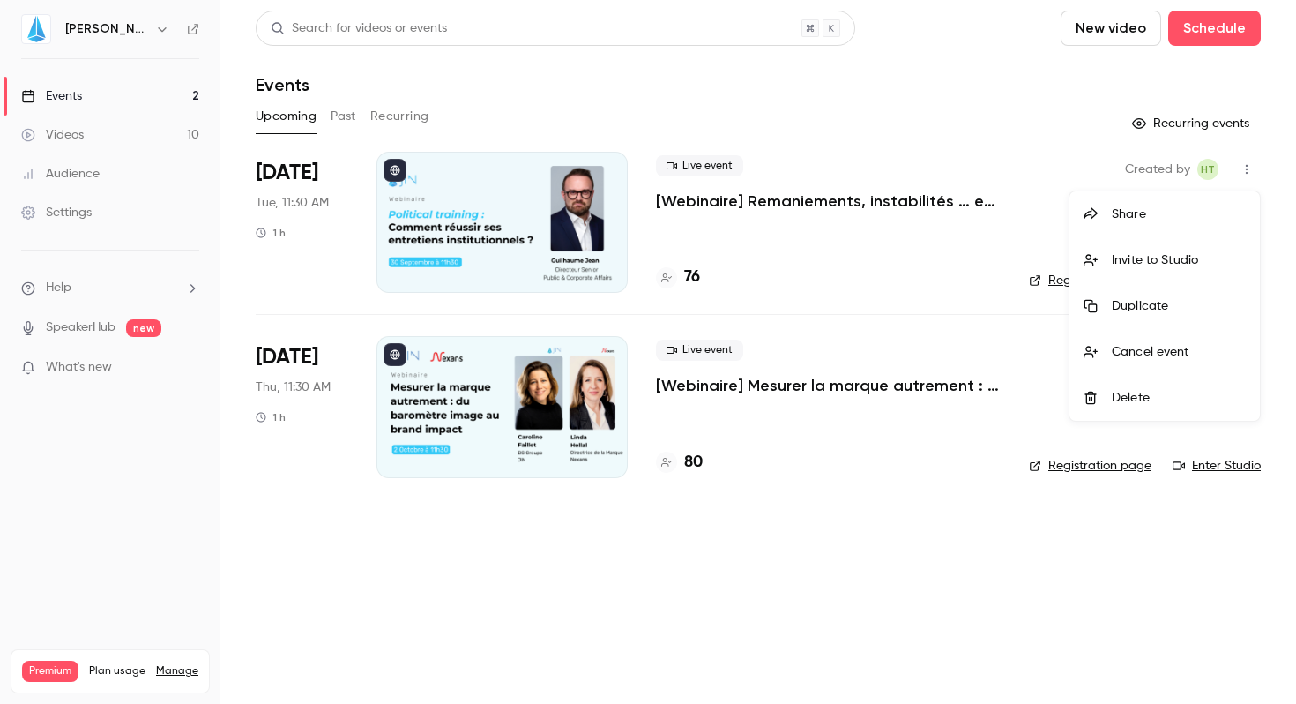
click at [1154, 207] on div "Share" at bounding box center [1179, 214] width 134 height 18
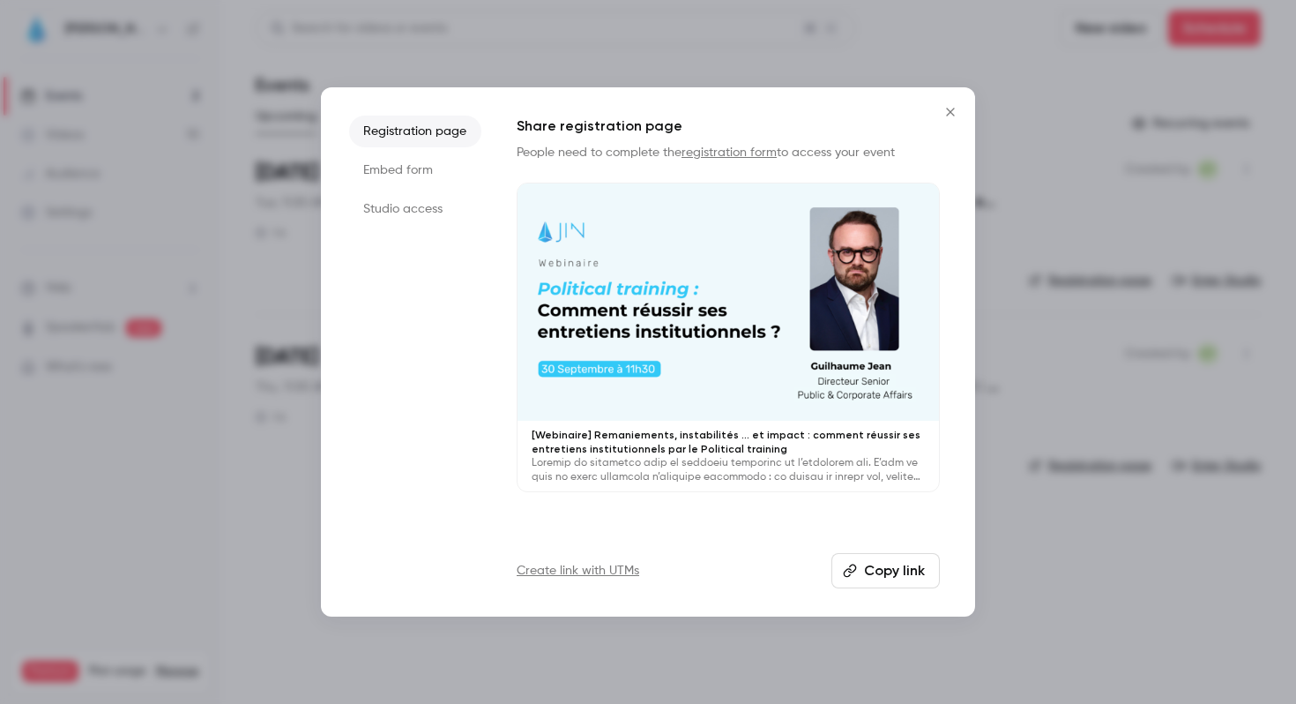
click at [876, 563] on button "Copy link" at bounding box center [886, 570] width 108 height 35
click at [1045, 581] on div at bounding box center [648, 352] width 1296 height 704
